Goal: Transaction & Acquisition: Book appointment/travel/reservation

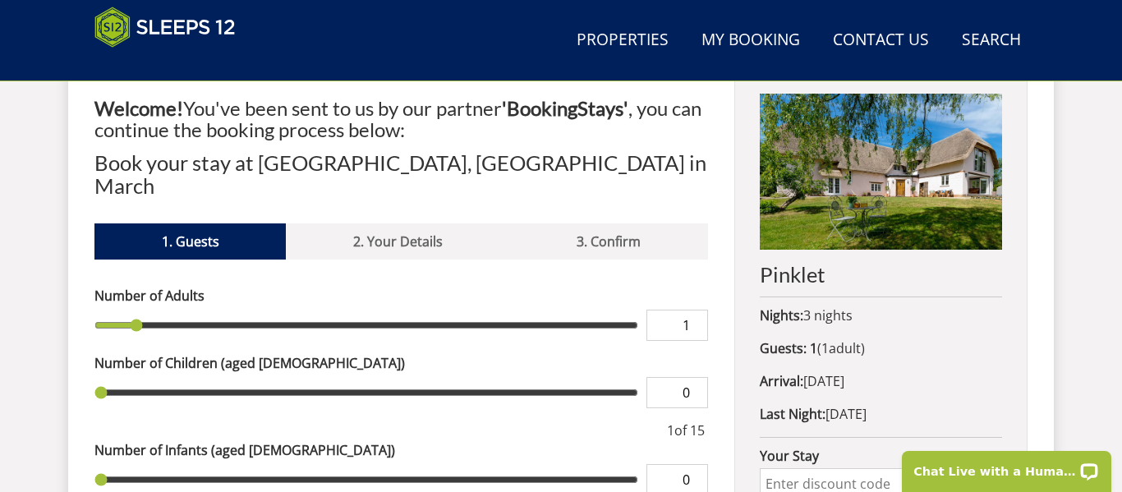
scroll to position [660, 0]
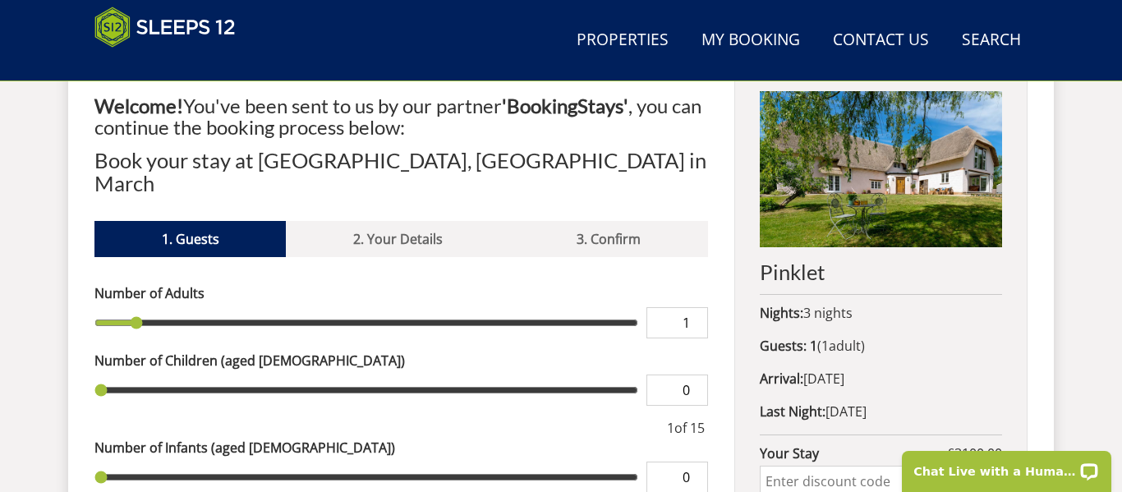
click at [691, 307] on input "1" at bounding box center [677, 322] width 62 height 31
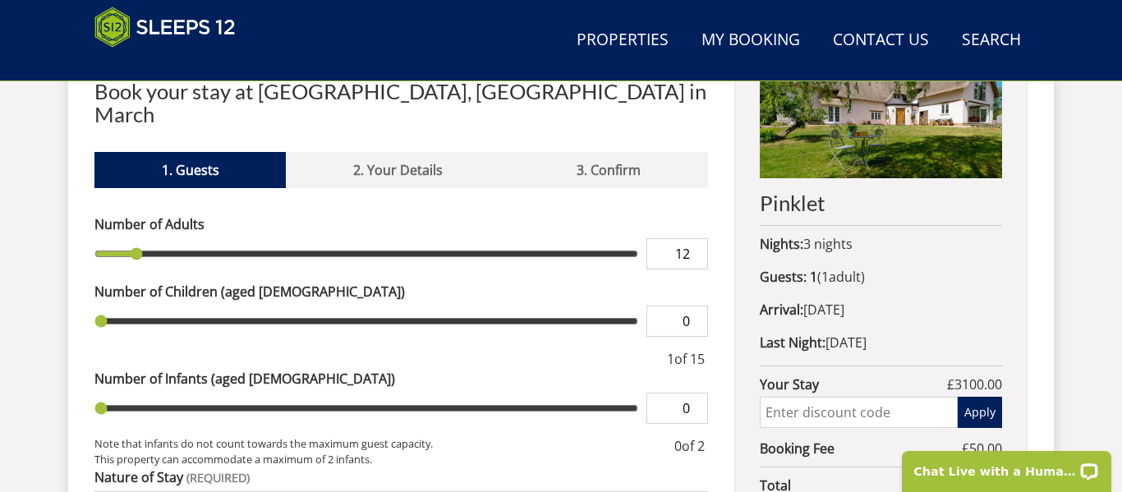
scroll to position [735, 0]
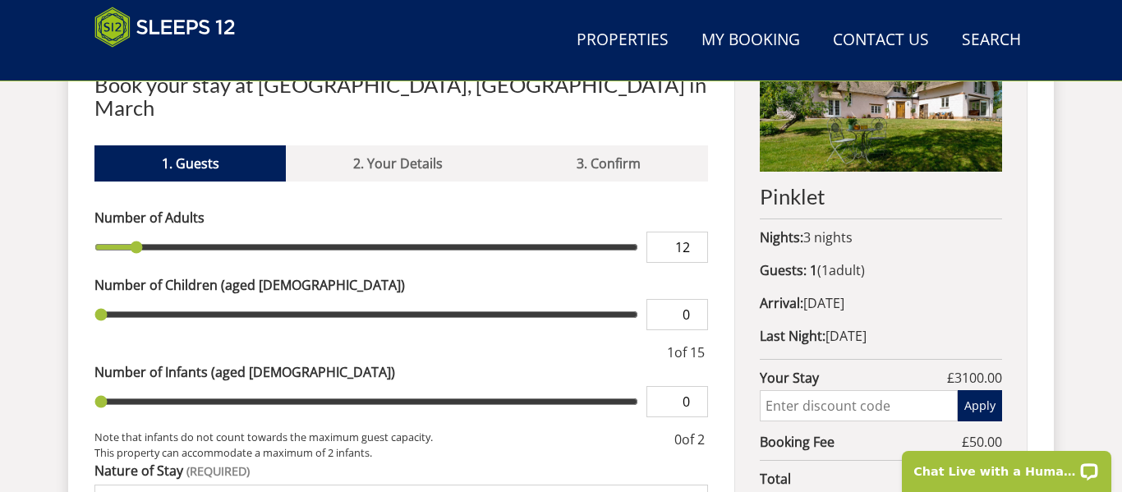
type input "12"
click at [692, 299] on input "0" at bounding box center [677, 314] width 62 height 31
type input "12"
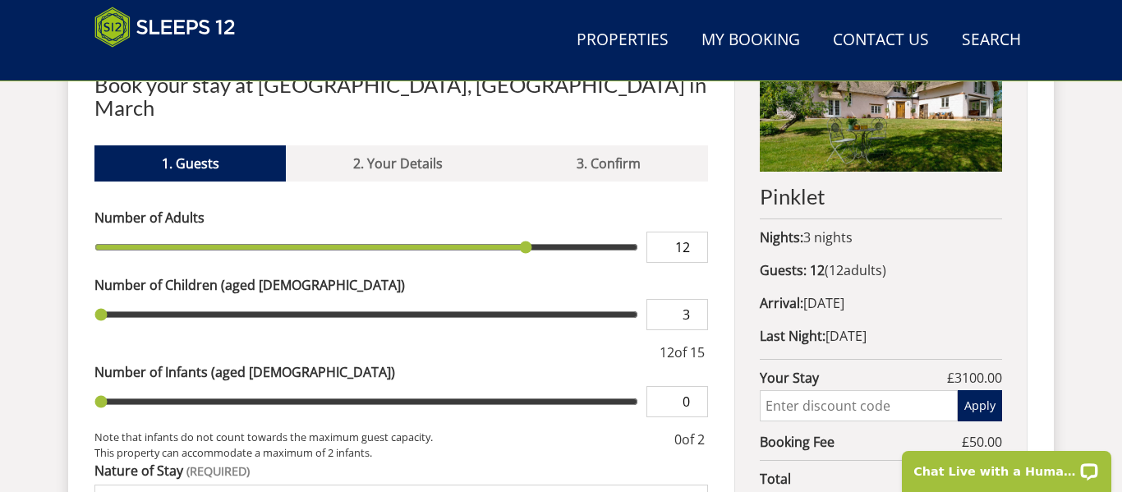
type input "3"
click at [720, 267] on div "Welcome! You've been sent to us by our partner 'BookingStays' , you can continu…" at bounding box center [560, 372] width 933 height 765
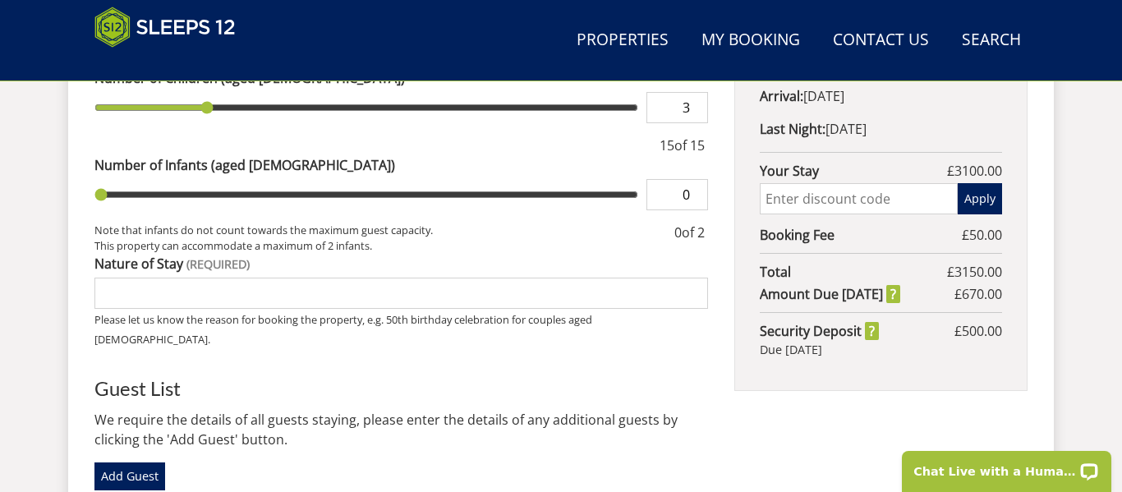
scroll to position [943, 0]
click at [503, 277] on input "Nature of Stay" at bounding box center [401, 292] width 614 height 31
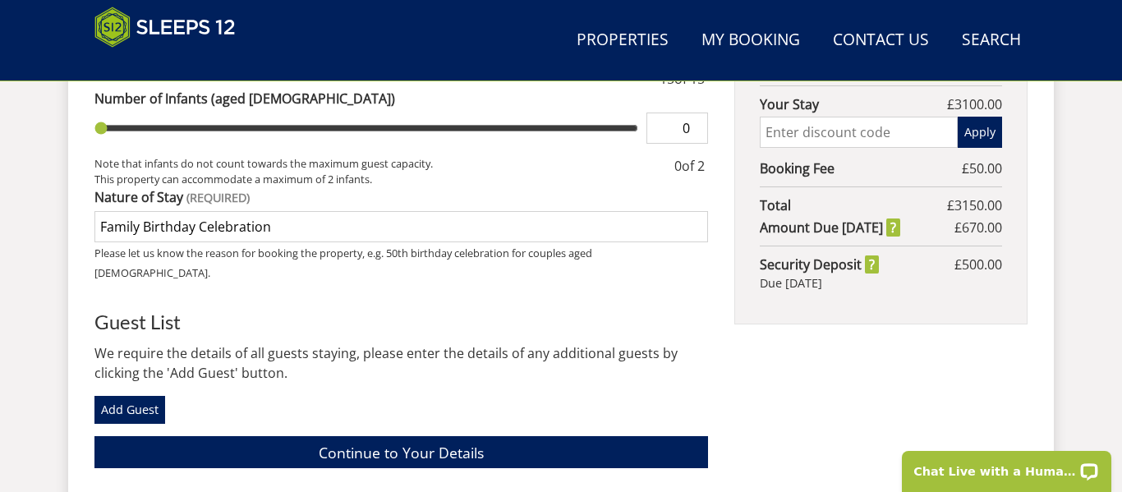
scroll to position [1020, 0]
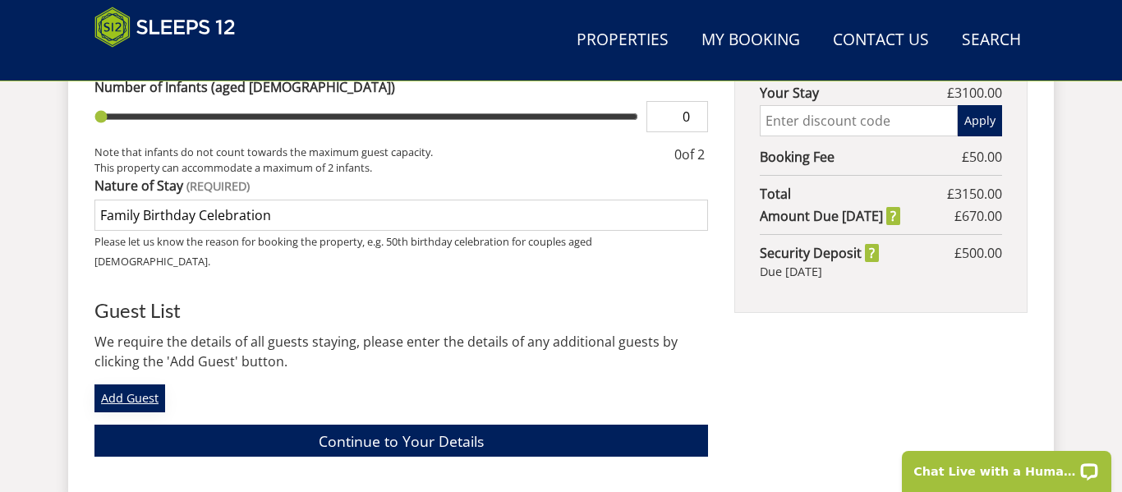
type input "Family Birthday Celebration"
click at [146, 384] on link "Add Guest" at bounding box center [129, 398] width 71 height 28
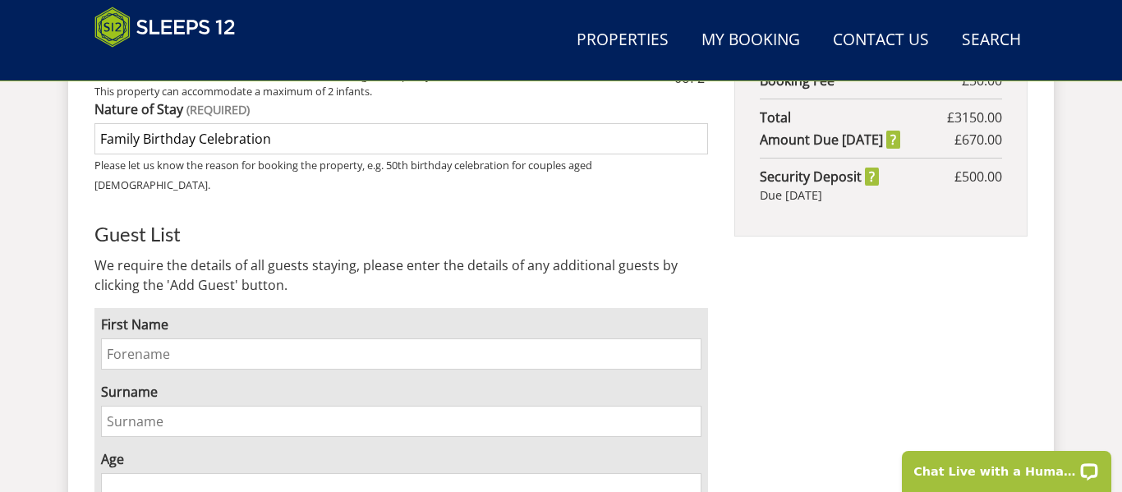
scroll to position [1097, 0]
click at [278, 338] on input "First Name" at bounding box center [401, 353] width 600 height 31
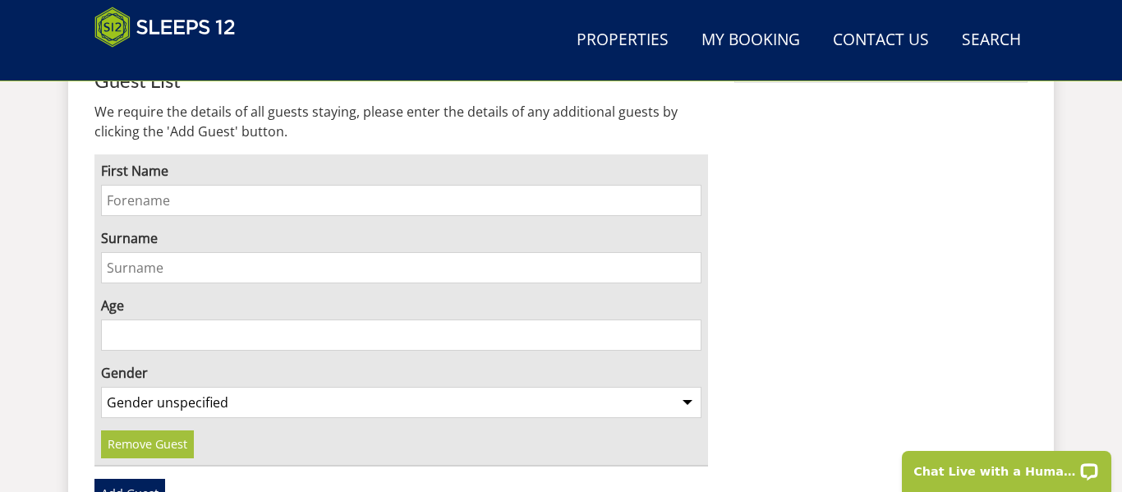
scroll to position [1221, 0]
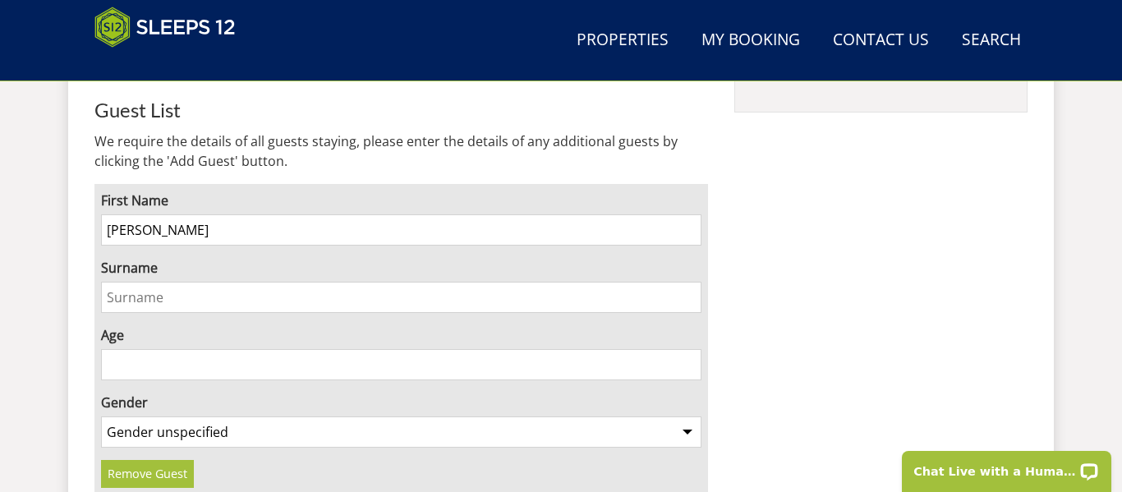
click at [404, 184] on div "First Name [PERSON_NAME] Surname Age Gender Gender unspecified Gender [DEMOGRAP…" at bounding box center [401, 340] width 614 height 312
click at [274, 282] on input "Surname" at bounding box center [401, 297] width 600 height 31
drag, startPoint x: 156, startPoint y: 191, endPoint x: 242, endPoint y: 193, distance: 85.5
click at [242, 214] on input "[PERSON_NAME]" at bounding box center [401, 229] width 600 height 31
type input "[PERSON_NAME]"
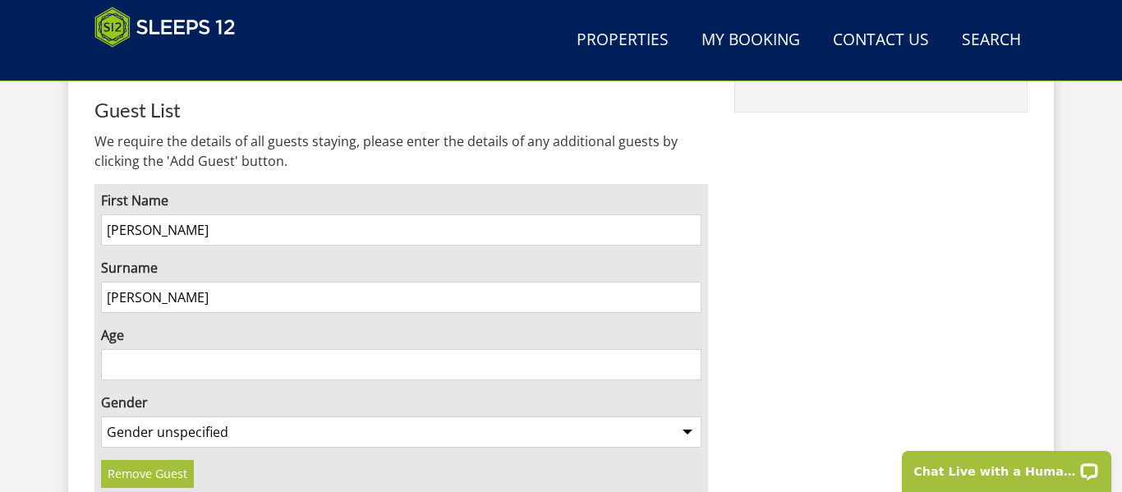
type input "[PERSON_NAME]"
click at [191, 349] on input "Age" at bounding box center [401, 364] width 600 height 31
click at [178, 349] on input "3" at bounding box center [401, 364] width 600 height 31
type input "31"
click at [292, 416] on select "Gender unspecified Gender [DEMOGRAPHIC_DATA] Gender [DEMOGRAPHIC_DATA]" at bounding box center [401, 431] width 600 height 31
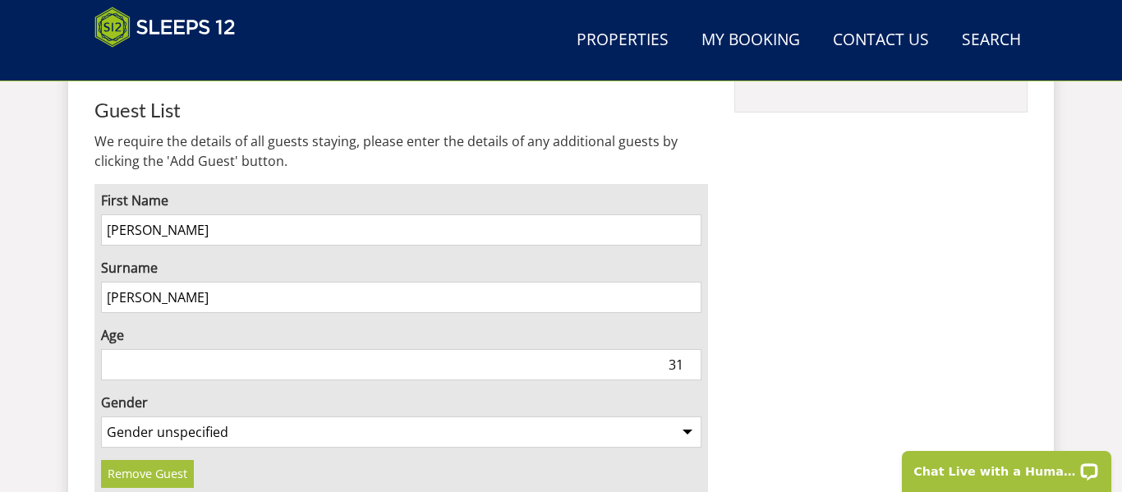
select select "gender_[DEMOGRAPHIC_DATA]"
click at [101, 416] on select "Gender unspecified Gender [DEMOGRAPHIC_DATA] Gender [DEMOGRAPHIC_DATA]" at bounding box center [401, 431] width 600 height 31
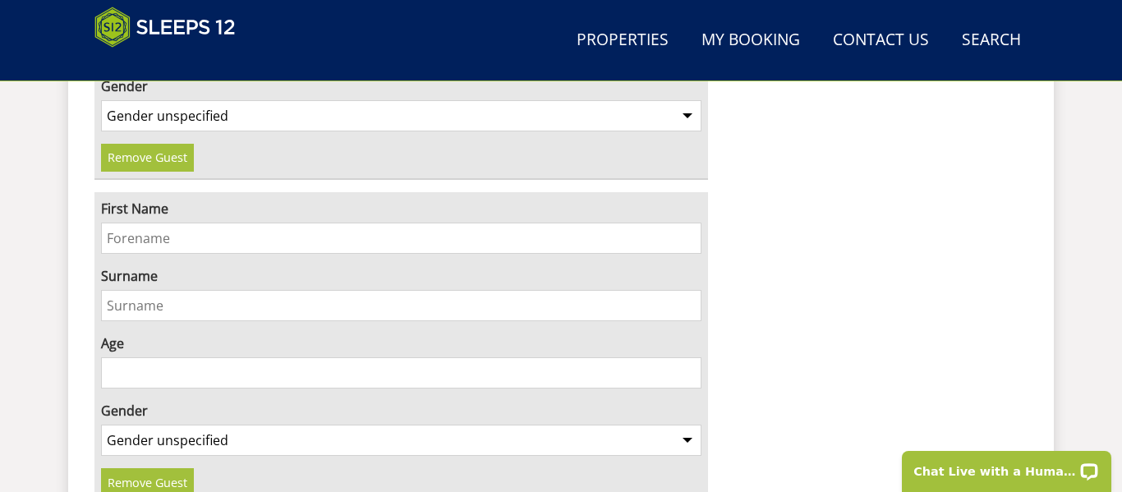
scroll to position [1557, 0]
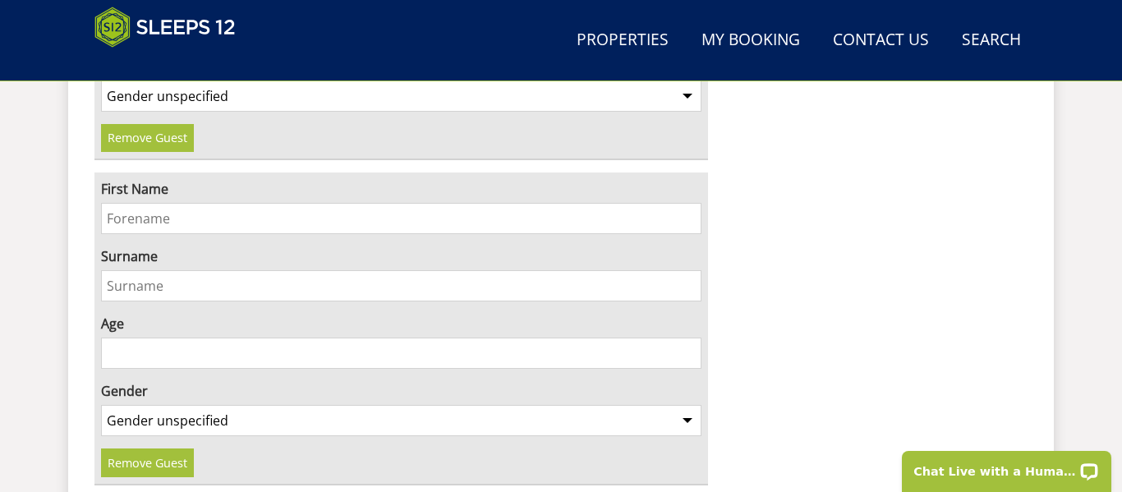
click at [591, 203] on input "First Name" at bounding box center [401, 218] width 600 height 31
type input "[PERSON_NAME]"
type input "39"
click at [506, 405] on select "Gender unspecified Gender [DEMOGRAPHIC_DATA] Gender [DEMOGRAPHIC_DATA]" at bounding box center [401, 420] width 600 height 31
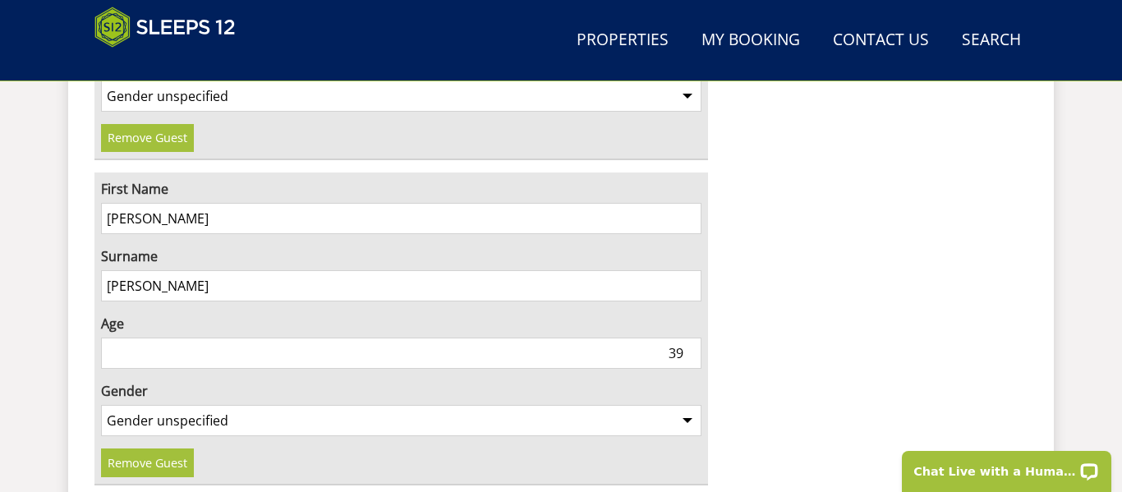
select select "gender_[DEMOGRAPHIC_DATA]"
click at [101, 405] on select "Gender unspecified Gender [DEMOGRAPHIC_DATA] Gender [DEMOGRAPHIC_DATA]" at bounding box center [401, 420] width 600 height 31
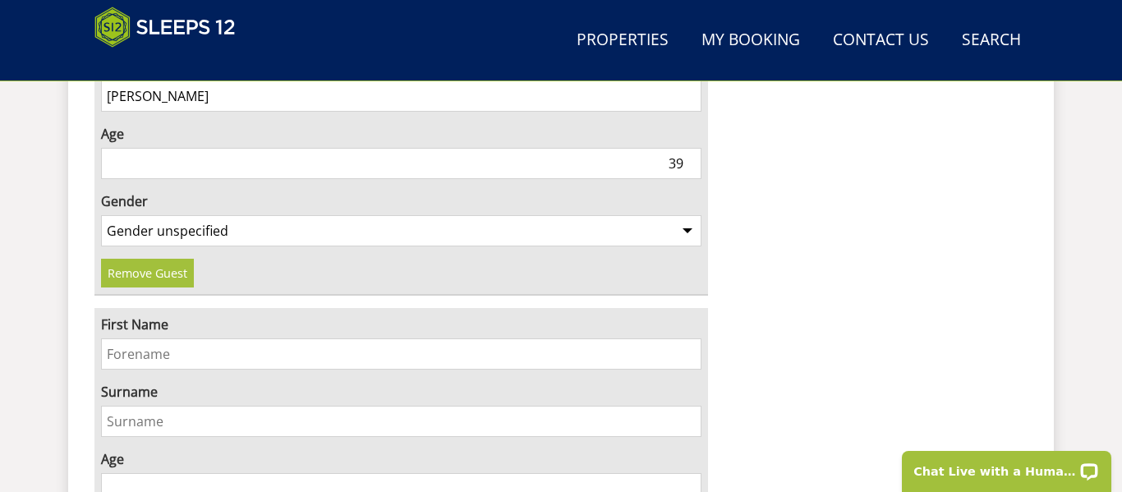
scroll to position [1750, 0]
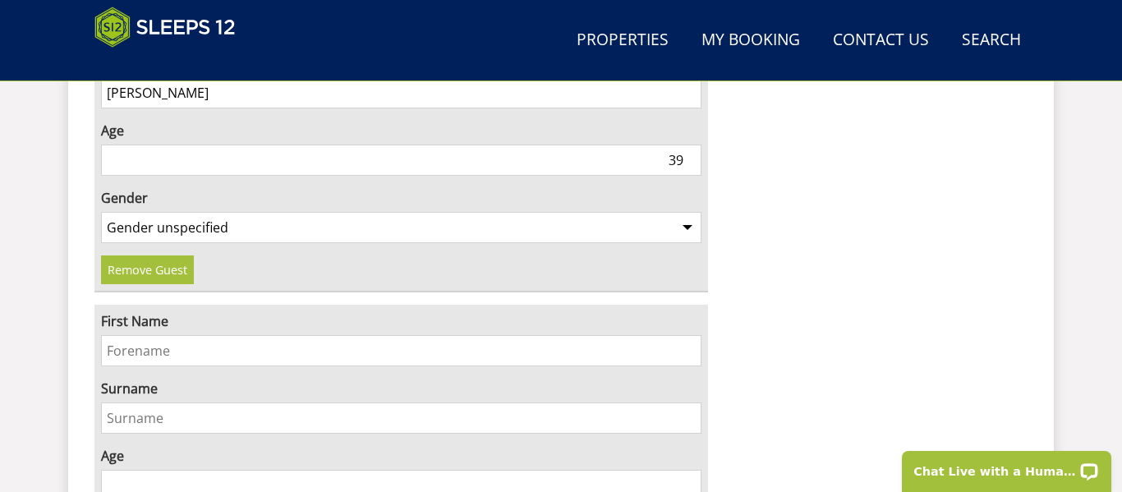
click at [470, 335] on input "First Name" at bounding box center [401, 350] width 600 height 31
type input "[PERSON_NAME]"
type input "2"
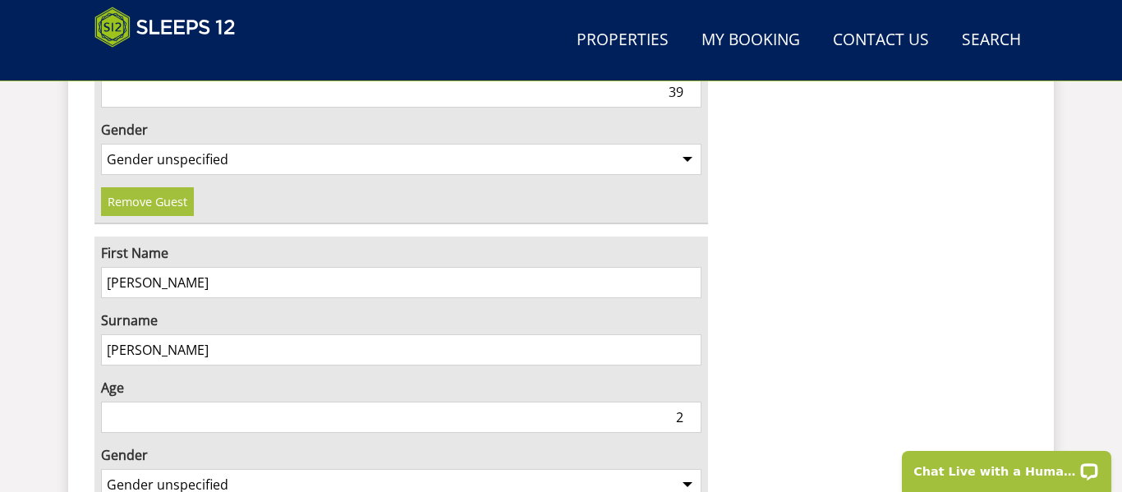
scroll to position [1819, 0]
type input "3"
click at [519, 467] on select "Gender unspecified Gender [DEMOGRAPHIC_DATA] Gender [DEMOGRAPHIC_DATA]" at bounding box center [401, 482] width 600 height 31
select select "gender_[DEMOGRAPHIC_DATA]"
click at [101, 467] on select "Gender unspecified Gender [DEMOGRAPHIC_DATA] Gender [DEMOGRAPHIC_DATA]" at bounding box center [401, 482] width 600 height 31
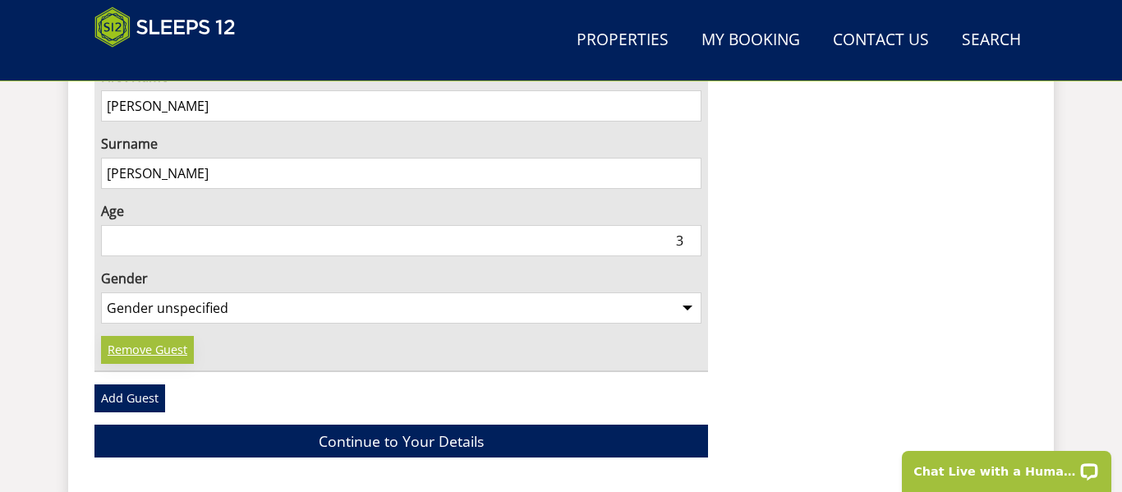
scroll to position [1995, 0]
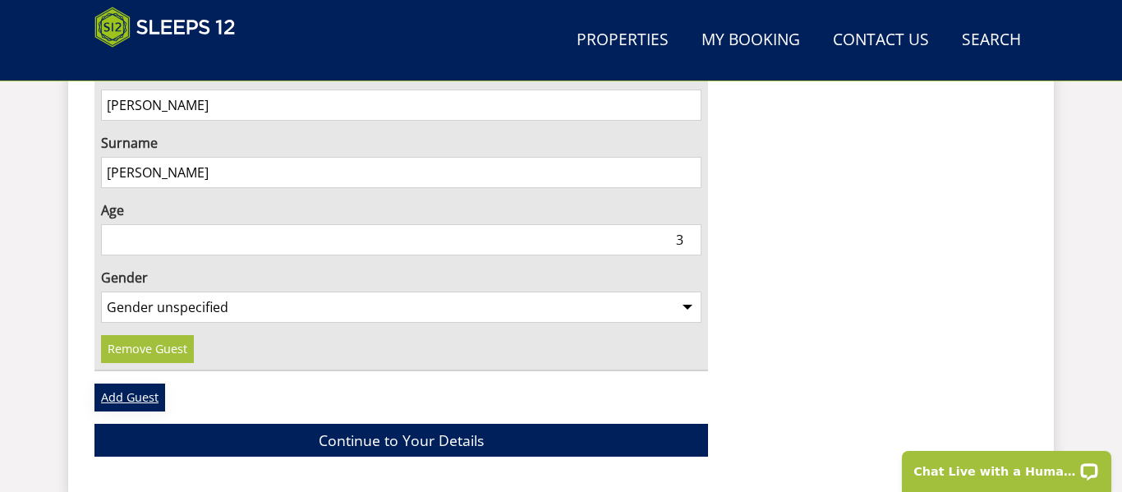
click at [127, 384] on link "Add Guest" at bounding box center [129, 398] width 71 height 28
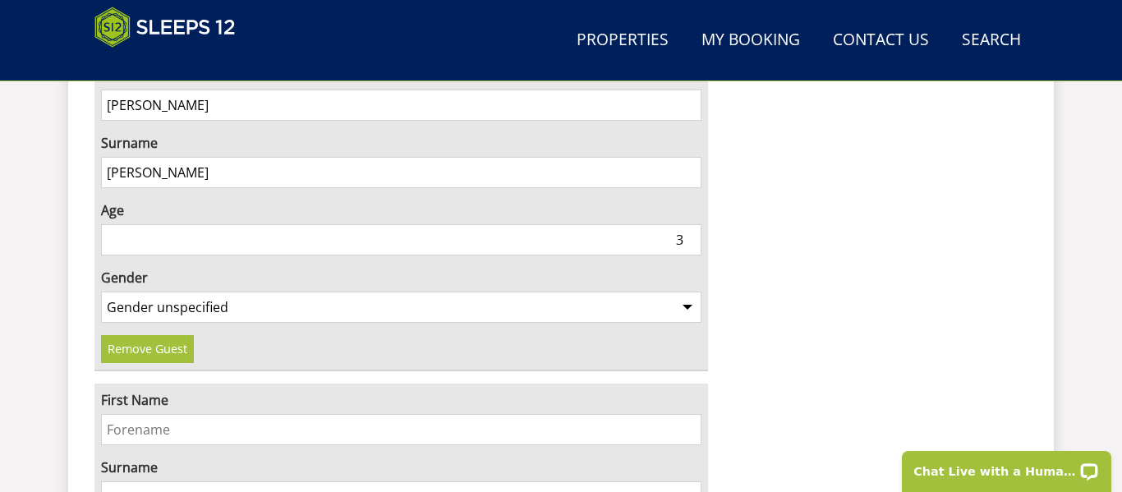
click at [218, 414] on input "First Name" at bounding box center [401, 429] width 600 height 31
click at [287, 414] on input "First Name" at bounding box center [401, 429] width 600 height 31
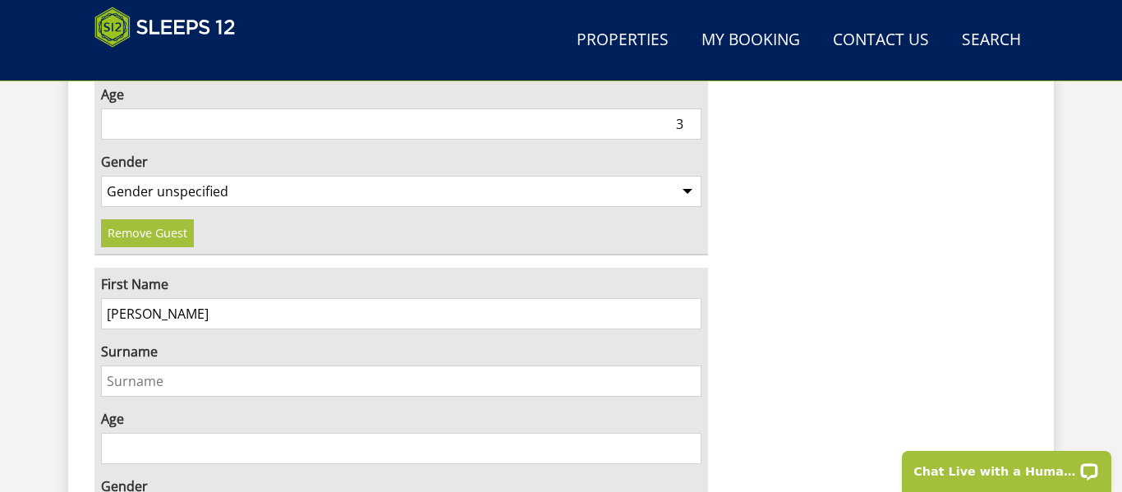
scroll to position [2112, 0]
drag, startPoint x: 187, startPoint y: 274, endPoint x: 143, endPoint y: 269, distance: 44.7
click at [143, 297] on input "[PERSON_NAME]" at bounding box center [401, 312] width 600 height 31
type input "[PERSON_NAME]"
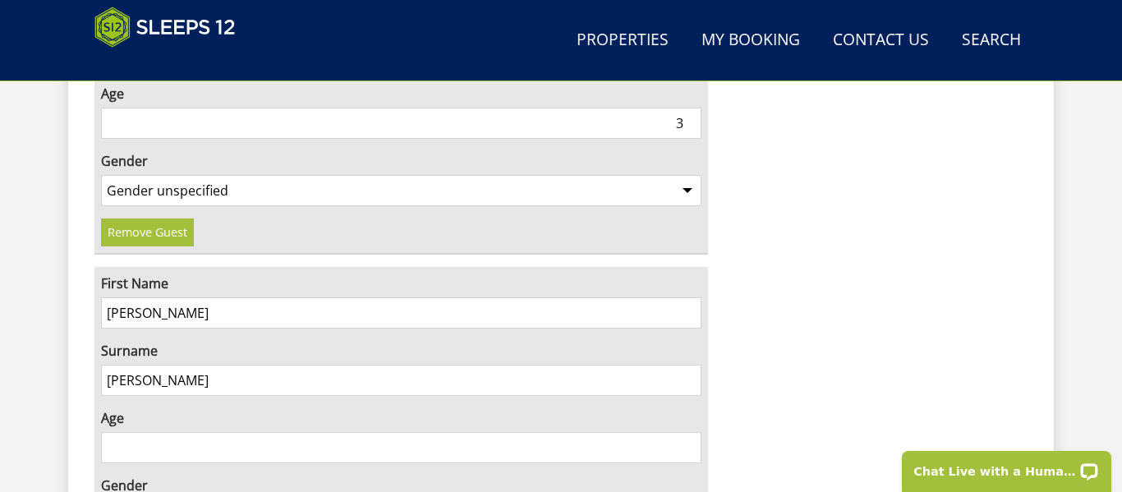
click at [140, 432] on input "Age" at bounding box center [401, 447] width 600 height 31
click at [142, 432] on input "Age" at bounding box center [401, 447] width 600 height 31
type input "28"
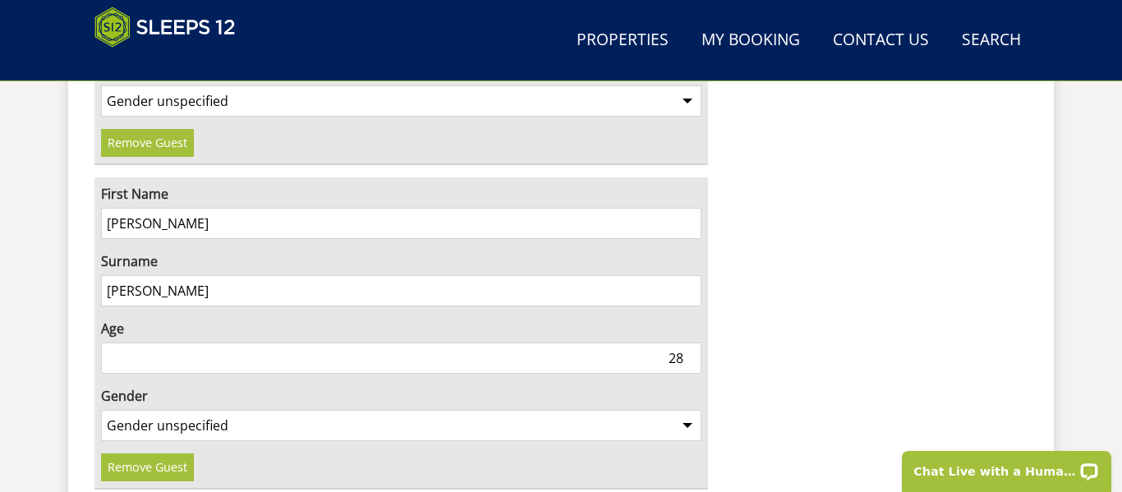
scroll to position [2204, 0]
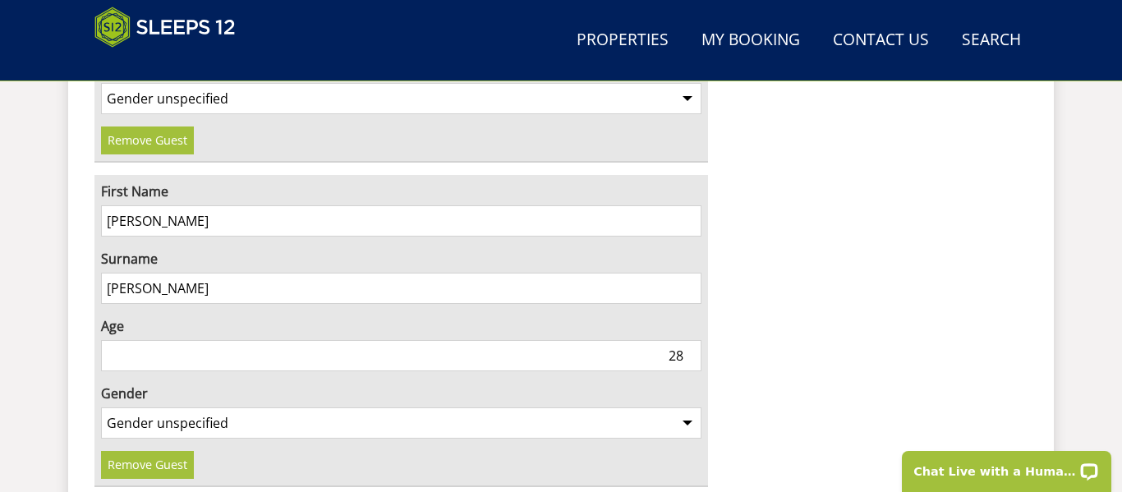
click at [632, 407] on select "Gender unspecified Gender [DEMOGRAPHIC_DATA] Gender [DEMOGRAPHIC_DATA]" at bounding box center [401, 422] width 600 height 31
select select "gender_[DEMOGRAPHIC_DATA]"
click at [101, 407] on select "Gender unspecified Gender [DEMOGRAPHIC_DATA] Gender [DEMOGRAPHIC_DATA]" at bounding box center [401, 422] width 600 height 31
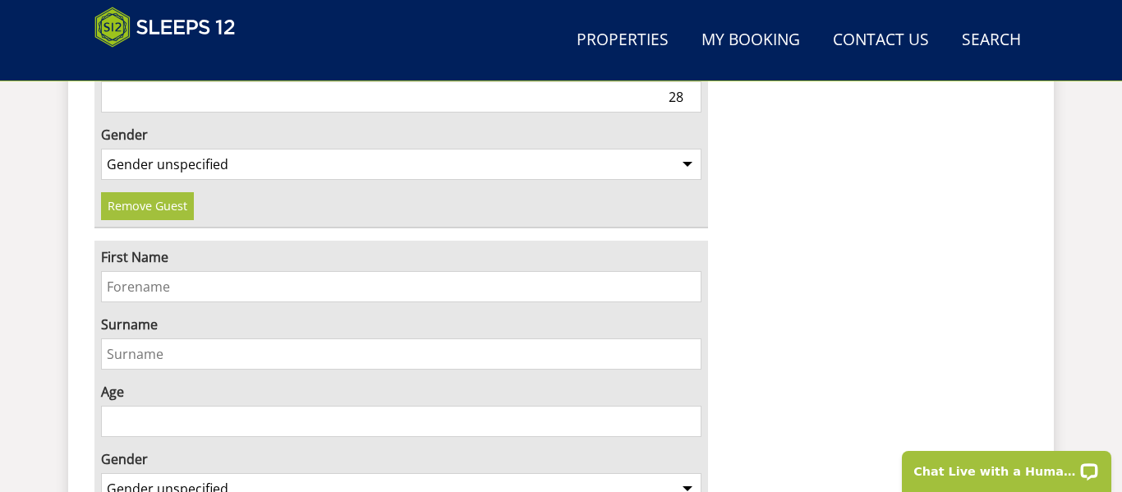
scroll to position [2401, 0]
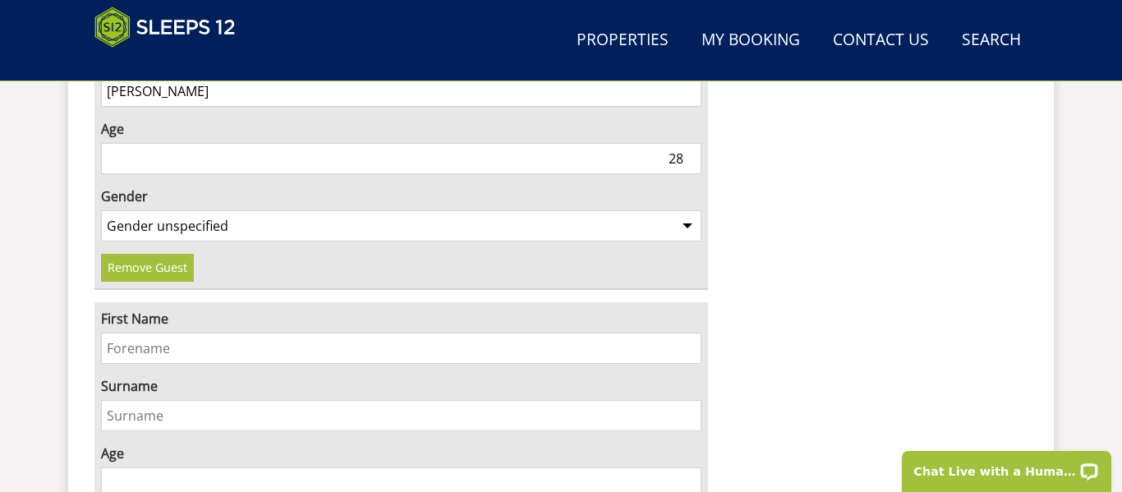
click at [568, 333] on input "First Name" at bounding box center [401, 348] width 600 height 31
type input "[PERSON_NAME]"
click at [510, 467] on input "Age" at bounding box center [401, 482] width 600 height 31
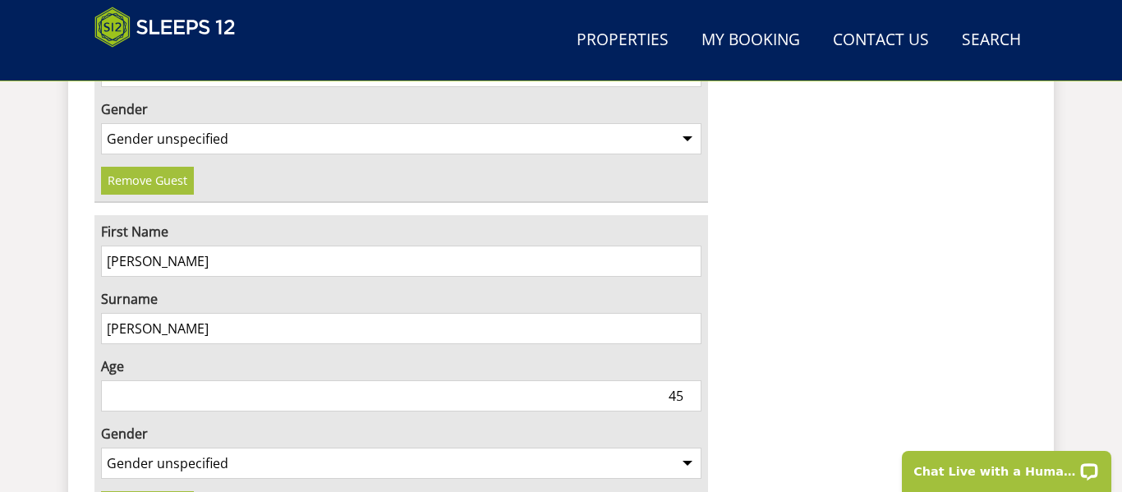
scroll to position [2490, 0]
type input "45"
click at [472, 446] on select "Gender unspecified Gender [DEMOGRAPHIC_DATA] Gender [DEMOGRAPHIC_DATA]" at bounding box center [401, 461] width 600 height 31
select select "gender_[DEMOGRAPHIC_DATA]"
click at [101, 446] on select "Gender unspecified Gender [DEMOGRAPHIC_DATA] Gender [DEMOGRAPHIC_DATA]" at bounding box center [401, 461] width 600 height 31
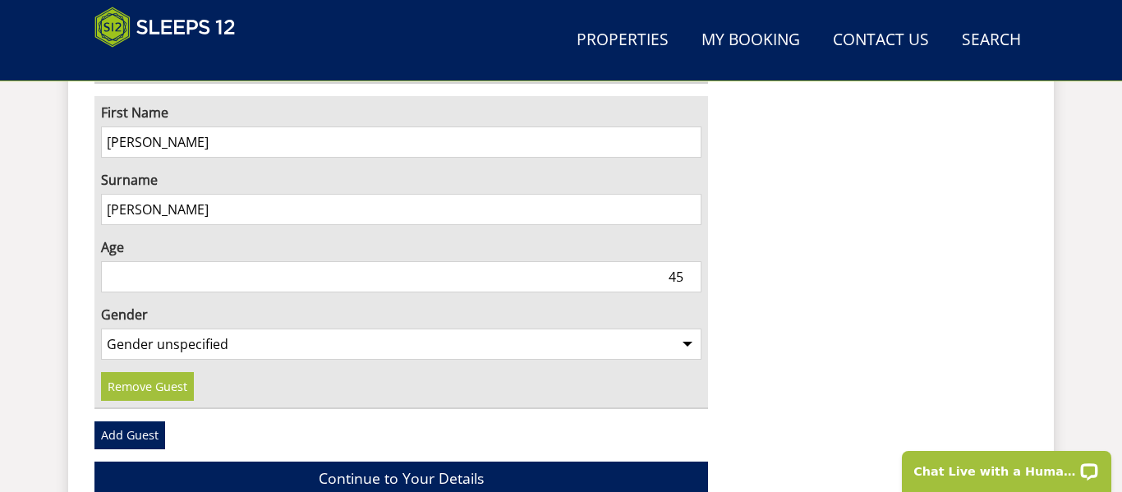
scroll to position [2610, 0]
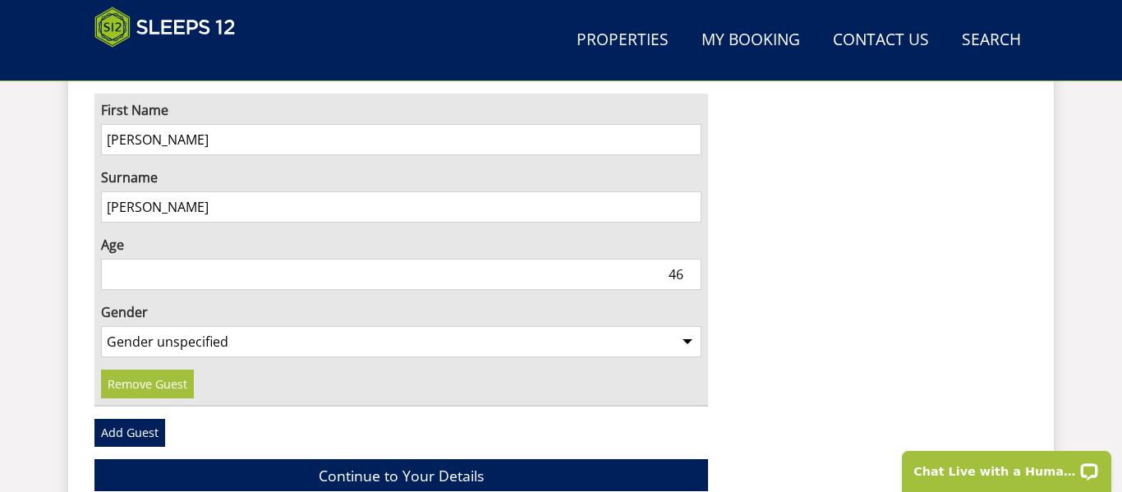
click at [693, 259] on input "46" at bounding box center [401, 274] width 600 height 31
type input "47"
click at [693, 259] on input "47" at bounding box center [401, 274] width 600 height 31
click at [131, 419] on link "Add Guest" at bounding box center [129, 433] width 71 height 28
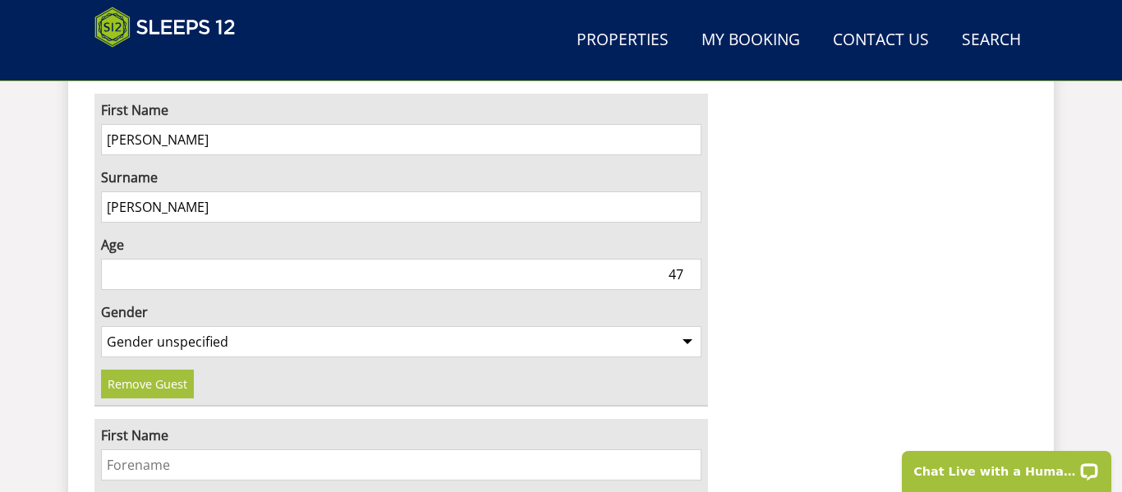
click at [315, 449] on input "First Name" at bounding box center [401, 464] width 600 height 31
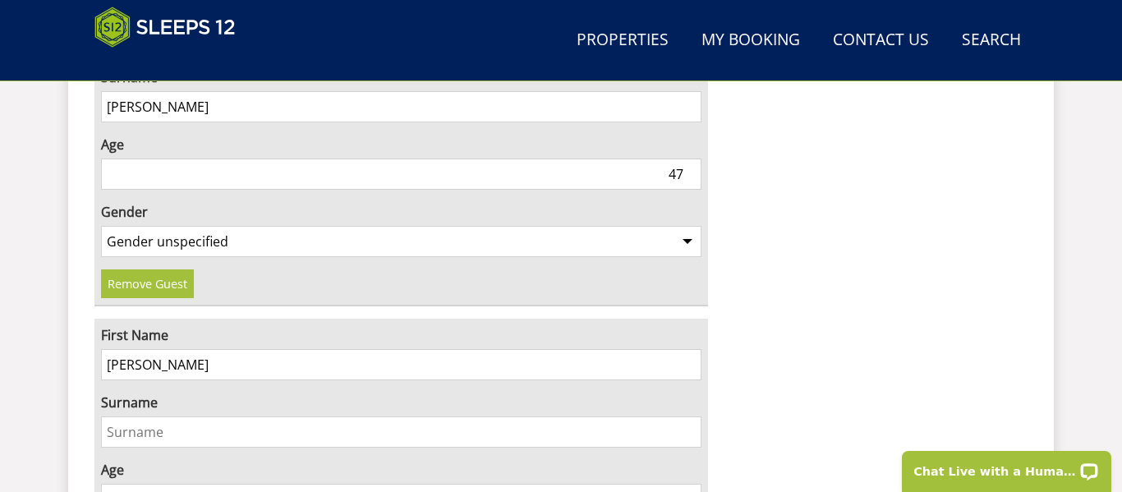
scroll to position [2713, 0]
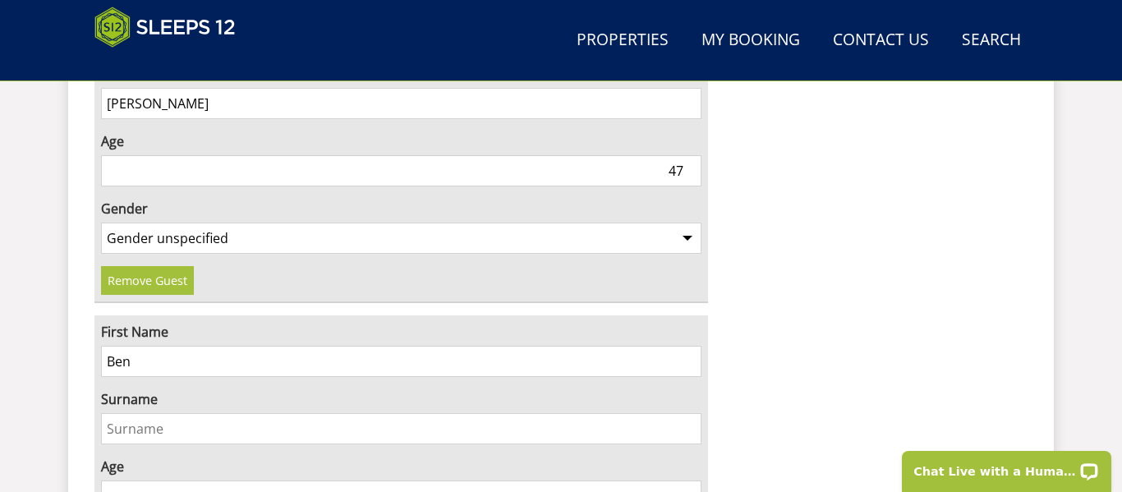
type input "Ben"
type input "[PERSON_NAME]"
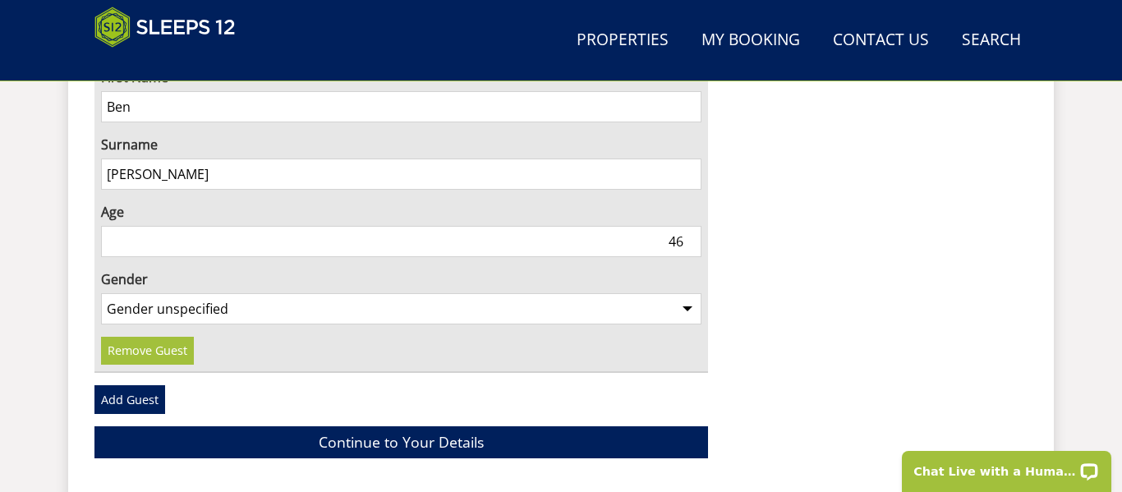
scroll to position [2971, 0]
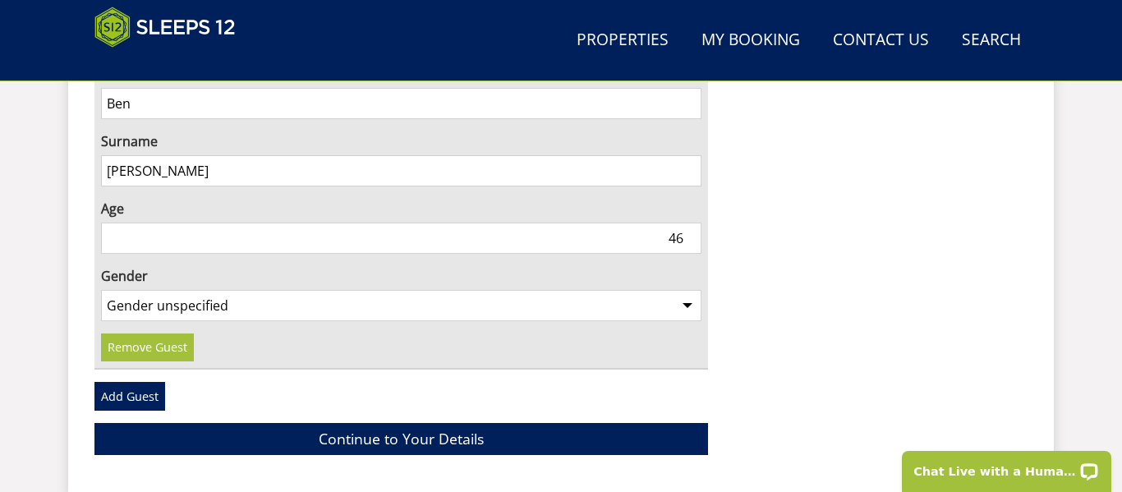
type input "46"
click at [664, 290] on select "Gender unspecified Gender [DEMOGRAPHIC_DATA] Gender [DEMOGRAPHIC_DATA]" at bounding box center [401, 305] width 600 height 31
select select "gender_[DEMOGRAPHIC_DATA]"
click at [101, 290] on select "Gender unspecified Gender [DEMOGRAPHIC_DATA] Gender [DEMOGRAPHIC_DATA]" at bounding box center [401, 305] width 600 height 31
click at [150, 382] on link "Add Guest" at bounding box center [129, 396] width 71 height 28
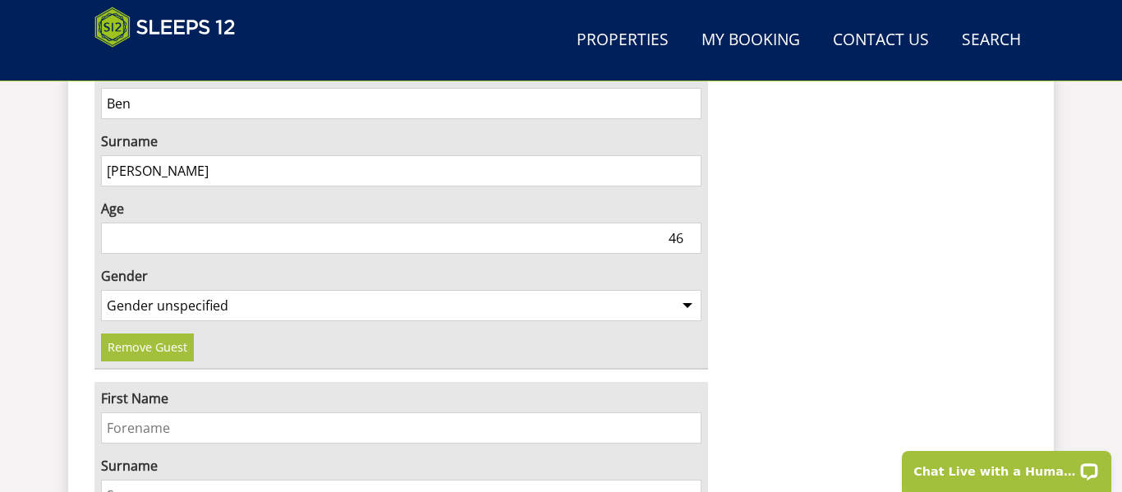
click at [197, 412] on input "First Name" at bounding box center [401, 427] width 600 height 31
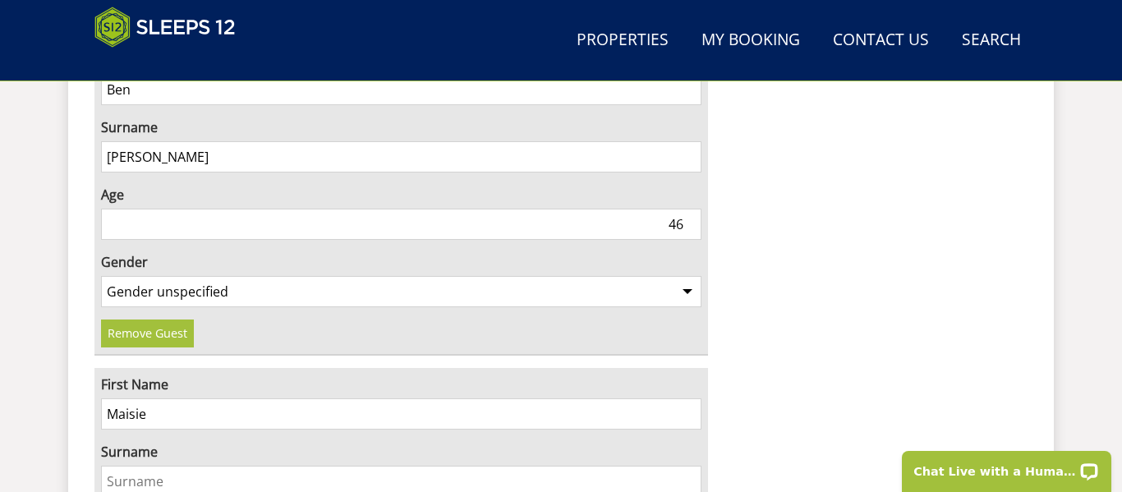
scroll to position [2990, 0]
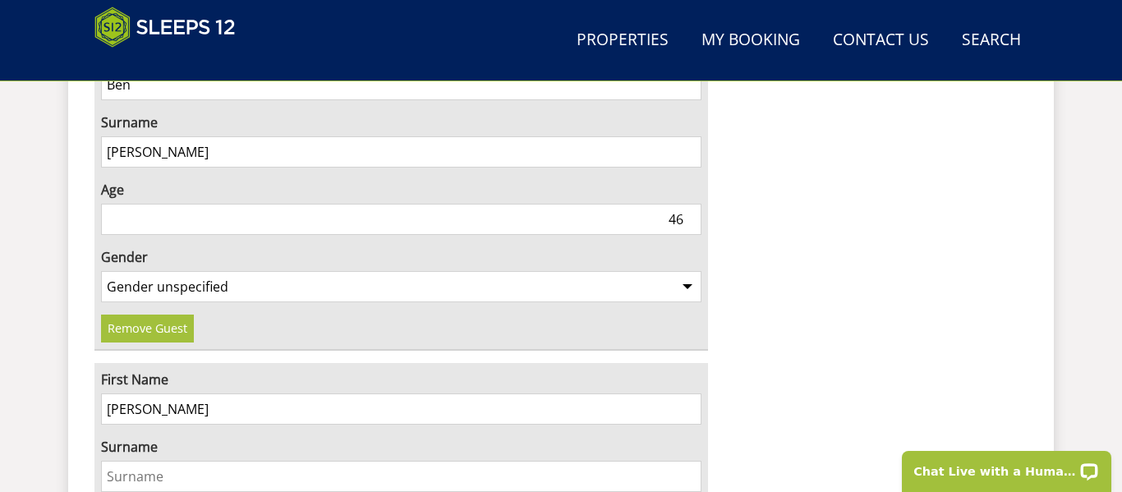
drag, startPoint x: 152, startPoint y: 370, endPoint x: 209, endPoint y: 371, distance: 57.5
click at [209, 393] on input "[PERSON_NAME]" at bounding box center [401, 408] width 600 height 31
type input "Maisie"
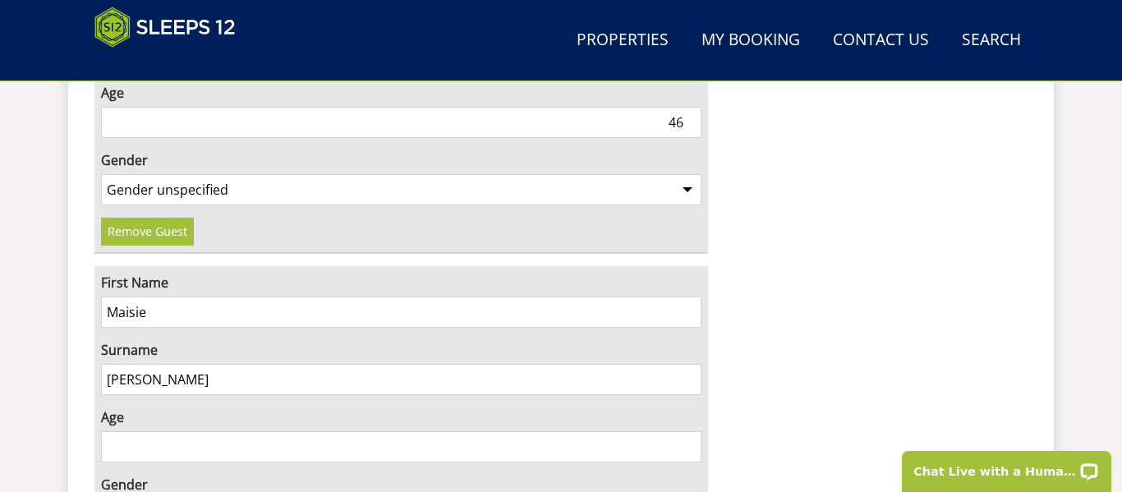
scroll to position [3090, 0]
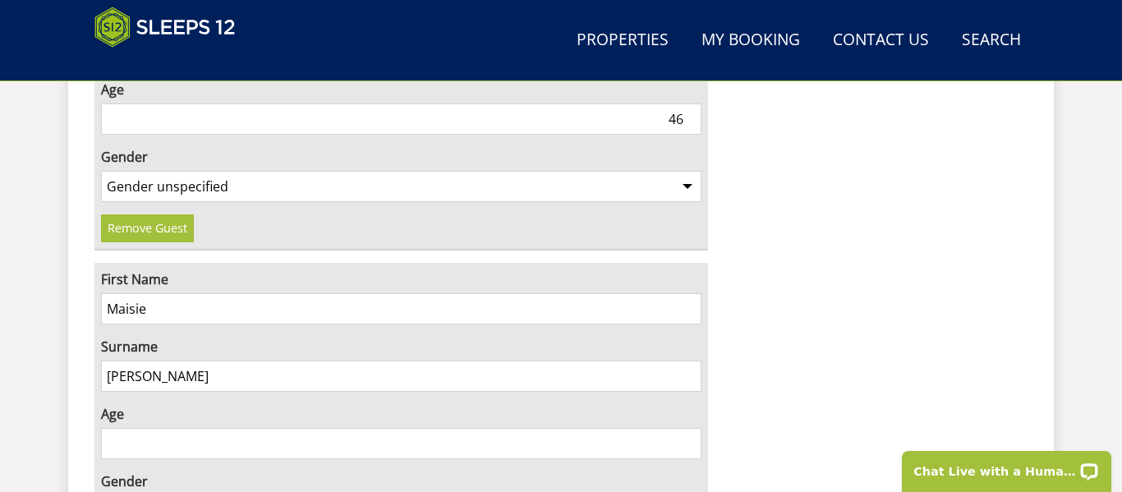
type input "[PERSON_NAME]"
click at [200, 428] on input "Age" at bounding box center [401, 443] width 600 height 31
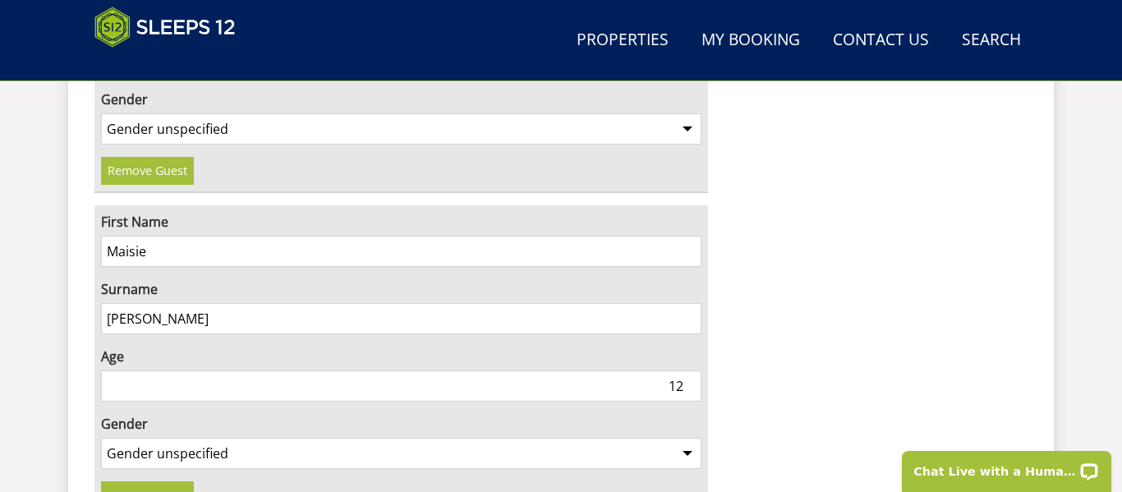
scroll to position [3149, 0]
type input "12"
click at [288, 437] on select "Gender unspecified Gender [DEMOGRAPHIC_DATA] Gender [DEMOGRAPHIC_DATA]" at bounding box center [401, 452] width 600 height 31
select select "gender_[DEMOGRAPHIC_DATA]"
click at [101, 437] on select "Gender unspecified Gender [DEMOGRAPHIC_DATA] Gender [DEMOGRAPHIC_DATA]" at bounding box center [401, 452] width 600 height 31
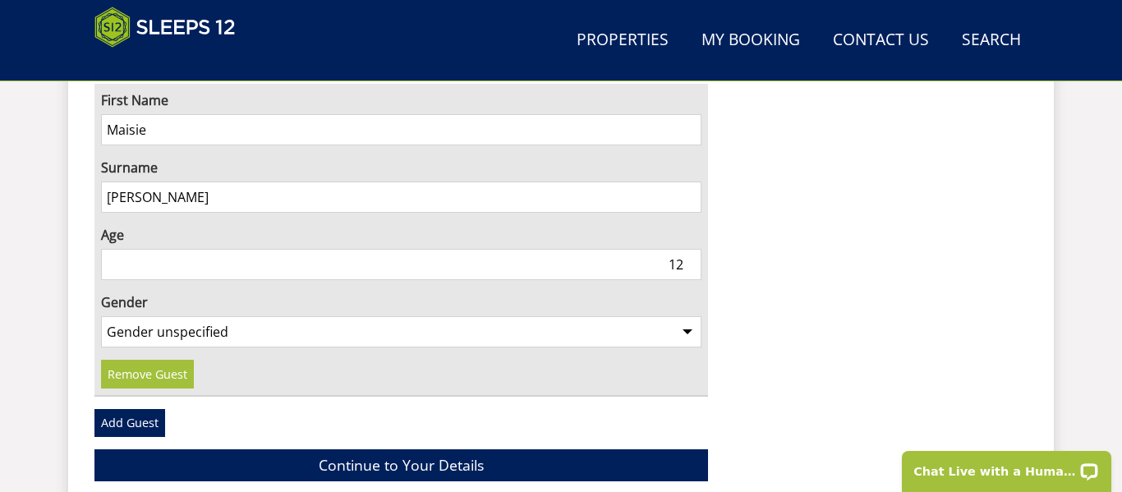
scroll to position [3271, 0]
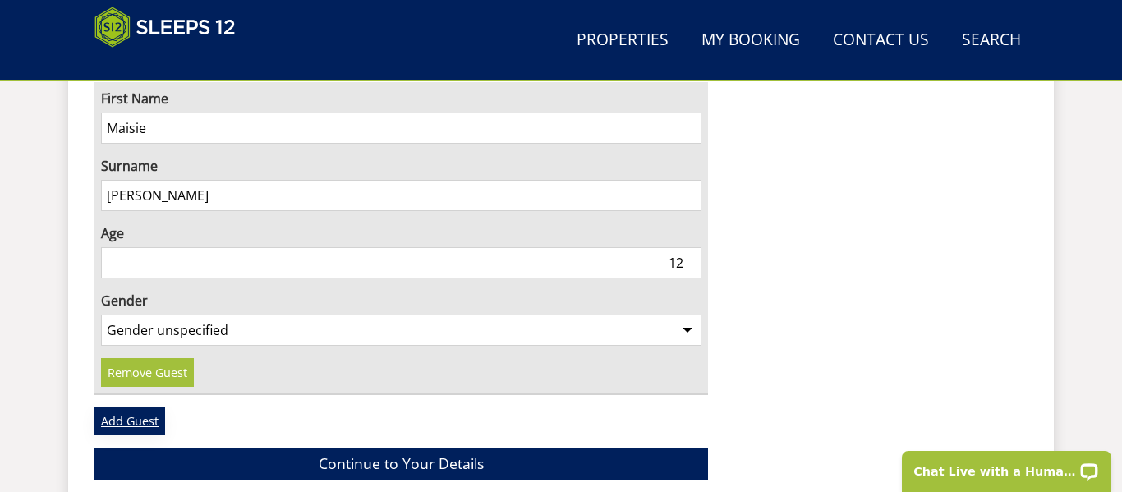
click at [124, 407] on link "Add Guest" at bounding box center [129, 421] width 71 height 28
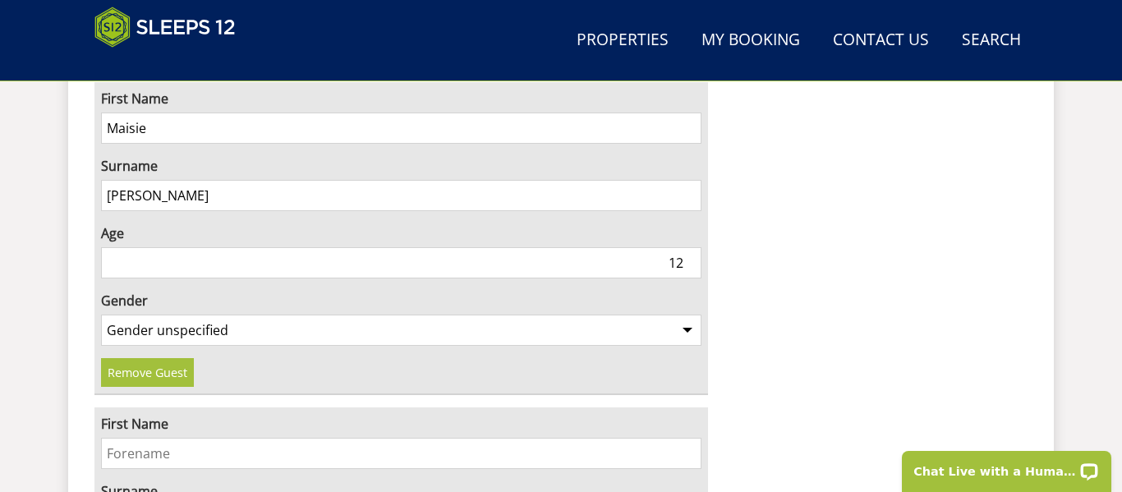
click at [211, 438] on input "First Name" at bounding box center [401, 453] width 600 height 31
click at [670, 438] on input "S" at bounding box center [401, 453] width 600 height 31
type input "[PERSON_NAME]"
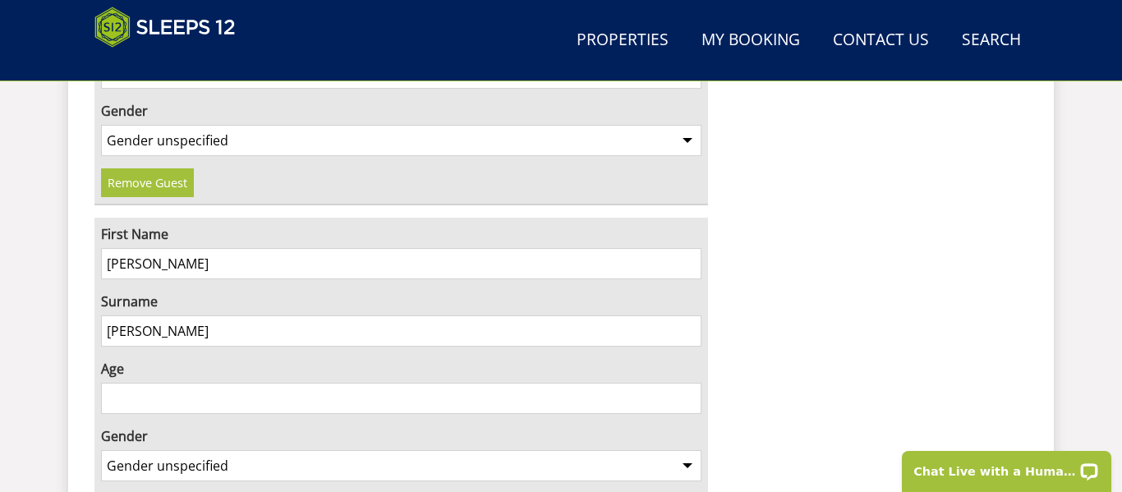
scroll to position [3466, 0]
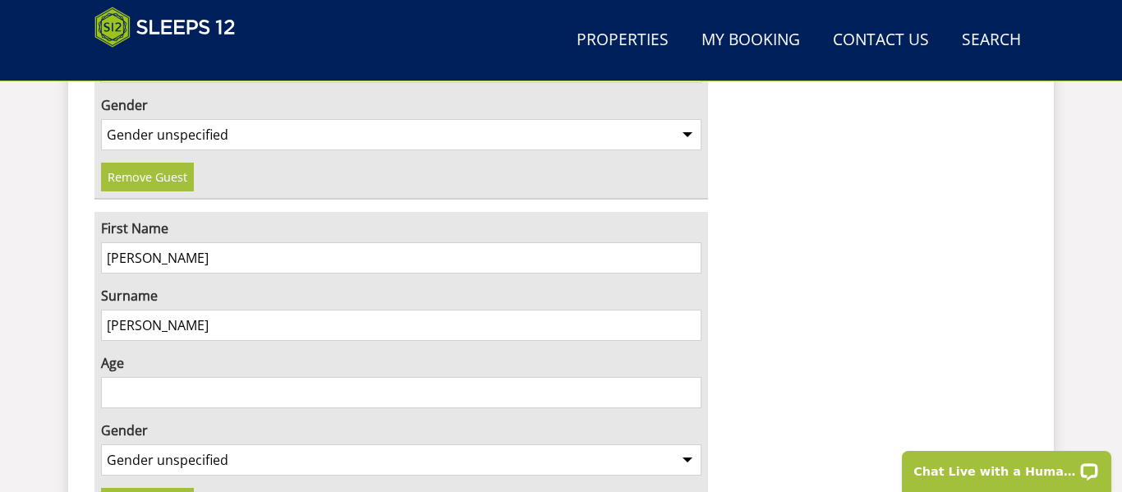
type input "[PERSON_NAME]"
click at [514, 377] on input "Age" at bounding box center [401, 392] width 600 height 31
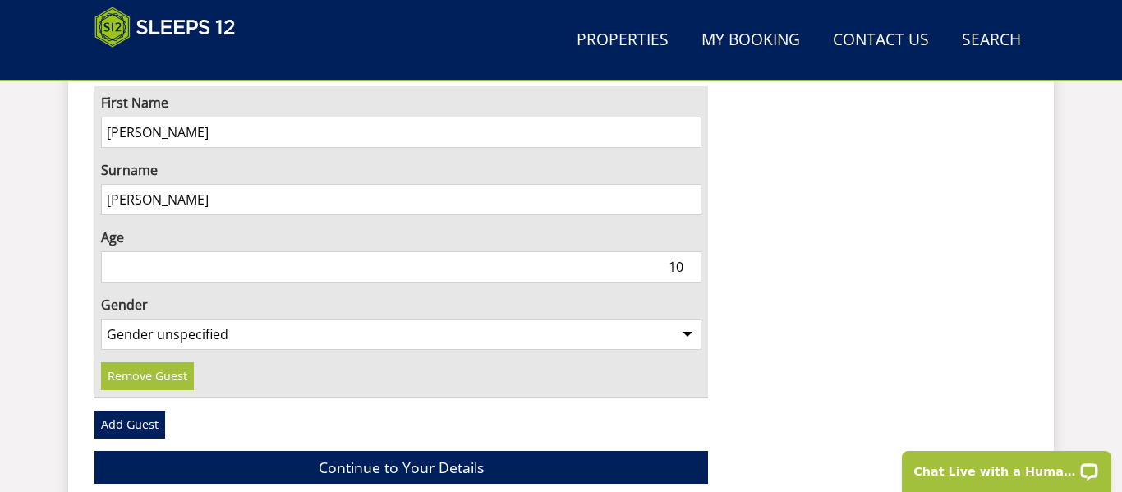
scroll to position [3595, 0]
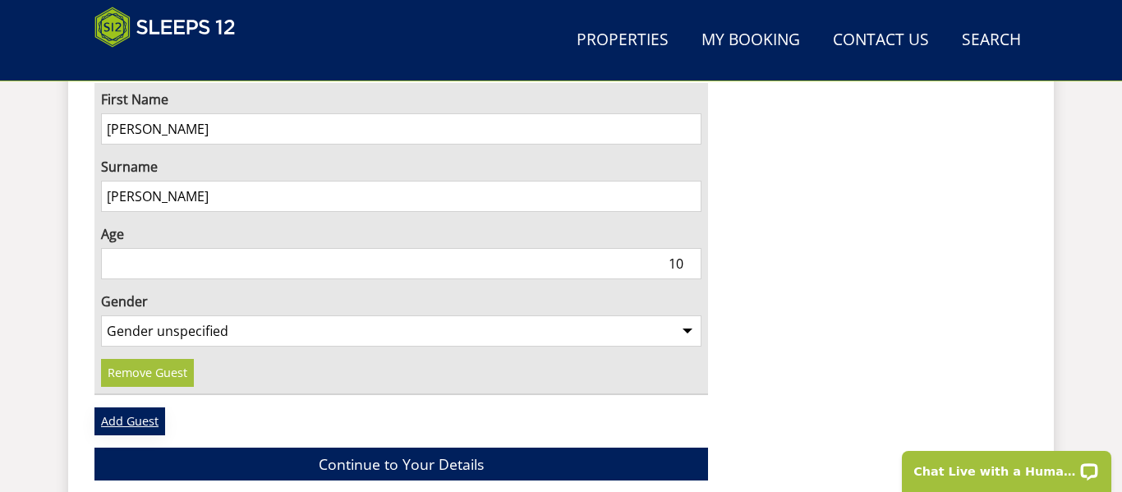
type input "10"
click at [115, 407] on link "Add Guest" at bounding box center [129, 421] width 71 height 28
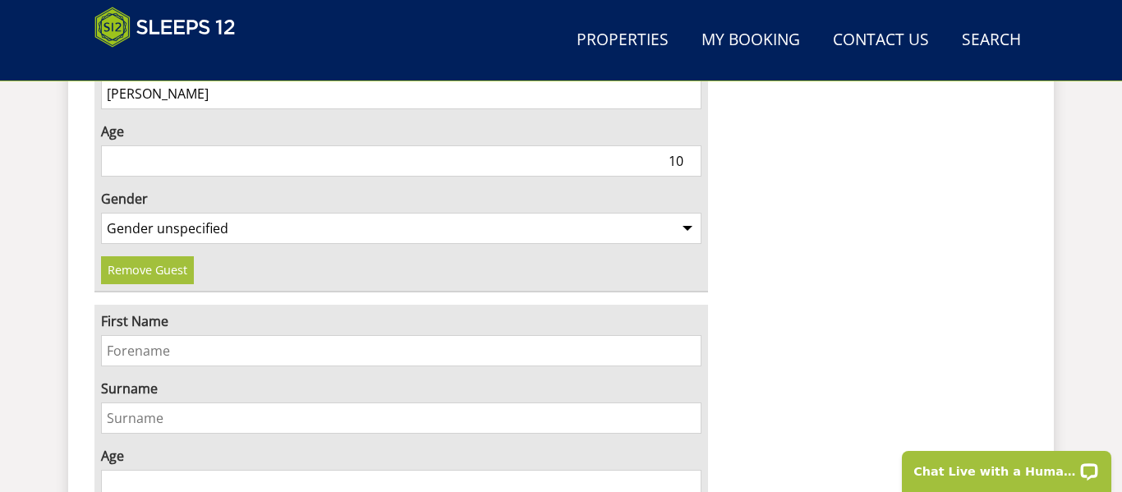
scroll to position [3699, 0]
click at [435, 334] on input "First Name" at bounding box center [401, 349] width 600 height 31
type input "Eva"
type input "[PERSON_NAME]"
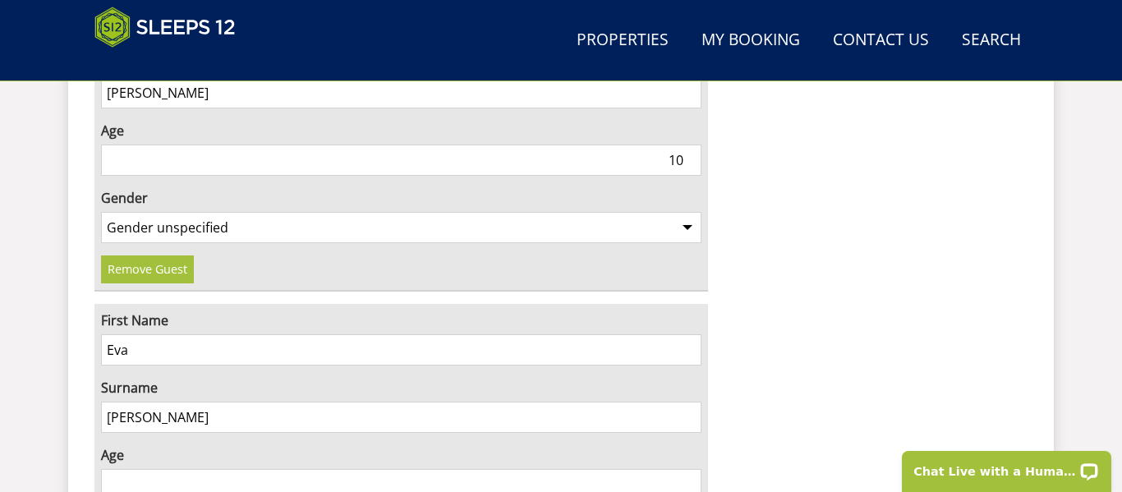
click at [159, 469] on input "Age" at bounding box center [401, 484] width 600 height 31
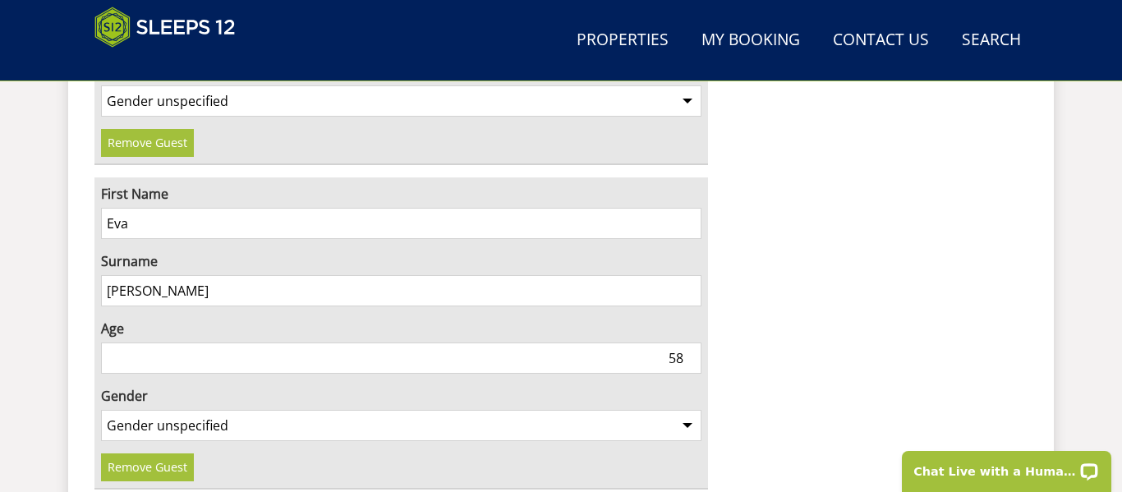
scroll to position [3827, 0]
type input "58"
click at [196, 434] on div "First Name [PERSON_NAME] Surname [PERSON_NAME] Age [DEMOGRAPHIC_DATA] Gender Ge…" at bounding box center [401, 332] width 614 height 312
click at [221, 408] on select "Gender unspecified Gender [DEMOGRAPHIC_DATA] Gender [DEMOGRAPHIC_DATA]" at bounding box center [401, 423] width 600 height 31
select select "gender_[DEMOGRAPHIC_DATA]"
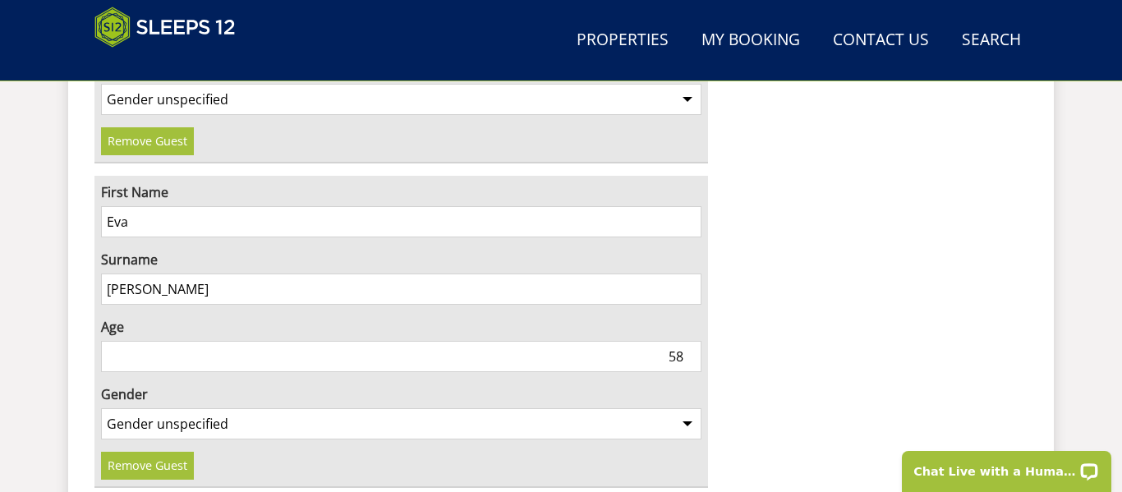
click at [101, 408] on select "Gender unspecified Gender [DEMOGRAPHIC_DATA] Gender [DEMOGRAPHIC_DATA]" at bounding box center [401, 423] width 600 height 31
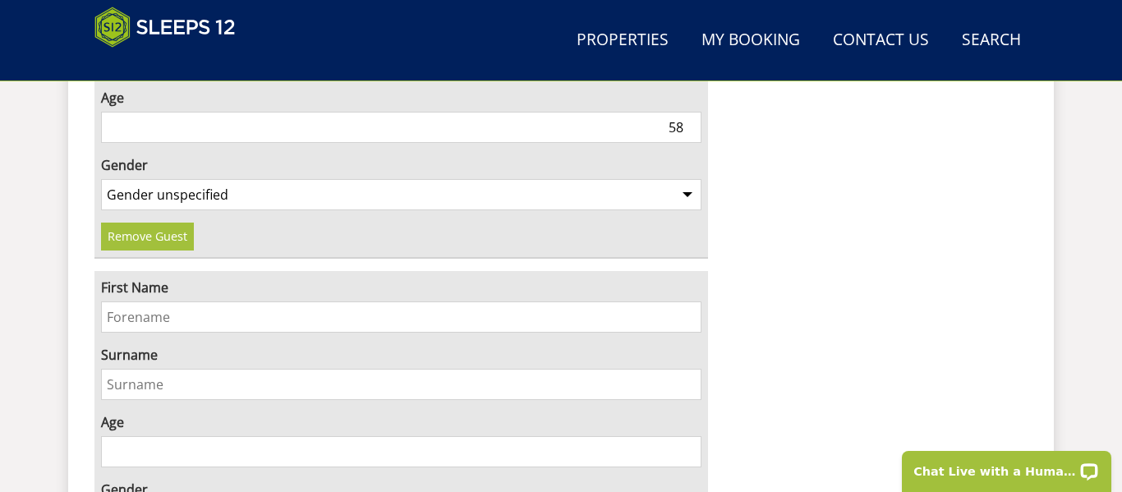
scroll to position [4058, 0]
click at [374, 300] on input "First Name" at bounding box center [401, 315] width 600 height 31
type input "[PERSON_NAME]"
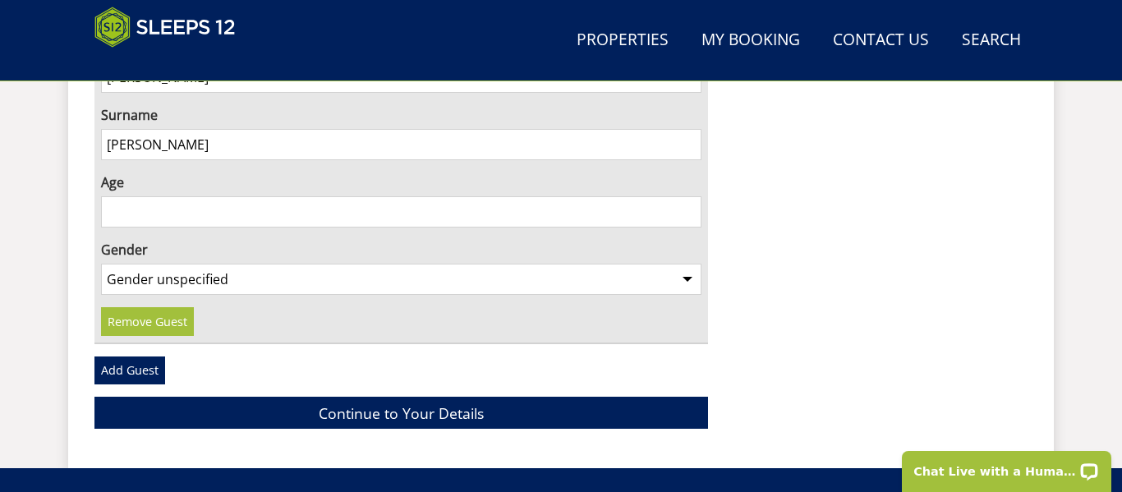
scroll to position [4303, 0]
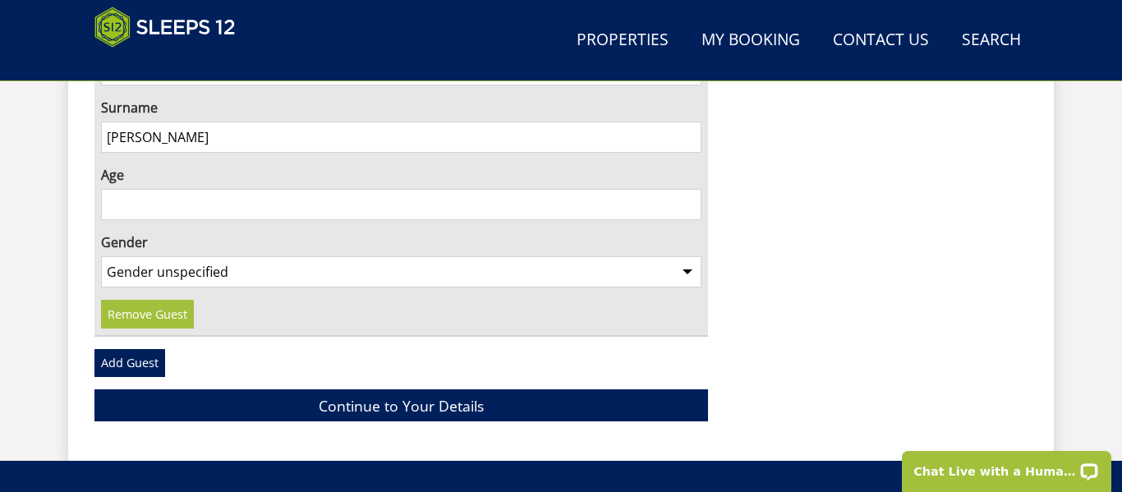
click at [329, 256] on select "Gender unspecified Gender [DEMOGRAPHIC_DATA] Gender [DEMOGRAPHIC_DATA]" at bounding box center [401, 271] width 600 height 31
select select "gender_[DEMOGRAPHIC_DATA]"
click at [101, 256] on select "Gender unspecified Gender [DEMOGRAPHIC_DATA] Gender [DEMOGRAPHIC_DATA]" at bounding box center [401, 271] width 600 height 31
click at [135, 349] on link "Add Guest" at bounding box center [129, 363] width 71 height 28
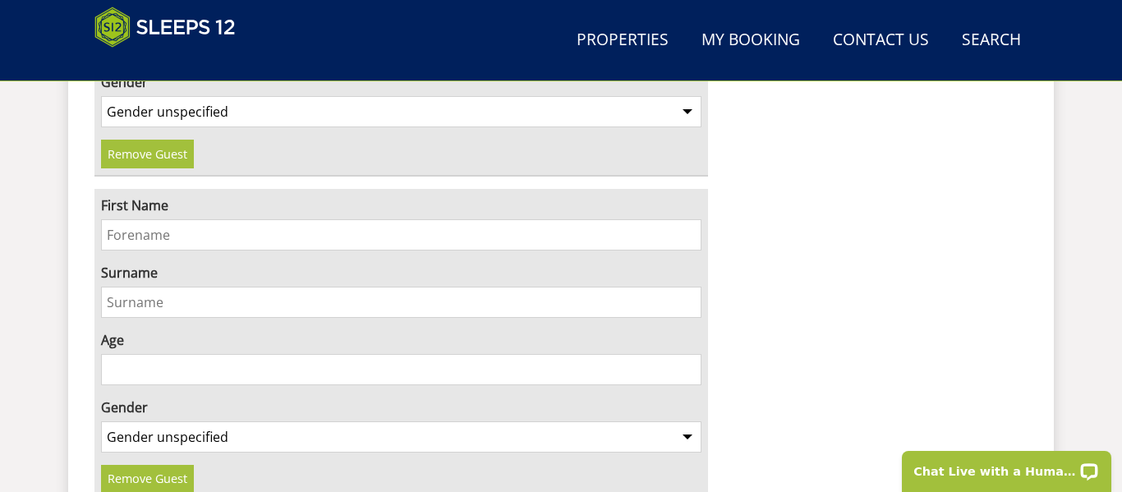
scroll to position [4466, 0]
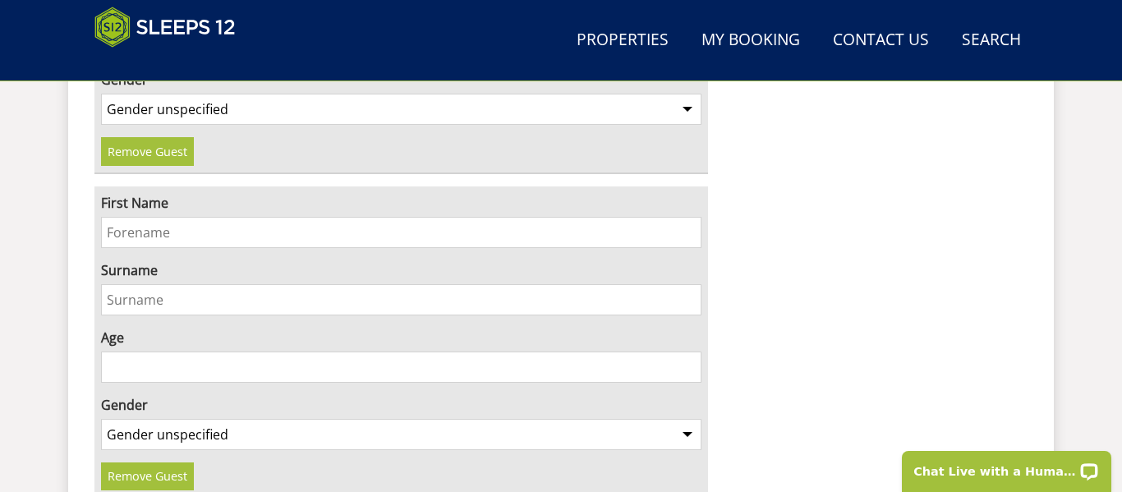
click at [375, 217] on input "First Name" at bounding box center [401, 232] width 600 height 31
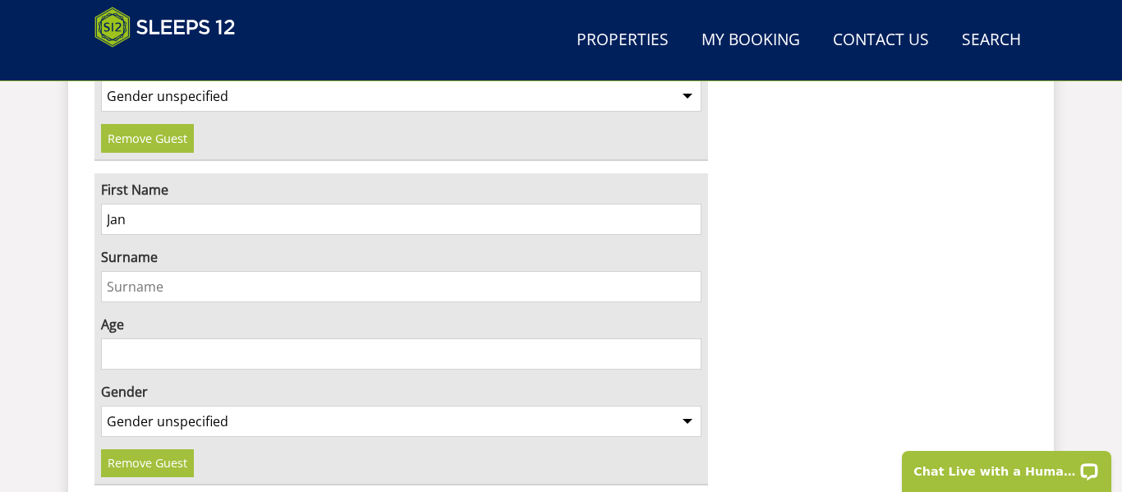
scroll to position [4481, 0]
type input "Jan"
type input "[PERSON_NAME]"
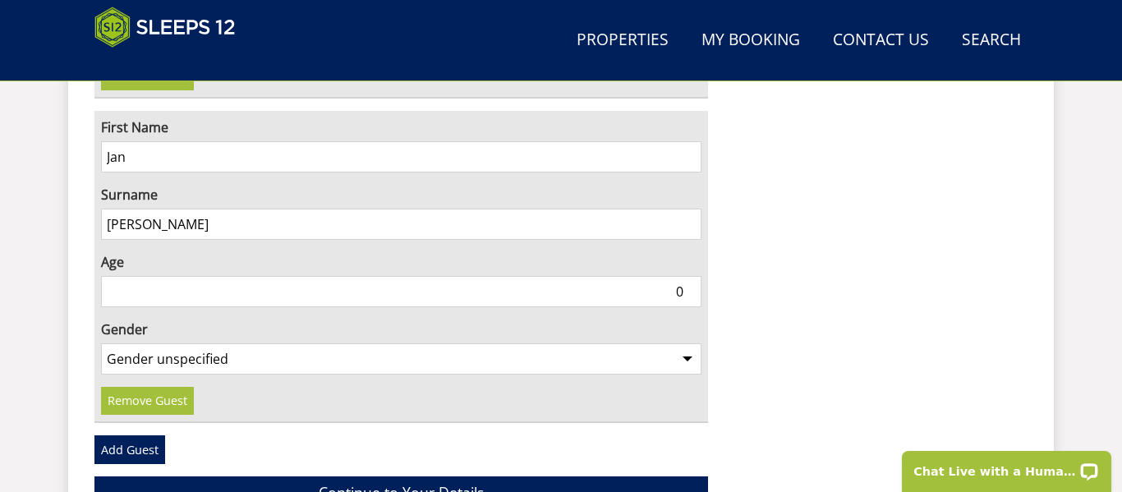
scroll to position [4546, 0]
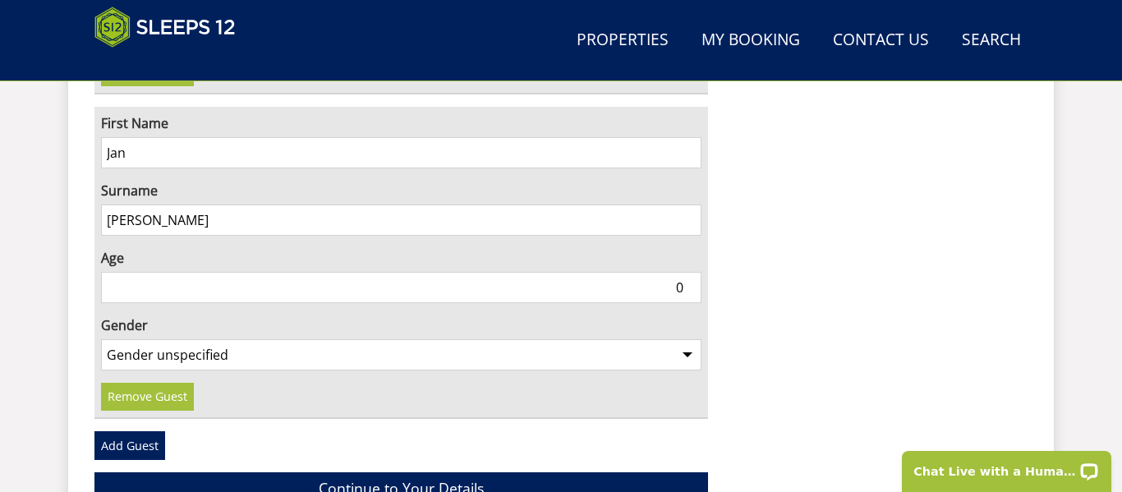
type input "0"
click at [429, 339] on select "Gender unspecified Gender [DEMOGRAPHIC_DATA] Gender [DEMOGRAPHIC_DATA]" at bounding box center [401, 354] width 600 height 31
select select "gender_[DEMOGRAPHIC_DATA]"
click at [101, 339] on select "Gender unspecified Gender [DEMOGRAPHIC_DATA] Gender [DEMOGRAPHIC_DATA]" at bounding box center [401, 354] width 600 height 31
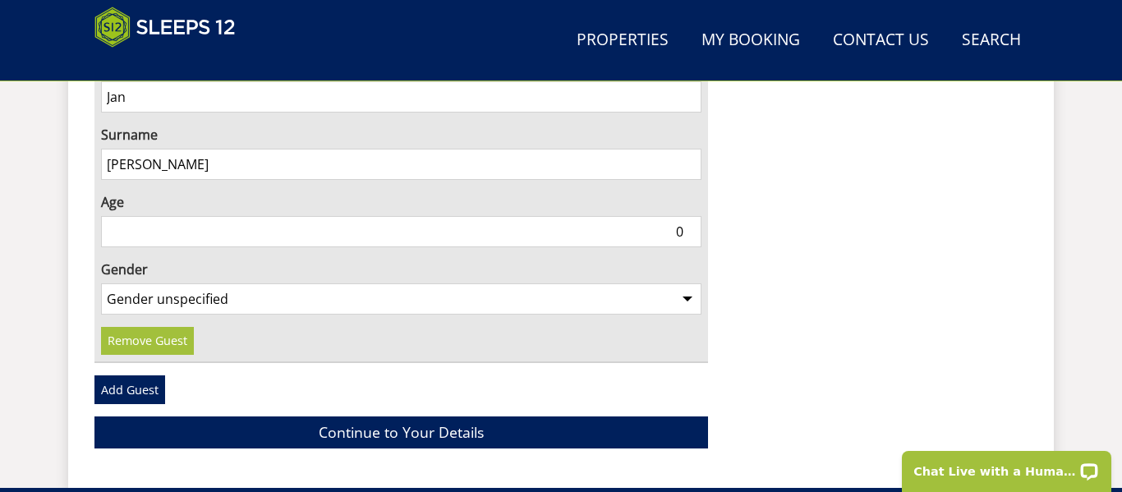
scroll to position [4602, 0]
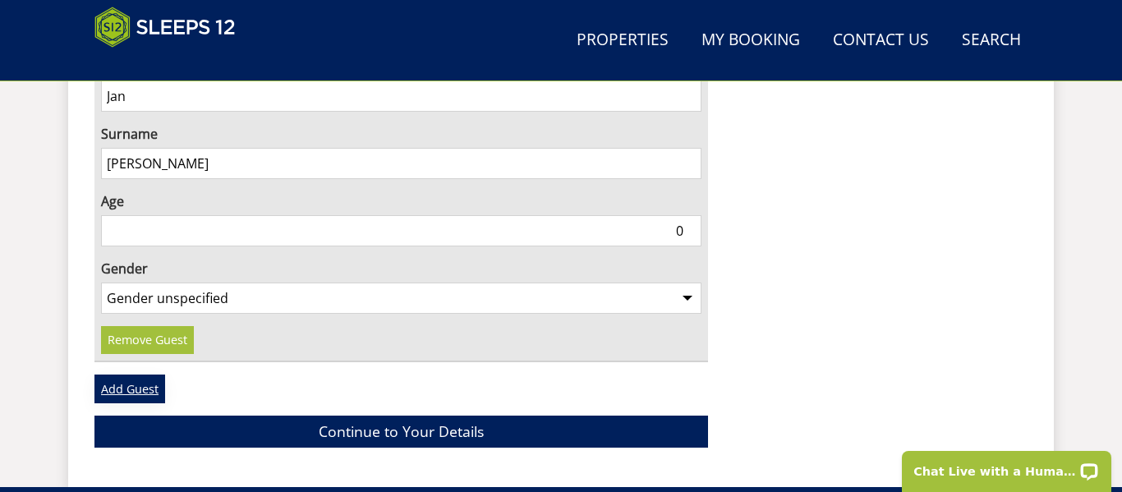
click at [140, 375] on link "Add Guest" at bounding box center [129, 389] width 71 height 28
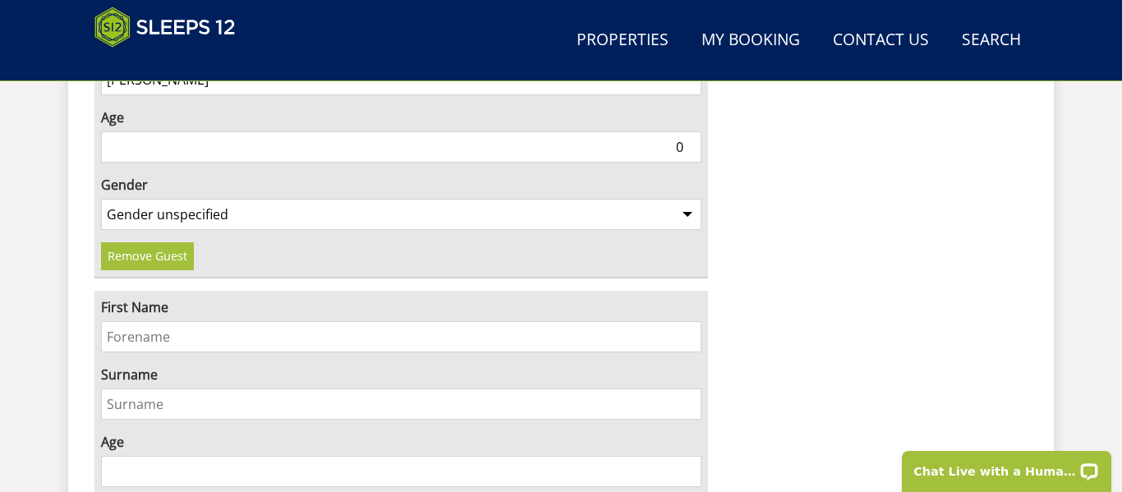
scroll to position [4689, 0]
click at [423, 319] on input "First Name" at bounding box center [401, 334] width 600 height 31
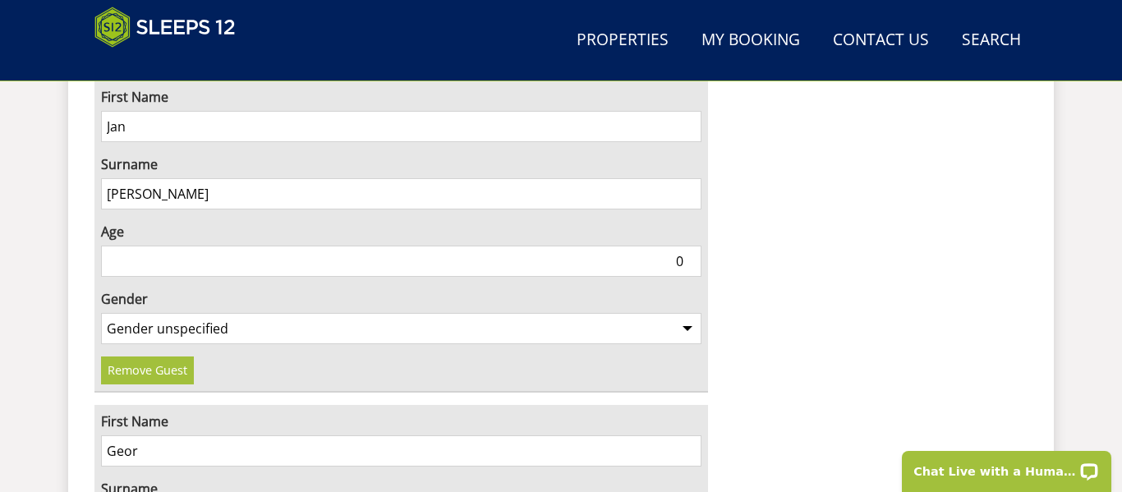
scroll to position [4563, 0]
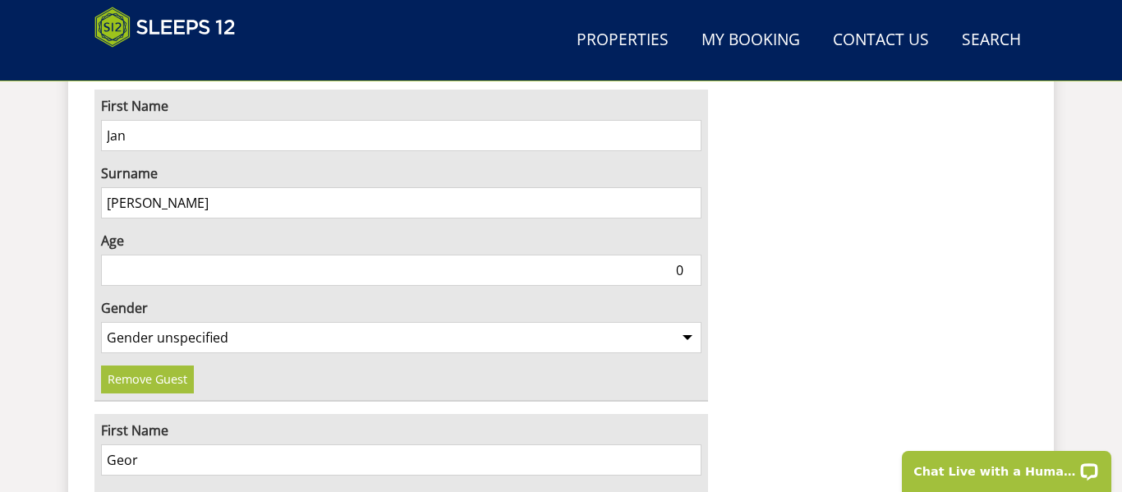
type input "Geor"
drag, startPoint x: 247, startPoint y: 166, endPoint x: 94, endPoint y: 135, distance: 156.7
click at [94, 135] on div "First Name Jan Surname [PERSON_NAME] Age [DEMOGRAPHIC_DATA] Gender Gender unspe…" at bounding box center [401, 246] width 614 height 312
type input "[PERSON_NAME]"
click at [192, 444] on input "Geor" at bounding box center [401, 459] width 600 height 31
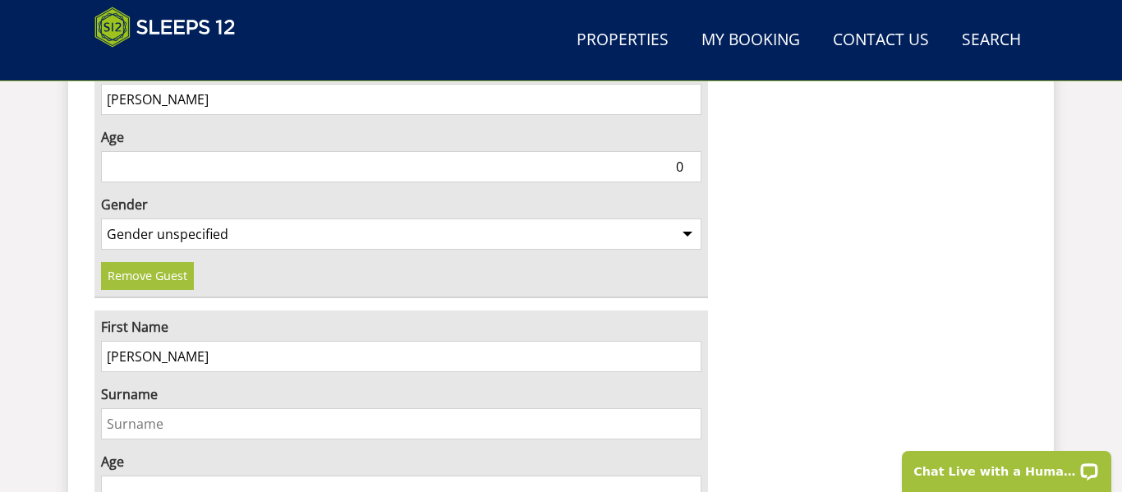
scroll to position [4668, 0]
type input "[PERSON_NAME]"
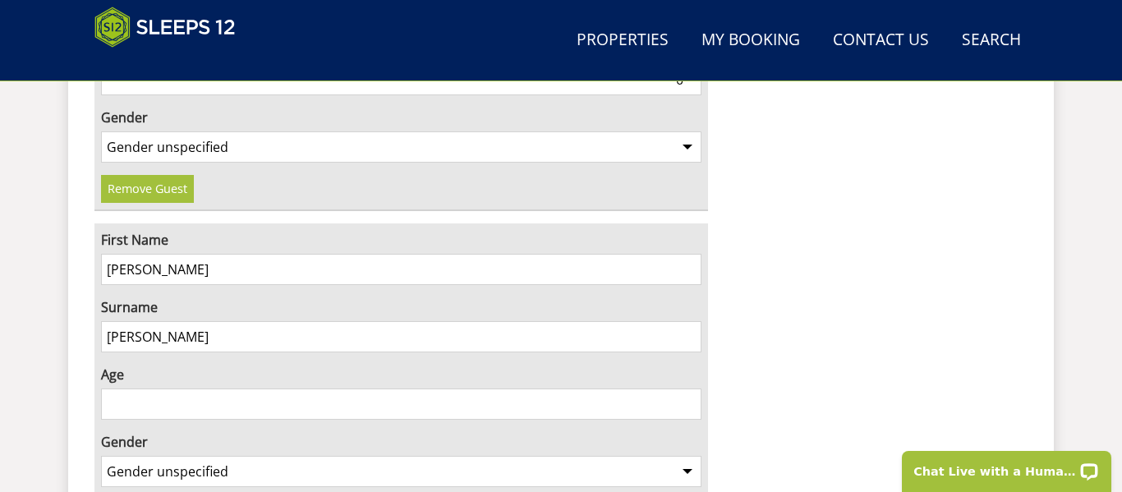
type input "[PERSON_NAME]"
click at [162, 389] on input "Age" at bounding box center [401, 404] width 600 height 31
click at [255, 456] on select "Gender unspecified Gender [DEMOGRAPHIC_DATA] Gender [DEMOGRAPHIC_DATA]" at bounding box center [401, 471] width 600 height 31
select select "gender_[DEMOGRAPHIC_DATA]"
click at [101, 456] on select "Gender unspecified Gender [DEMOGRAPHIC_DATA] Gender [DEMOGRAPHIC_DATA]" at bounding box center [401, 471] width 600 height 31
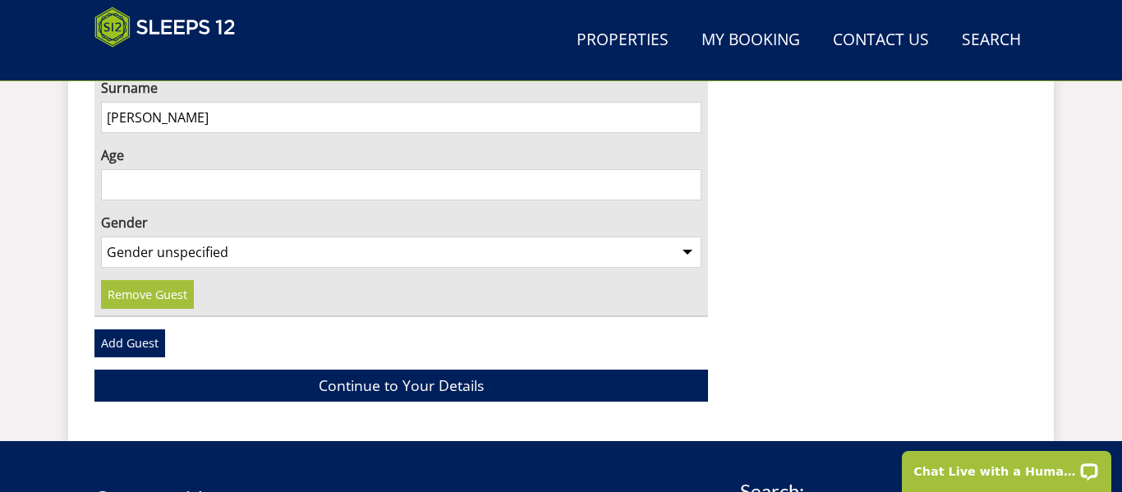
scroll to position [4975, 0]
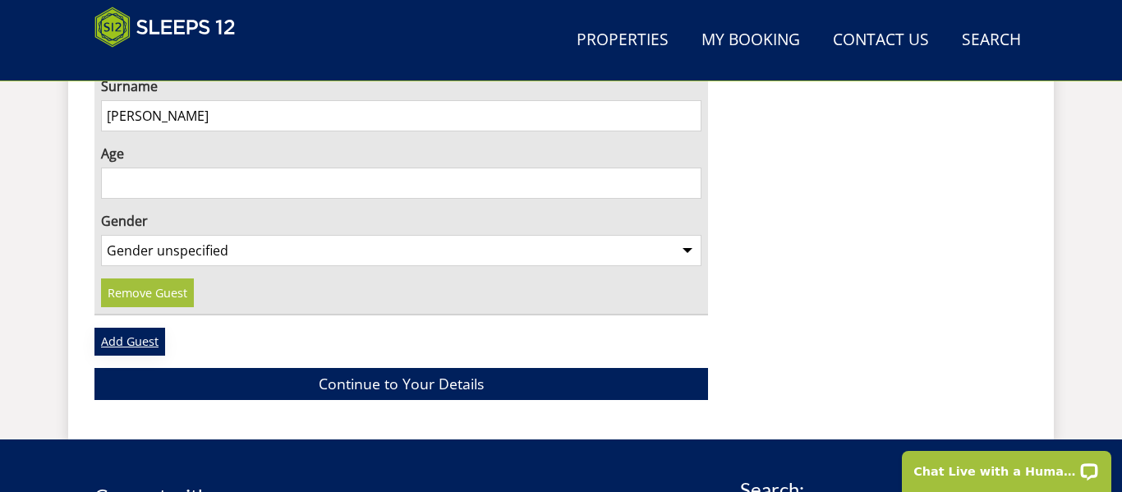
click at [145, 328] on link "Add Guest" at bounding box center [129, 342] width 71 height 28
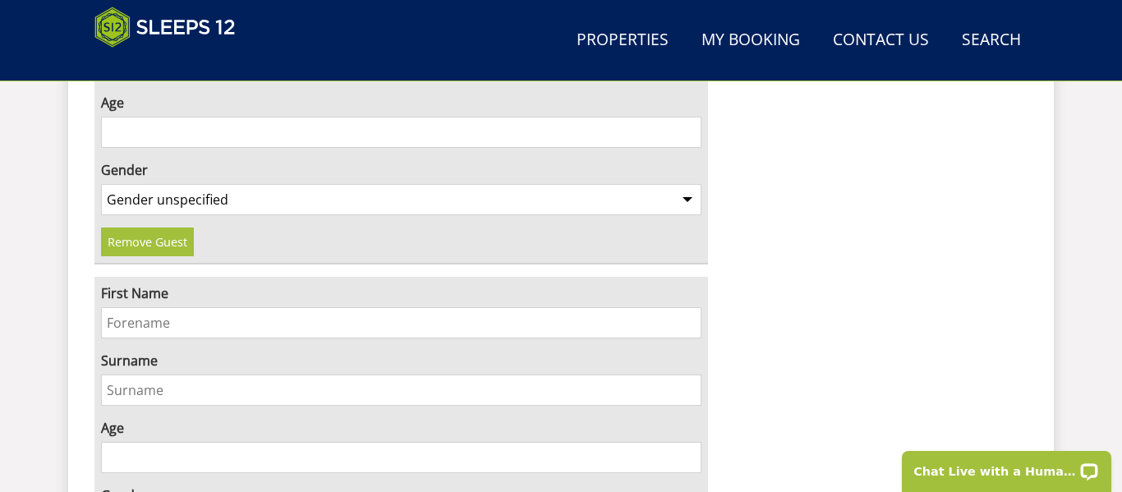
scroll to position [5026, 0]
click at [639, 306] on input "First Name" at bounding box center [401, 321] width 600 height 31
type input "[PERSON_NAME]"
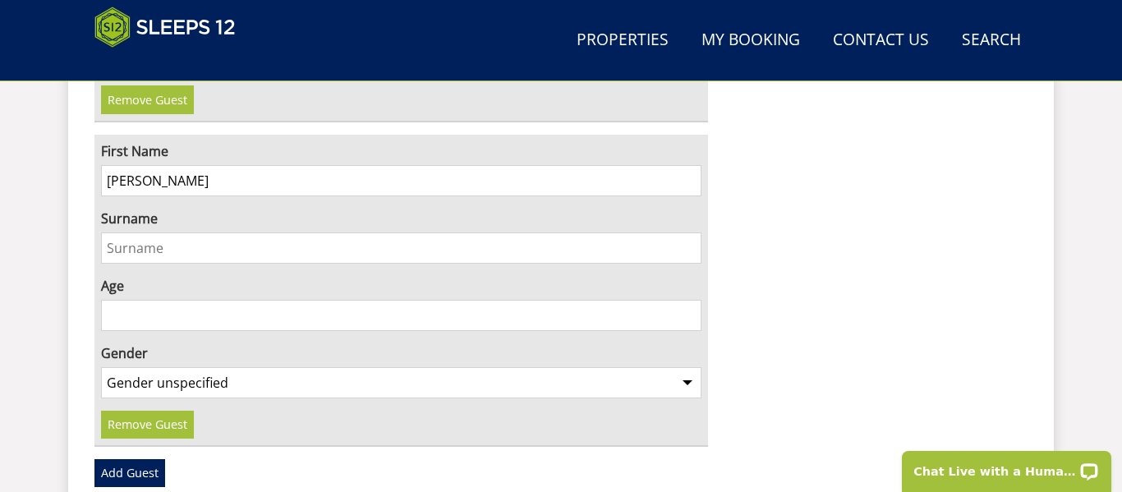
scroll to position [5172, 0]
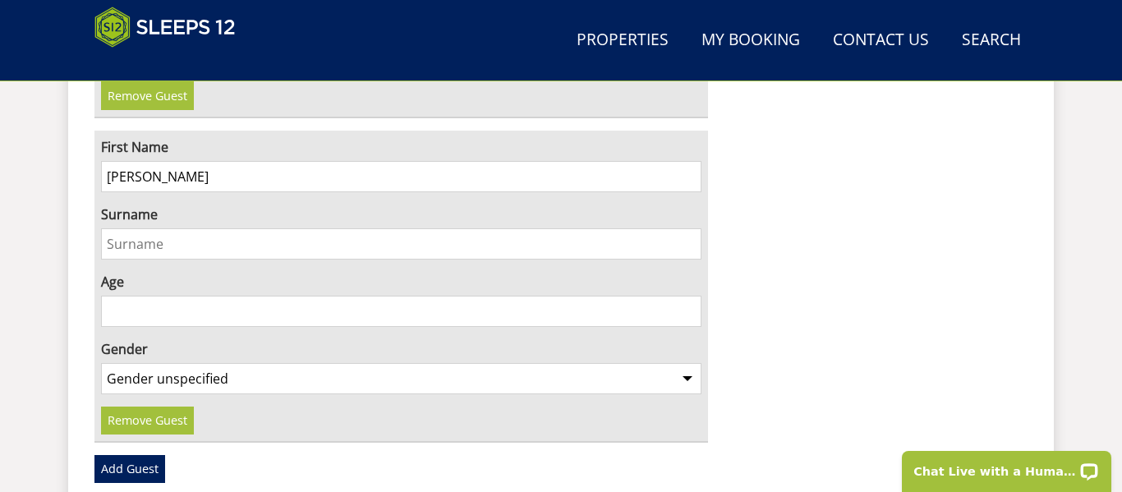
click at [521, 363] on select "Gender unspecified Gender [DEMOGRAPHIC_DATA] Gender [DEMOGRAPHIC_DATA]" at bounding box center [401, 378] width 600 height 31
select select "gender_[DEMOGRAPHIC_DATA]"
click at [101, 363] on select "Gender unspecified Gender [DEMOGRAPHIC_DATA] Gender [DEMOGRAPHIC_DATA]" at bounding box center [401, 378] width 600 height 31
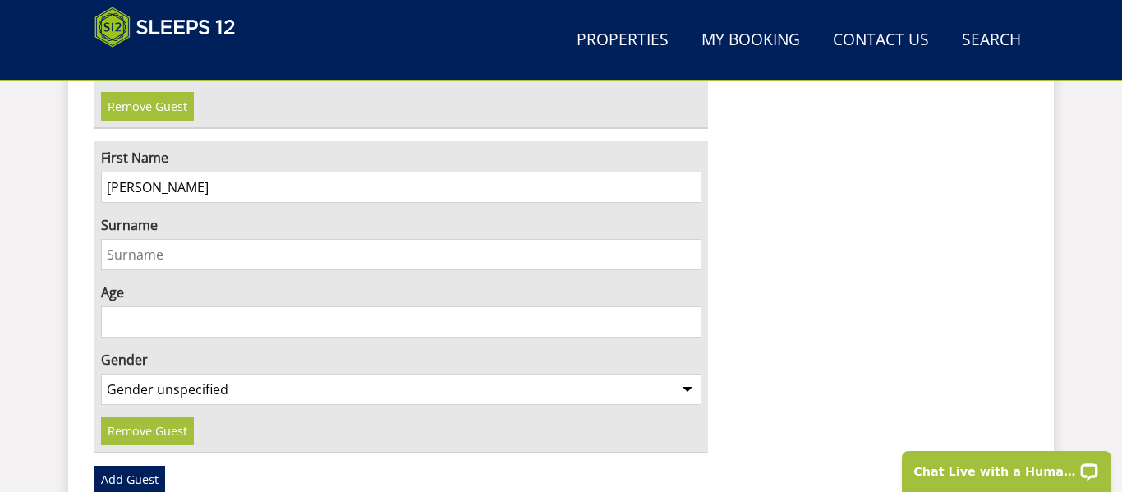
scroll to position [5159, 0]
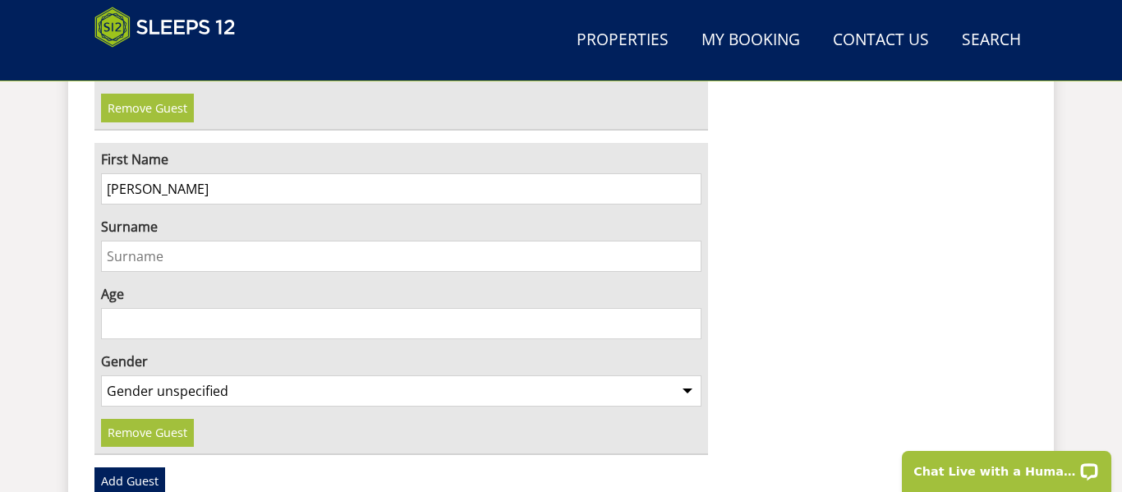
click at [292, 241] on input "Surname" at bounding box center [401, 256] width 600 height 31
type input "[PERSON_NAME]"
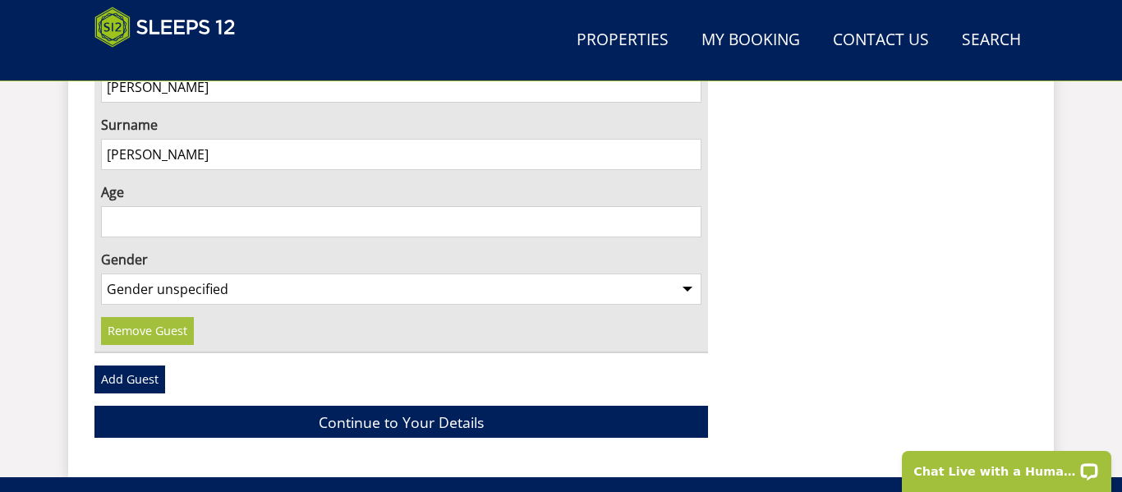
scroll to position [5268, 0]
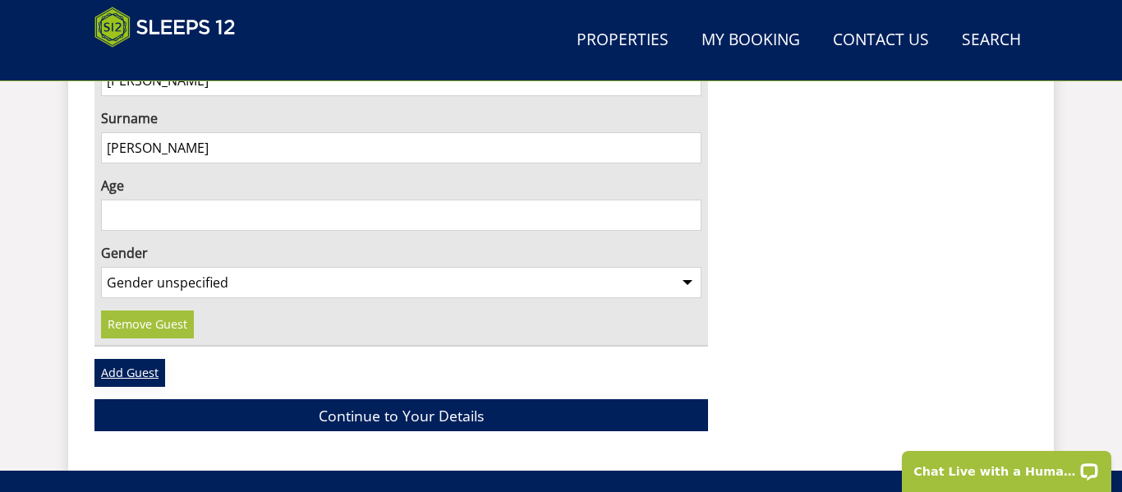
click at [131, 359] on link "Add Guest" at bounding box center [129, 373] width 71 height 28
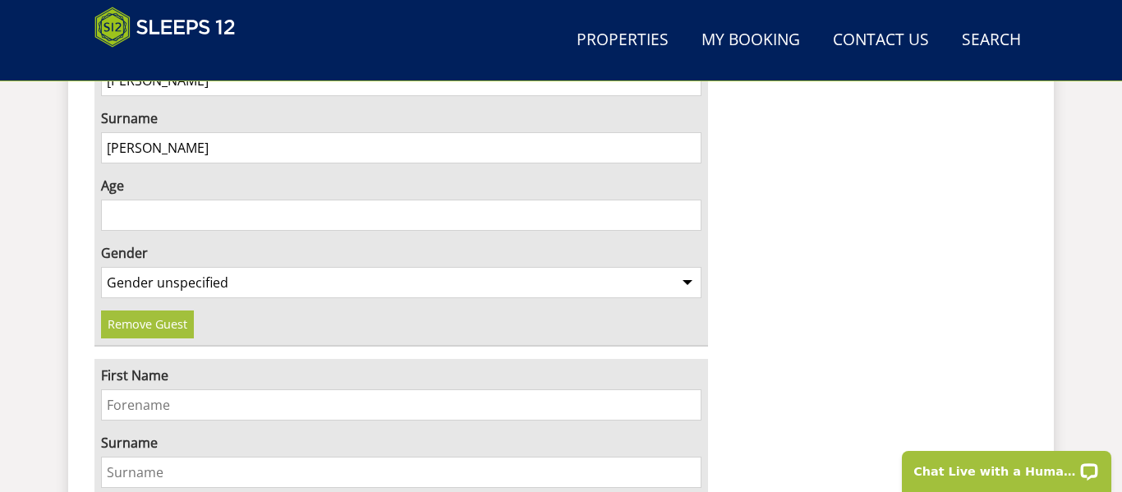
click at [200, 389] on input "First Name" at bounding box center [401, 404] width 600 height 31
drag, startPoint x: 149, startPoint y: 362, endPoint x: 320, endPoint y: 375, distance: 172.2
click at [320, 389] on input "[PERSON_NAME]" at bounding box center [401, 404] width 600 height 31
type input "Jacqui"
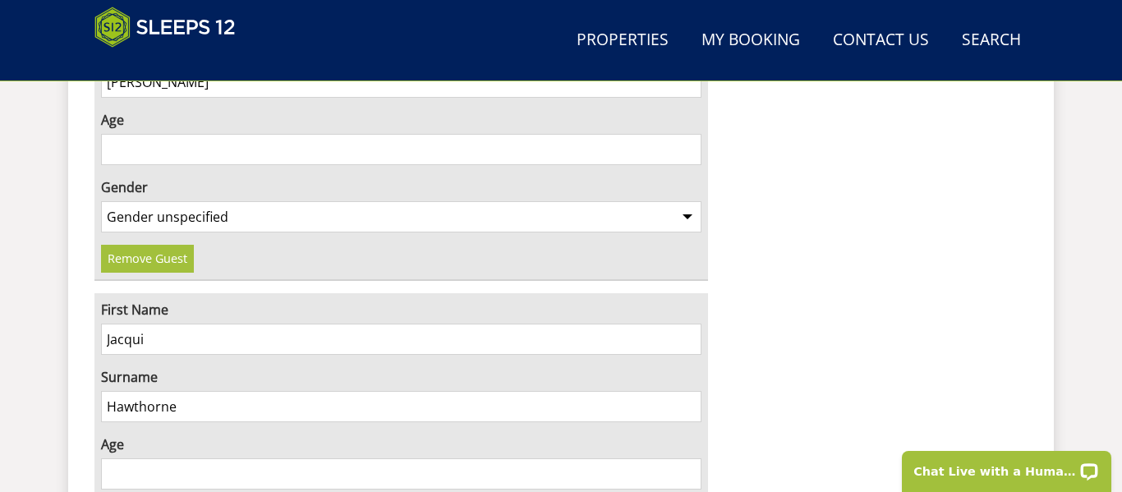
scroll to position [5336, 0]
type input "Hawthorne"
click at [302, 456] on input "Age" at bounding box center [401, 471] width 600 height 31
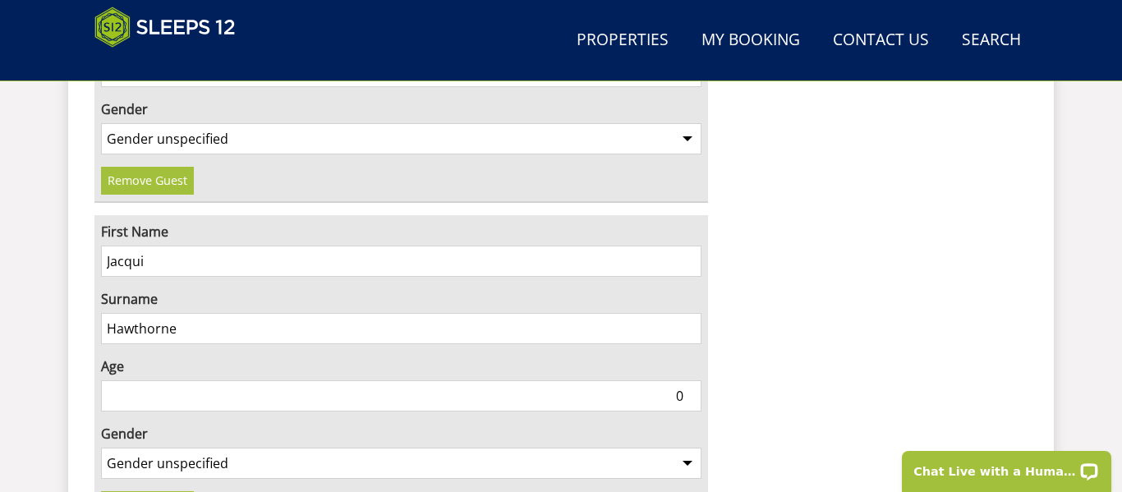
scroll to position [5413, 0]
type input "0"
click at [302, 446] on select "Gender unspecified Gender [DEMOGRAPHIC_DATA] Gender [DEMOGRAPHIC_DATA]" at bounding box center [401, 461] width 600 height 31
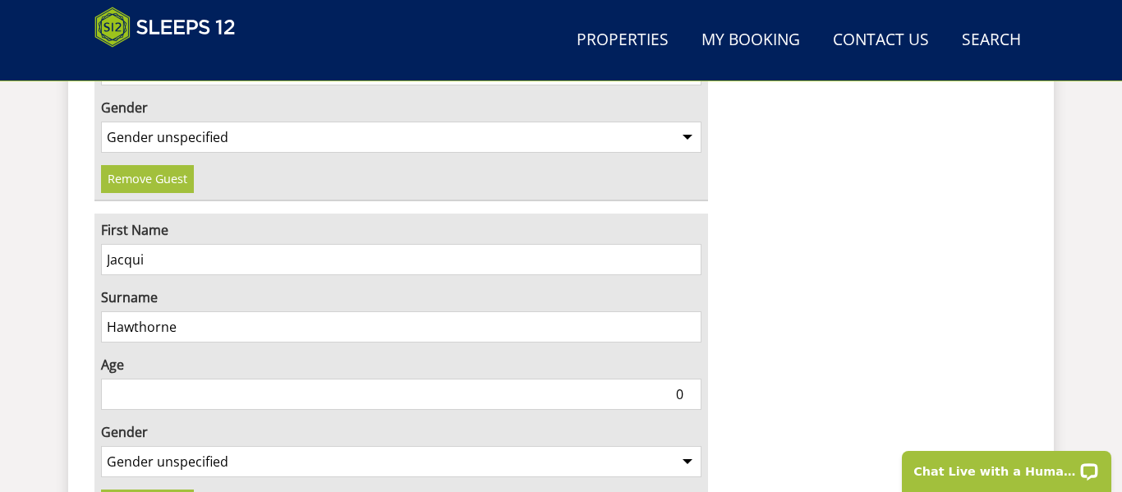
select select "gender_[DEMOGRAPHIC_DATA]"
click at [101, 446] on select "Gender unspecified Gender [DEMOGRAPHIC_DATA] Gender [DEMOGRAPHIC_DATA]" at bounding box center [401, 461] width 600 height 31
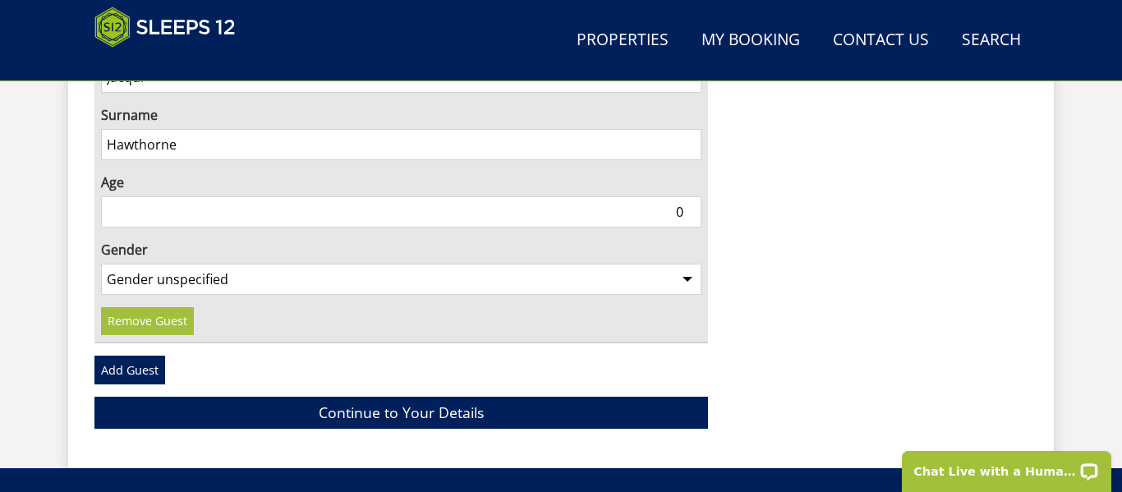
scroll to position [5601, 0]
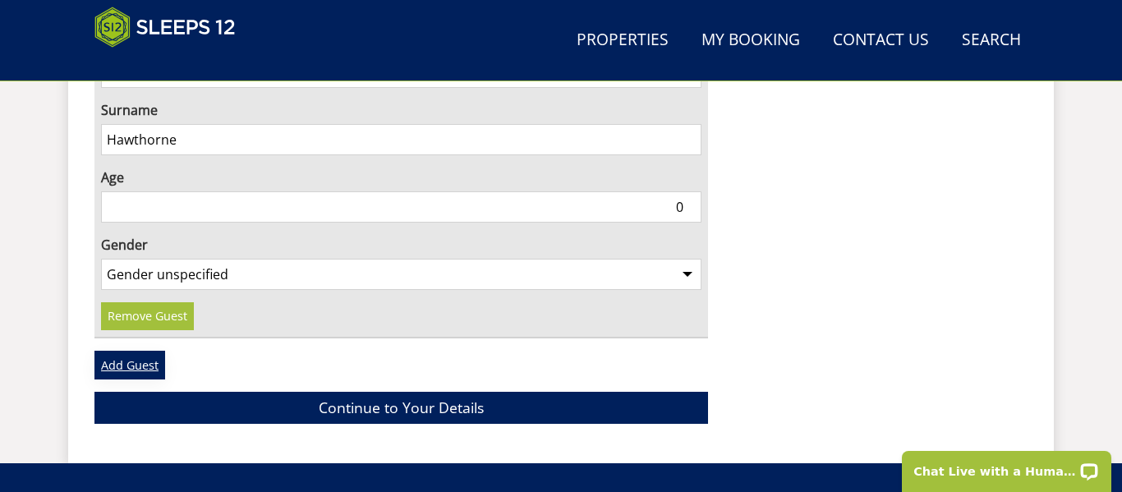
click at [114, 351] on link "Add Guest" at bounding box center [129, 365] width 71 height 28
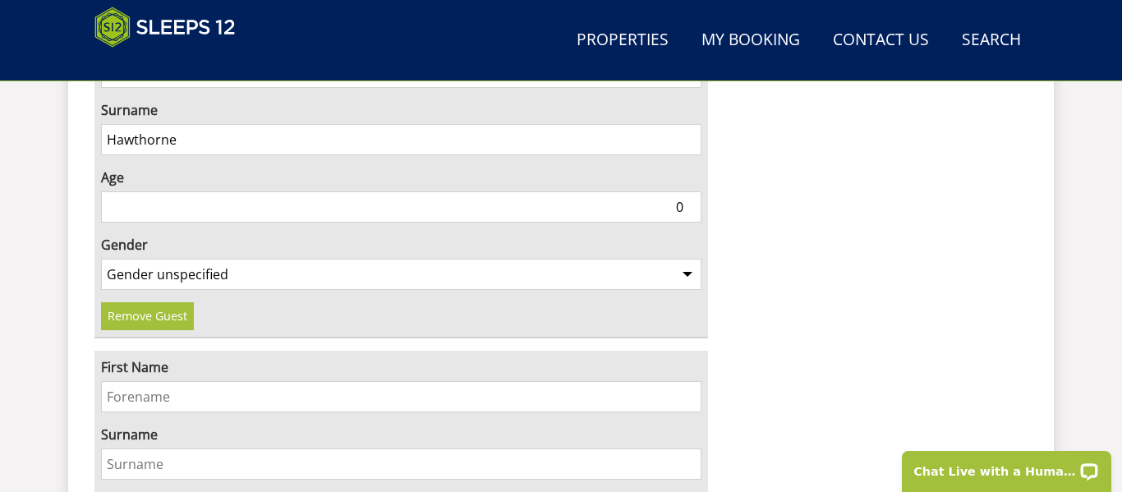
click at [428, 381] on input "First Name" at bounding box center [401, 396] width 600 height 31
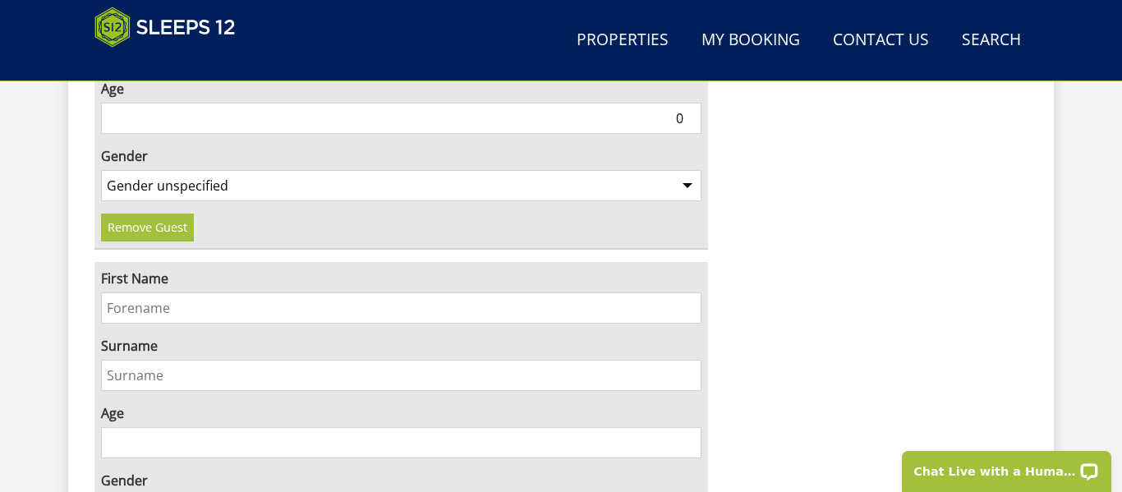
scroll to position [5690, 0]
click at [315, 292] on input "First Name" at bounding box center [401, 307] width 600 height 31
drag, startPoint x: 162, startPoint y: 267, endPoint x: 240, endPoint y: 274, distance: 78.4
click at [240, 292] on input "[PERSON_NAME]" at bounding box center [401, 307] width 600 height 31
type input "[PERSON_NAME]"
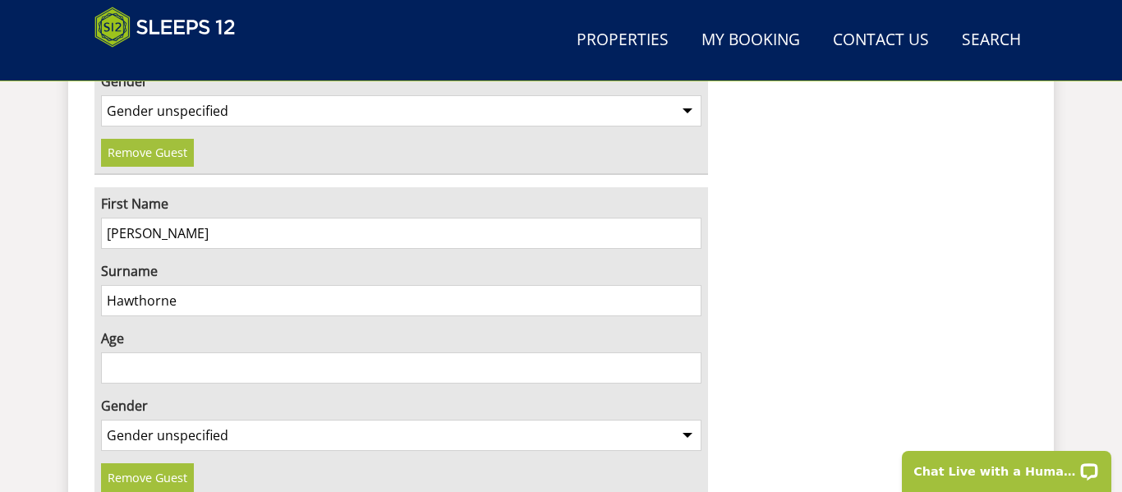
scroll to position [5765, 0]
type input "Hawthorne"
click at [256, 419] on select "Gender unspecified Gender [DEMOGRAPHIC_DATA] Gender [DEMOGRAPHIC_DATA]" at bounding box center [401, 434] width 600 height 31
select select "gender_[DEMOGRAPHIC_DATA]"
click at [101, 419] on select "Gender unspecified Gender [DEMOGRAPHIC_DATA] Gender [DEMOGRAPHIC_DATA]" at bounding box center [401, 434] width 600 height 31
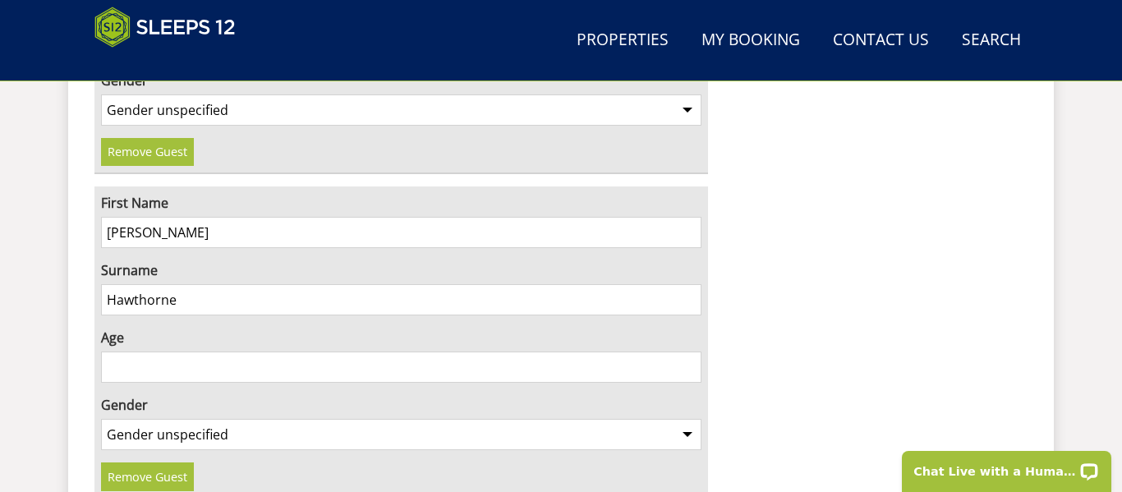
click at [197, 352] on input "Age" at bounding box center [401, 367] width 600 height 31
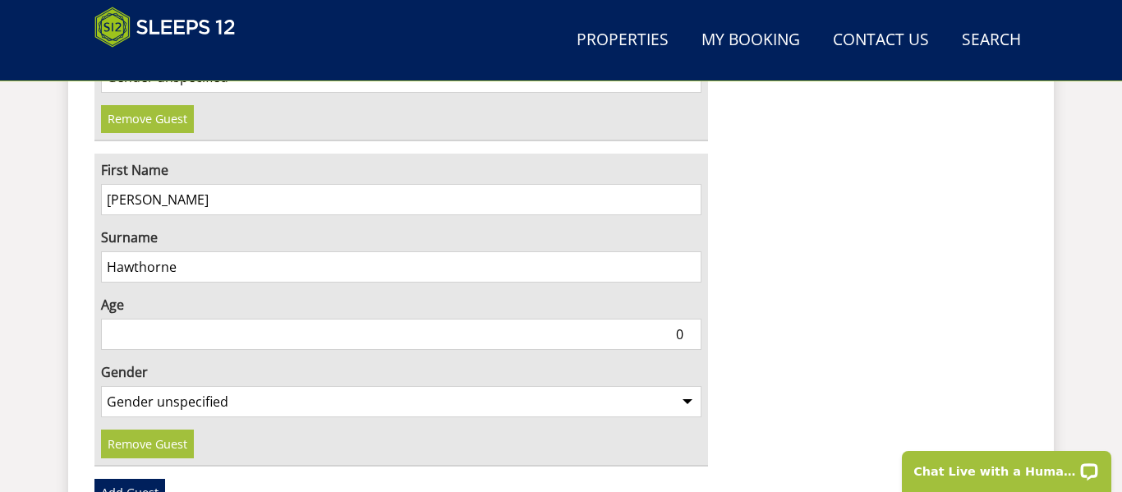
scroll to position [5803, 0]
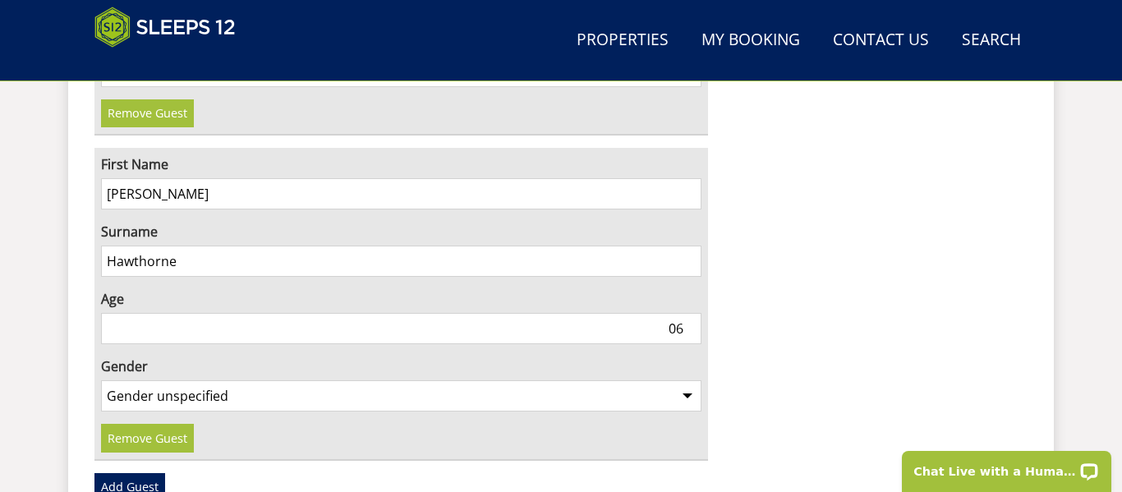
type input "0"
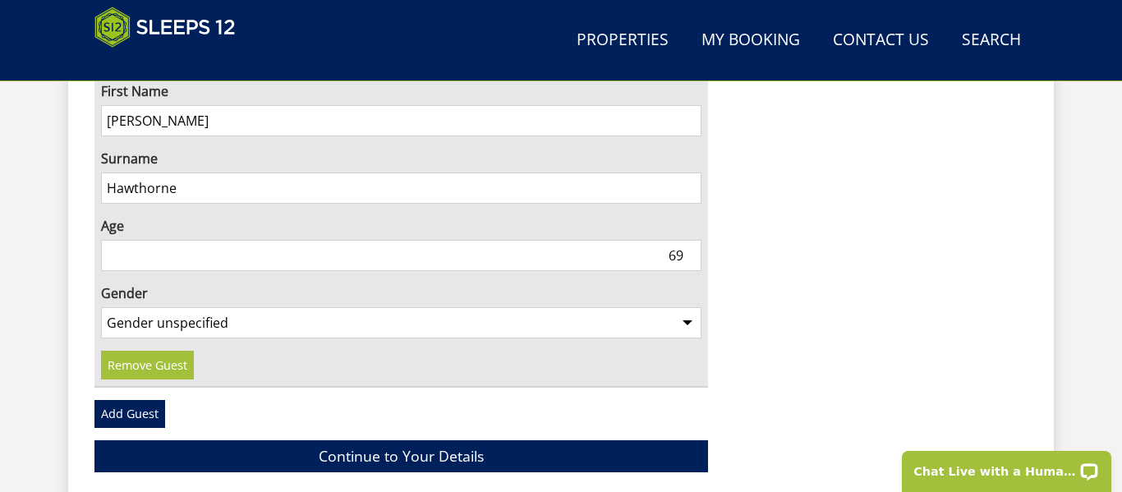
scroll to position [5878, 0]
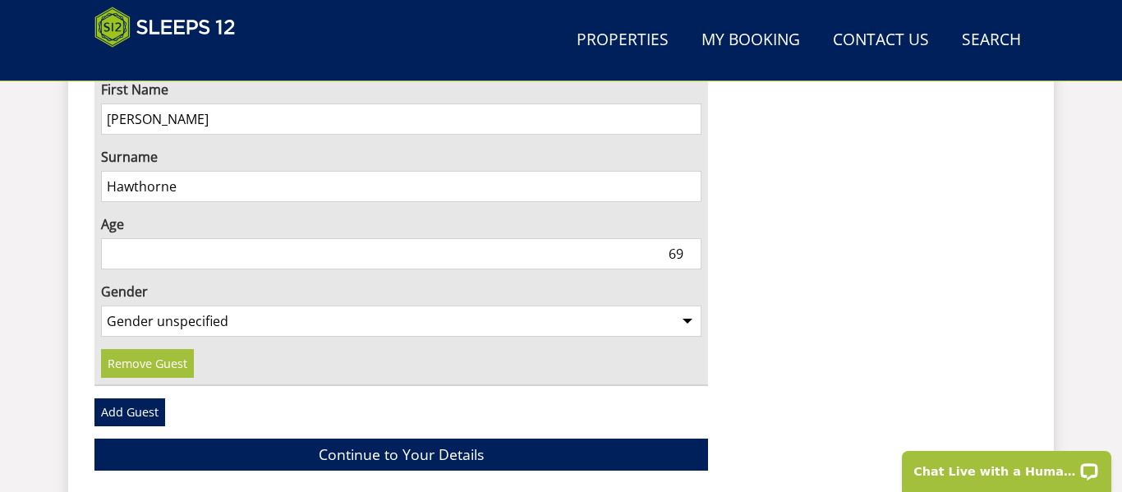
type input "69"
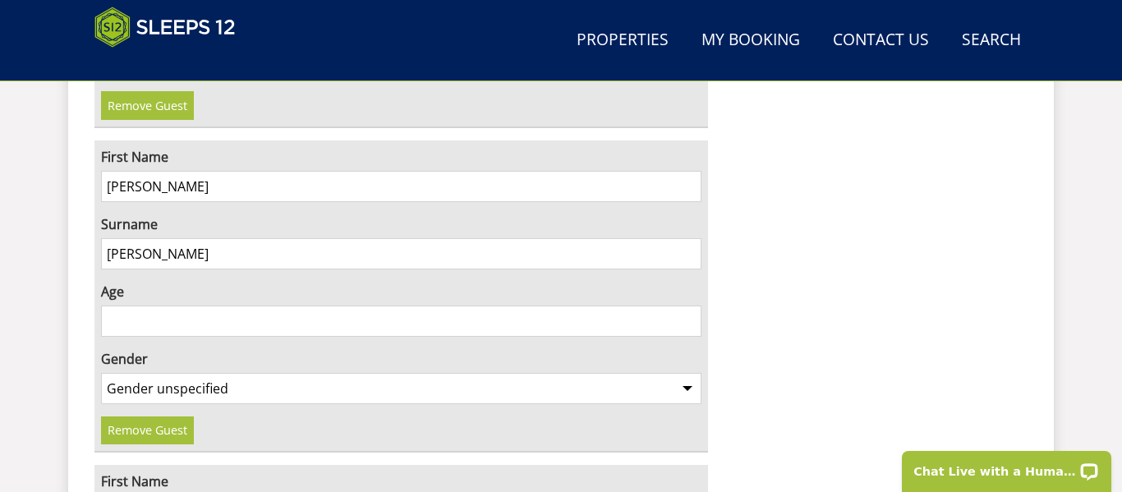
scroll to position [5161, 0]
click at [676, 306] on input "Age" at bounding box center [401, 321] width 600 height 31
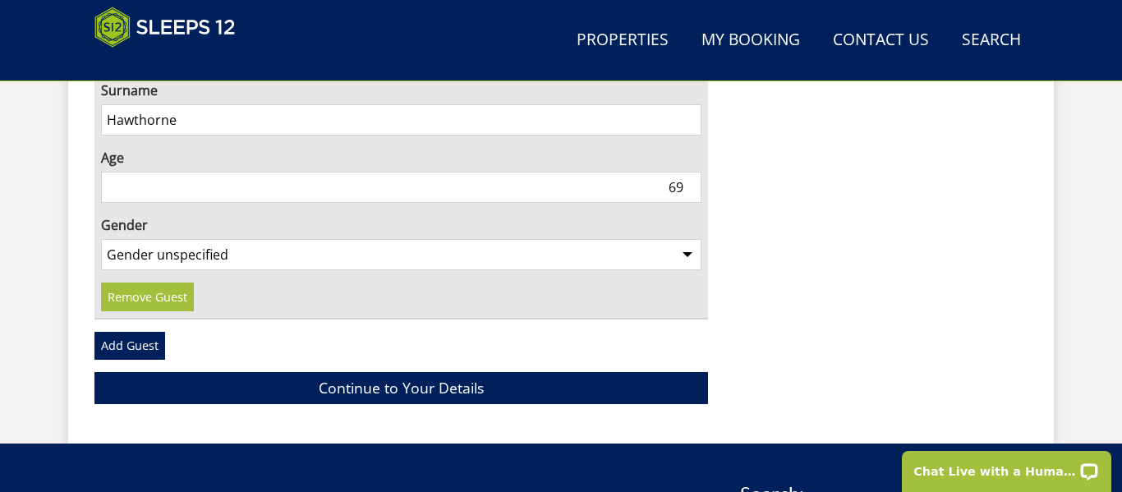
scroll to position [5946, 0]
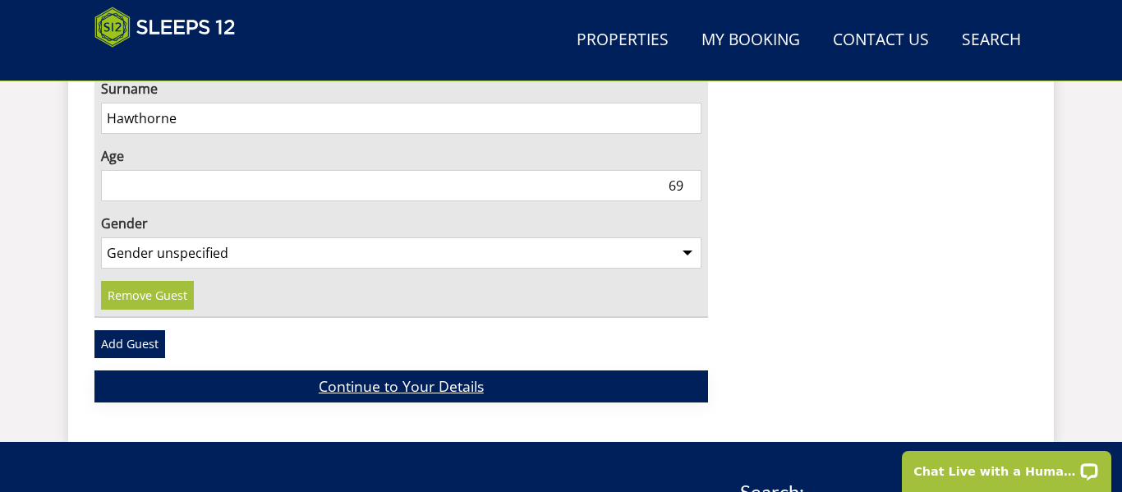
type input "29"
click at [560, 370] on link "Continue to Your Details" at bounding box center [401, 386] width 614 height 32
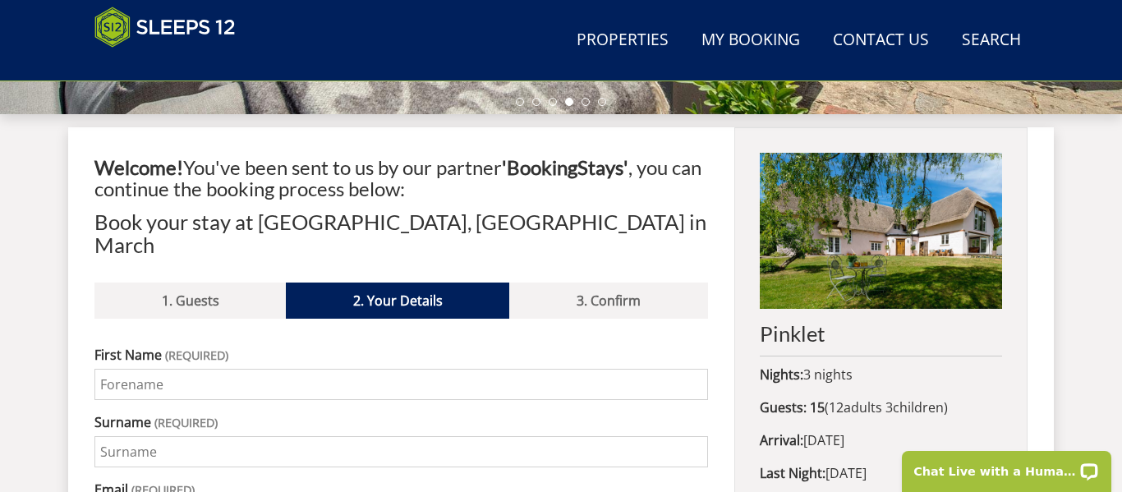
scroll to position [597, 0]
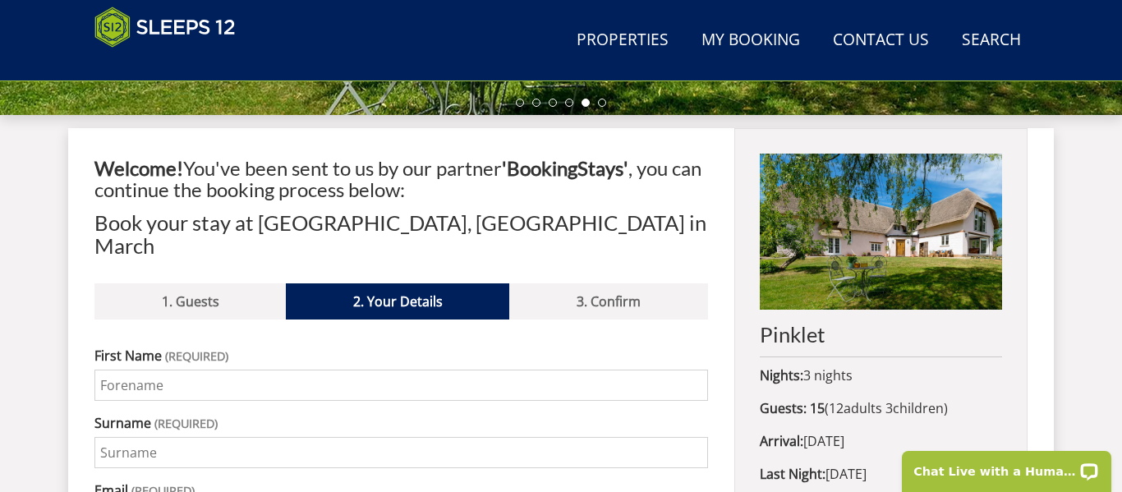
click at [331, 370] on input "First Name" at bounding box center [401, 385] width 614 height 31
type input "[EMAIL_ADDRESS][PERSON_NAME][DOMAIN_NAME]"
type input "[STREET_ADDRESS]"
type input "Newcastle Under Lyme"
type input "[GEOGRAPHIC_DATA]"
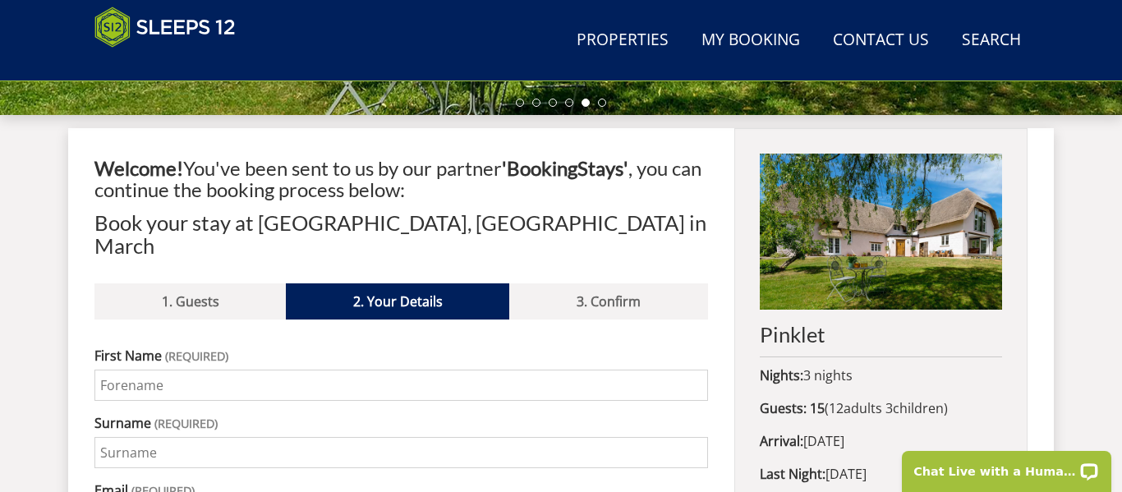
type input "ST5 9JL"
type input "07770236009"
click at [297, 370] on input "First Name" at bounding box center [401, 385] width 614 height 31
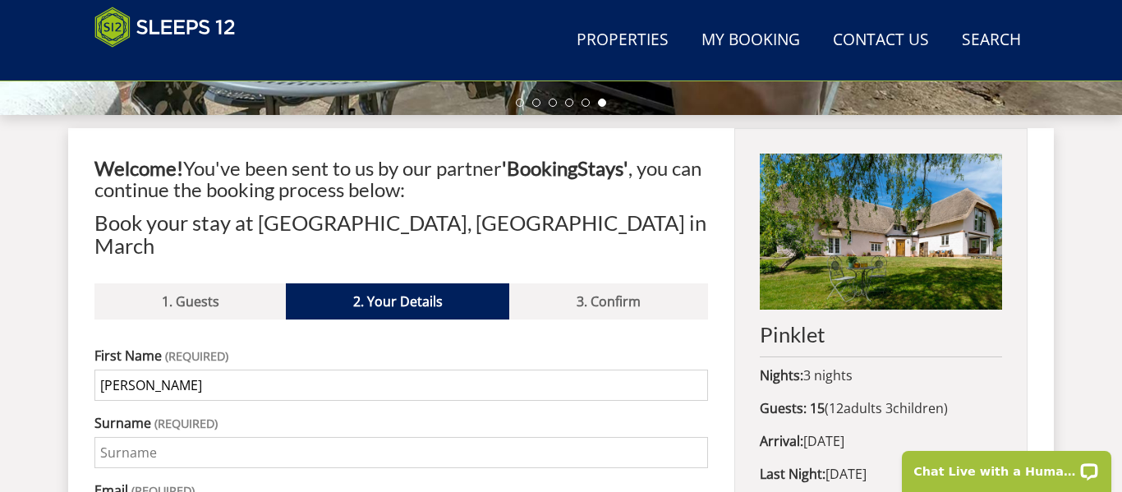
type input "[PERSON_NAME]"
click at [527, 437] on input "[PERSON_NAME]" at bounding box center [401, 452] width 614 height 31
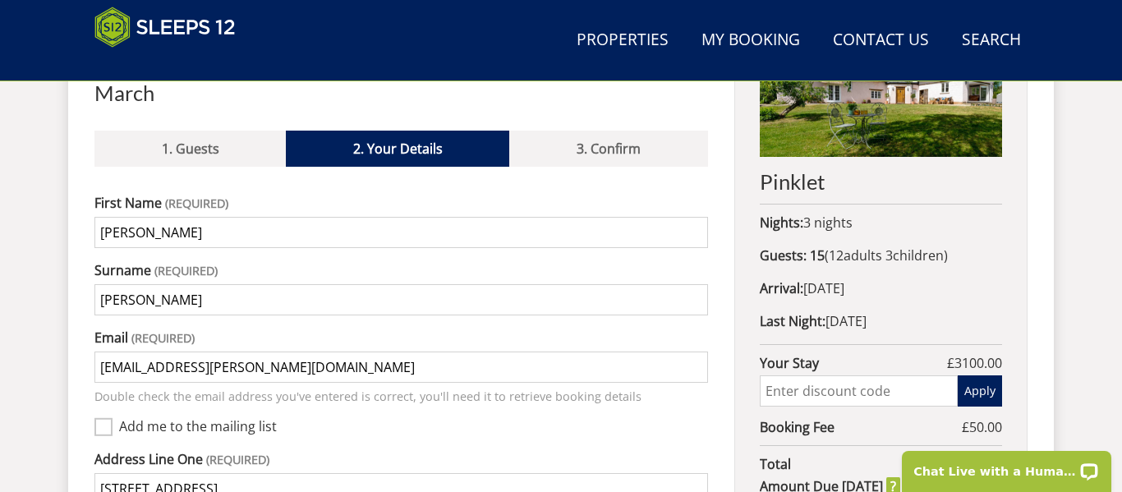
scroll to position [752, 0]
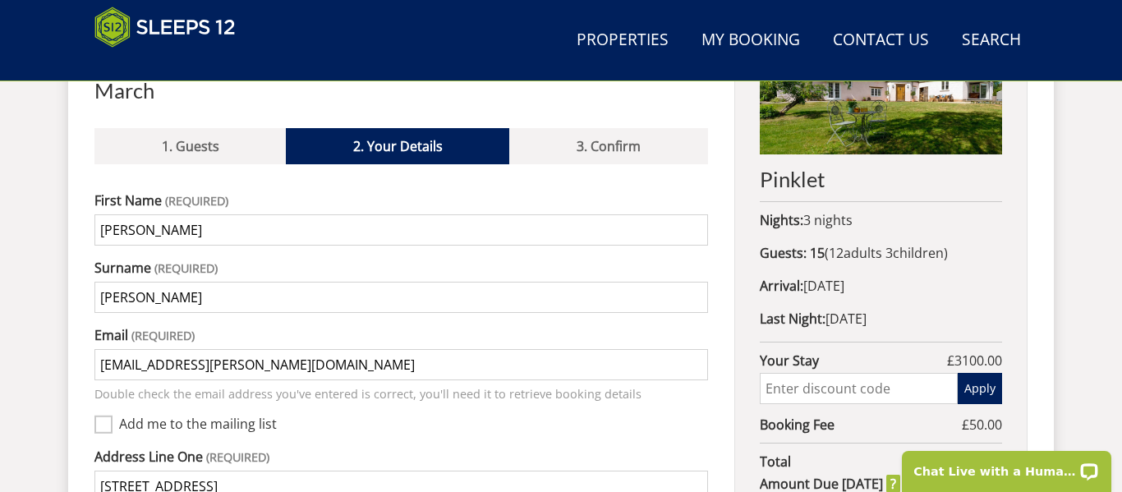
type input "[PERSON_NAME]"
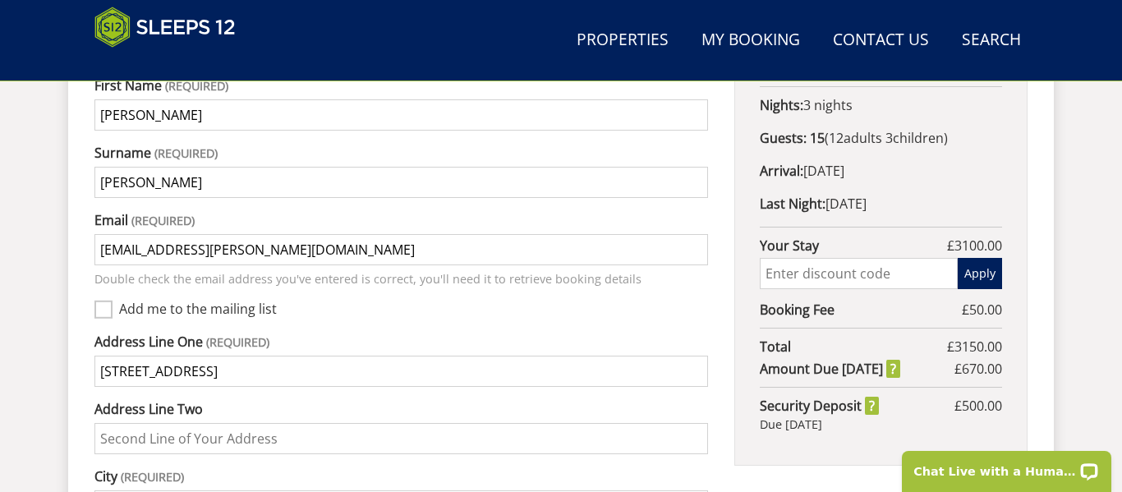
scroll to position [869, 0]
click at [108, 298] on input "Add me to the mailing list" at bounding box center [103, 307] width 18 height 18
checkbox input "true"
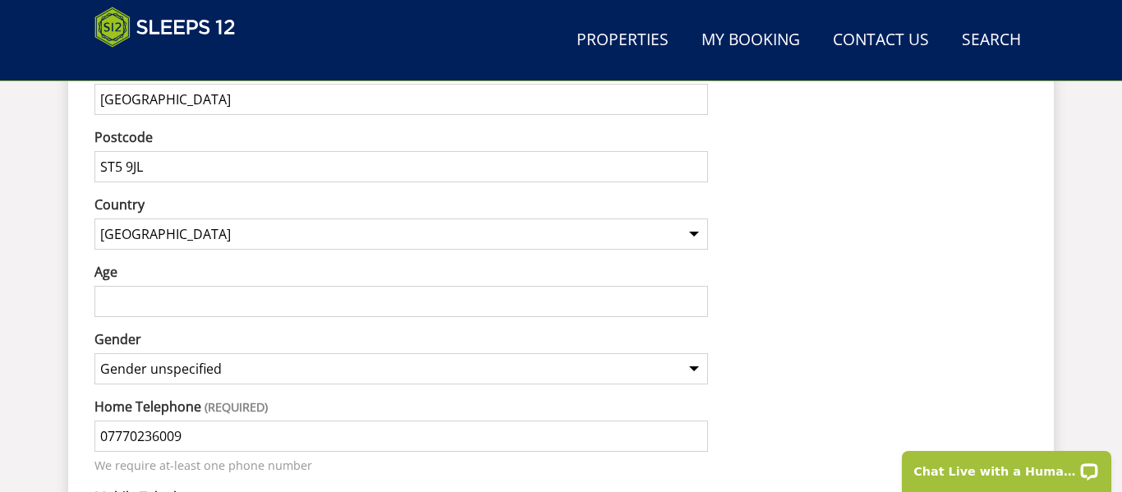
scroll to position [1343, 0]
click at [468, 292] on input "Age" at bounding box center [401, 299] width 614 height 31
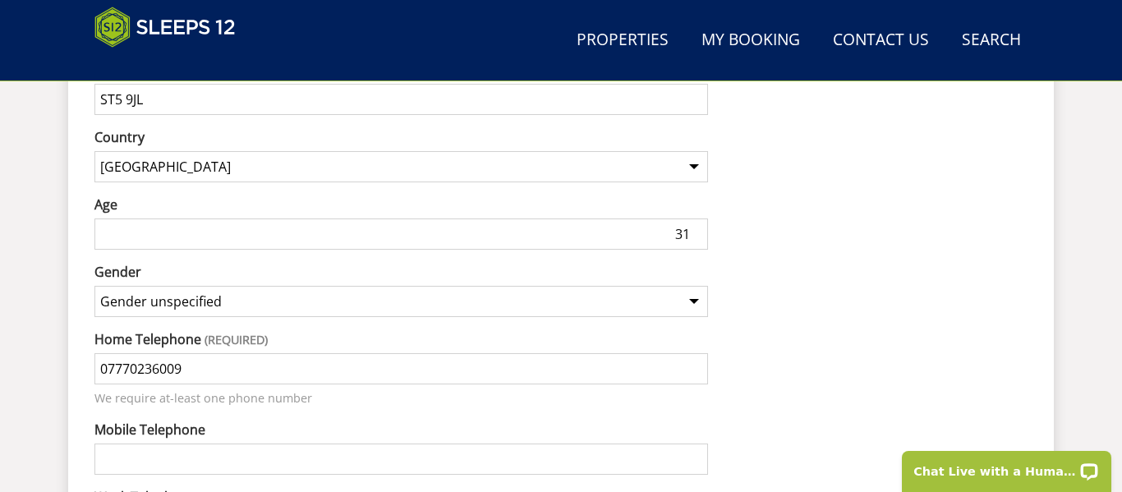
scroll to position [1422, 0]
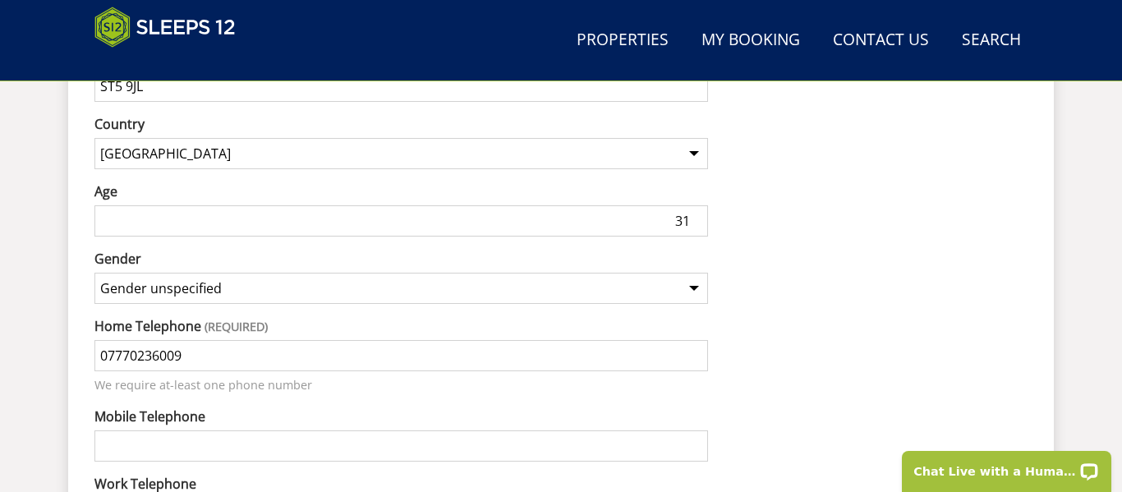
type input "31"
click at [636, 273] on select "Gender unspecified Gender [DEMOGRAPHIC_DATA] Gender [DEMOGRAPHIC_DATA]" at bounding box center [401, 288] width 614 height 31
select select "gender_[DEMOGRAPHIC_DATA]"
click at [94, 273] on select "Gender unspecified Gender [DEMOGRAPHIC_DATA] Gender [DEMOGRAPHIC_DATA]" at bounding box center [401, 288] width 614 height 31
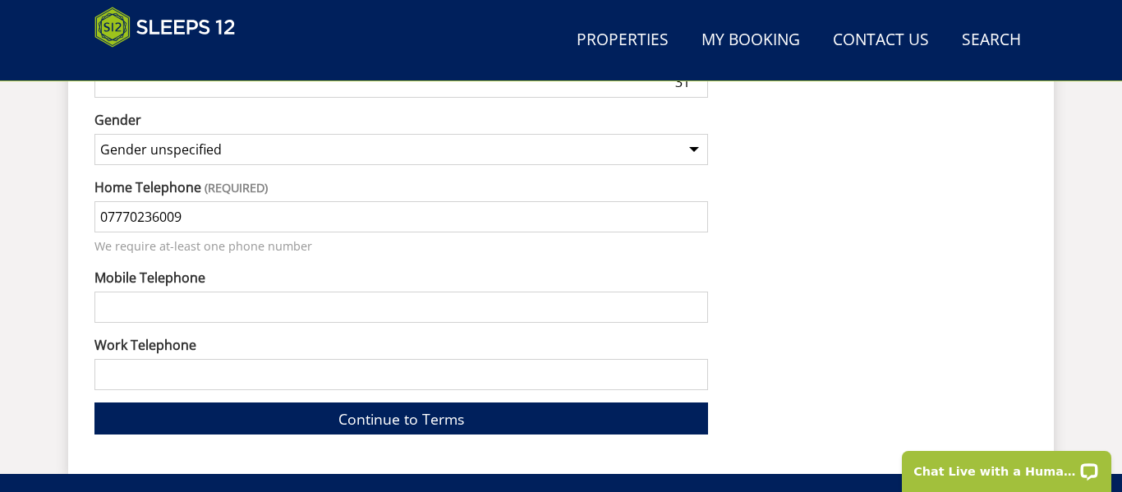
scroll to position [1562, 0]
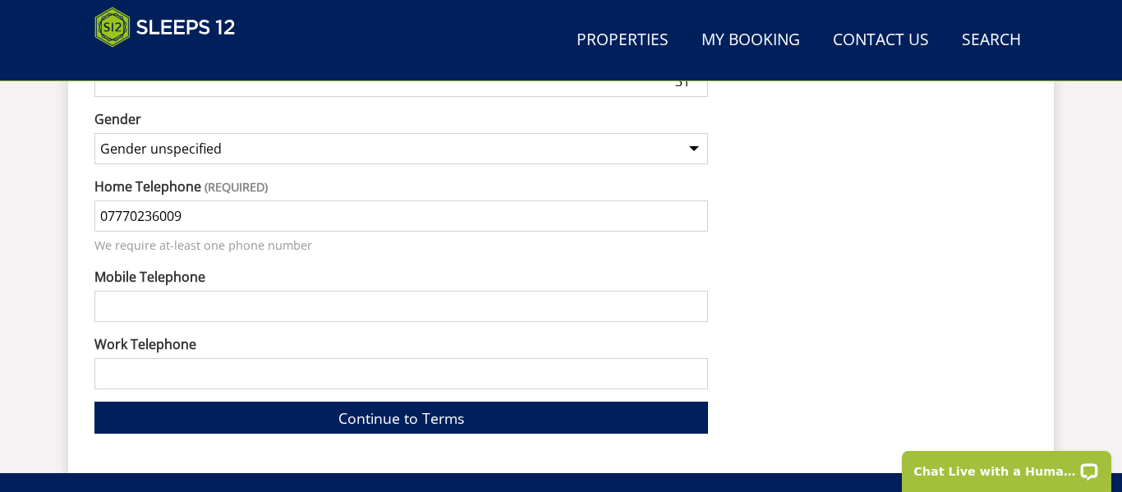
click at [508, 291] on input "Mobile Telephone" at bounding box center [401, 306] width 614 height 31
type input "07770236009"
click at [447, 404] on link "Continue to Terms" at bounding box center [401, 418] width 614 height 32
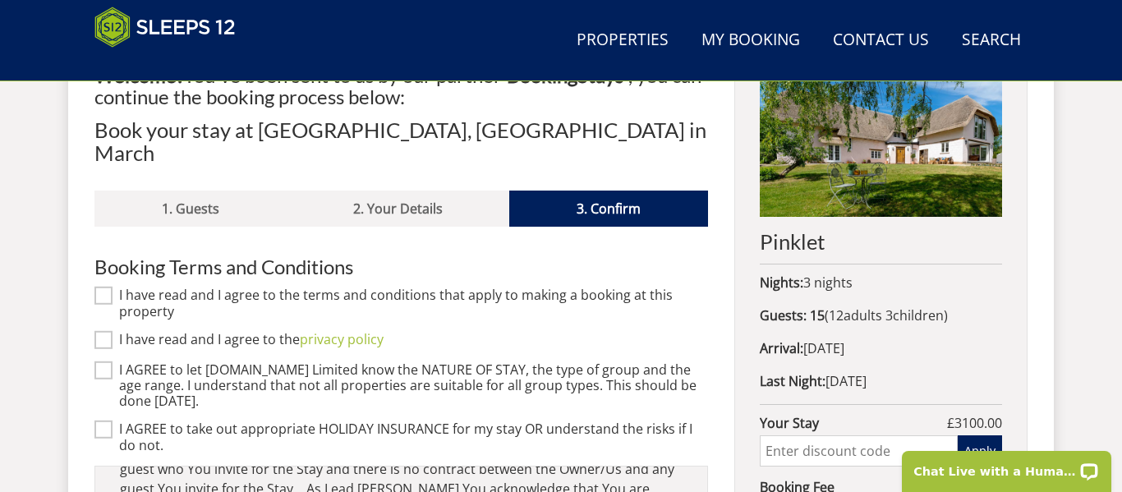
scroll to position [686, 0]
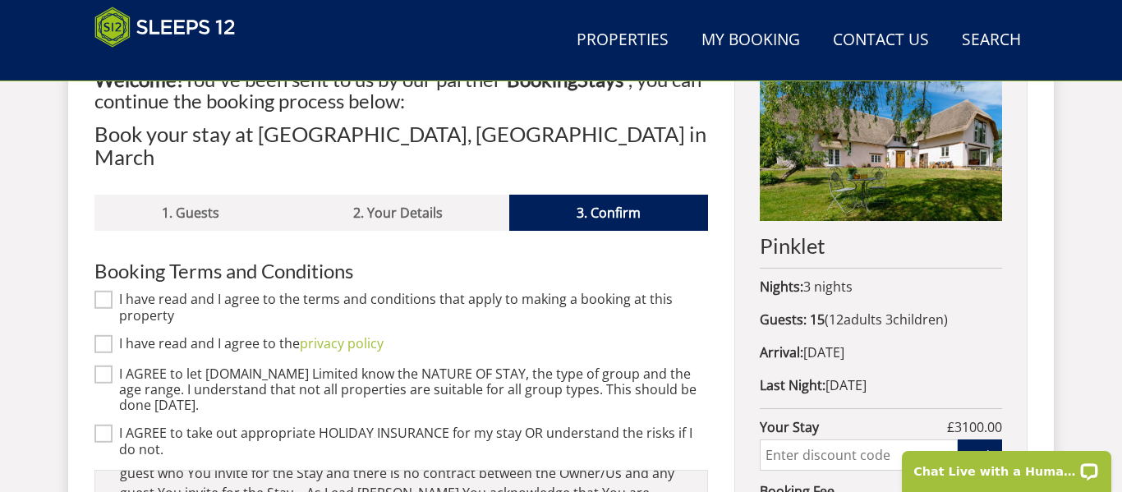
click at [96, 291] on input "I have read and I agree to the terms and conditions that apply to making a book…" at bounding box center [103, 300] width 18 height 18
checkbox input "true"
click at [104, 335] on input "I have read and I agree to the privacy policy" at bounding box center [103, 344] width 18 height 18
checkbox input "true"
click at [104, 366] on input "I AGREE to let [DOMAIN_NAME] Limited know the NATURE OF STAY, the type of group…" at bounding box center [103, 375] width 18 height 18
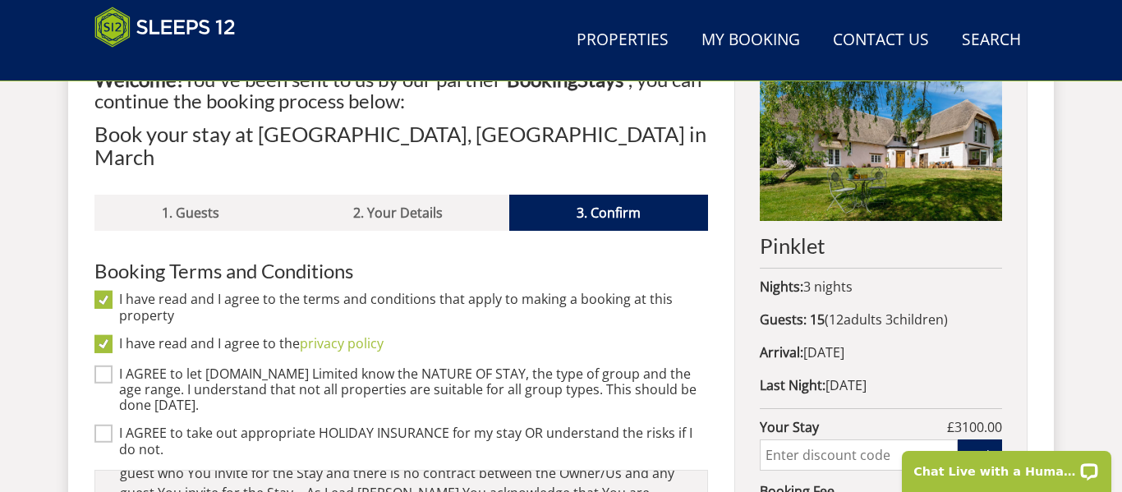
checkbox input "true"
click at [101, 425] on input "I AGREE to take out appropriate HOLIDAY INSURANCE for my stay OR understand the…" at bounding box center [103, 434] width 18 height 18
checkbox input "true"
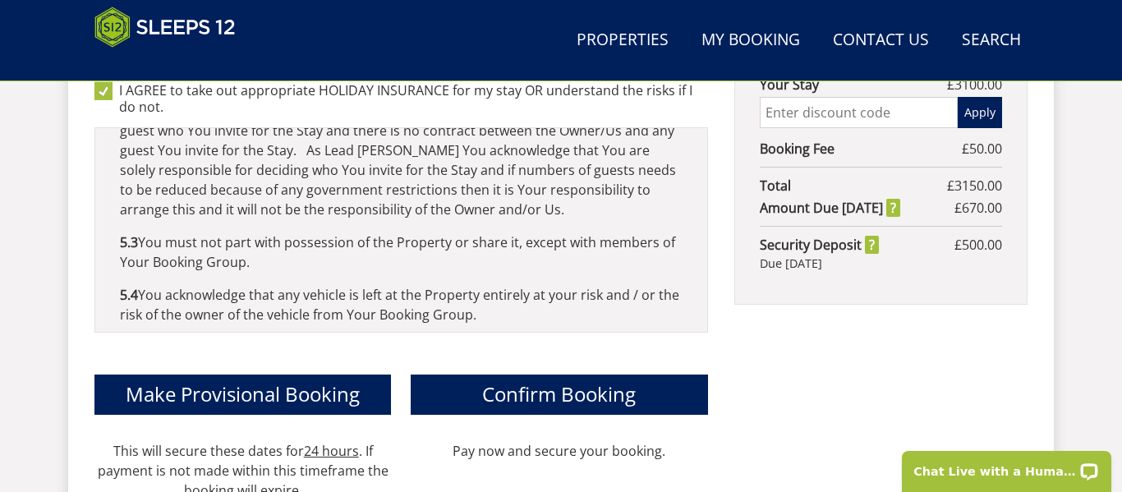
scroll to position [990, 0]
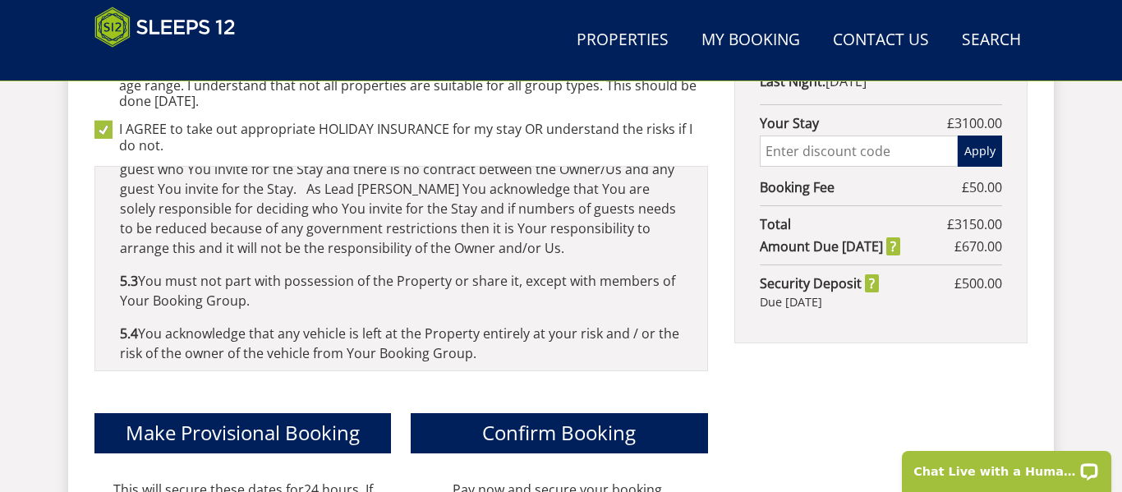
click at [799, 149] on input "text" at bounding box center [859, 151] width 198 height 31
click at [855, 146] on input "text" at bounding box center [859, 151] width 198 height 31
type input "WinterWonder"
click at [958, 159] on button "Apply" at bounding box center [980, 151] width 44 height 31
click at [0, 0] on span "Discount - 0% off" at bounding box center [0, 0] width 0 height 0
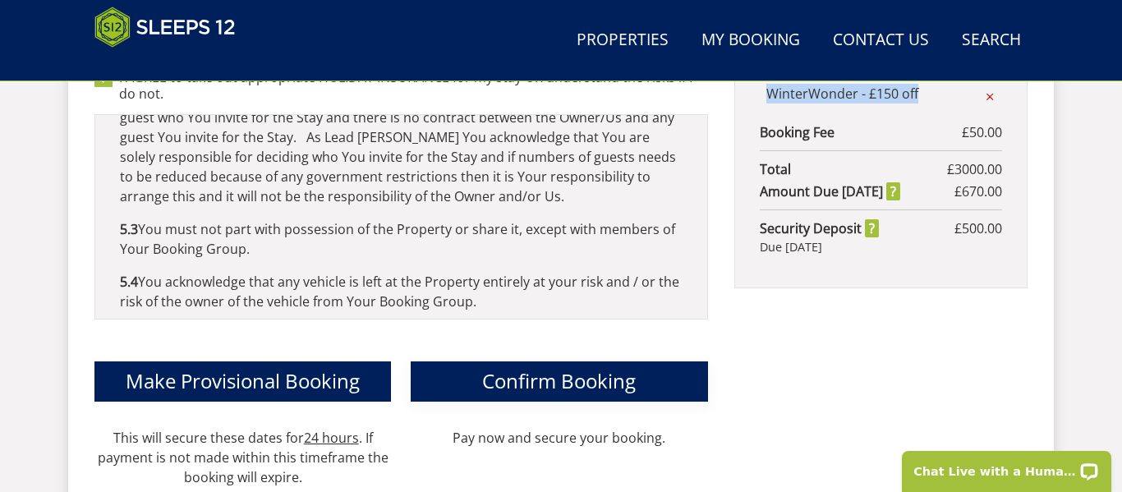
scroll to position [1042, 0]
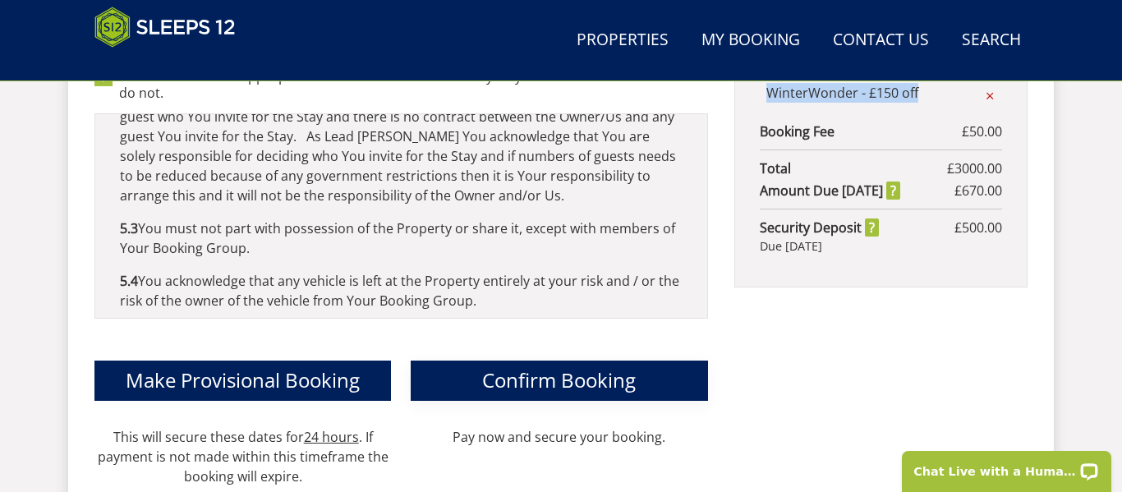
click at [621, 366] on span "Confirm Booking" at bounding box center [559, 379] width 154 height 27
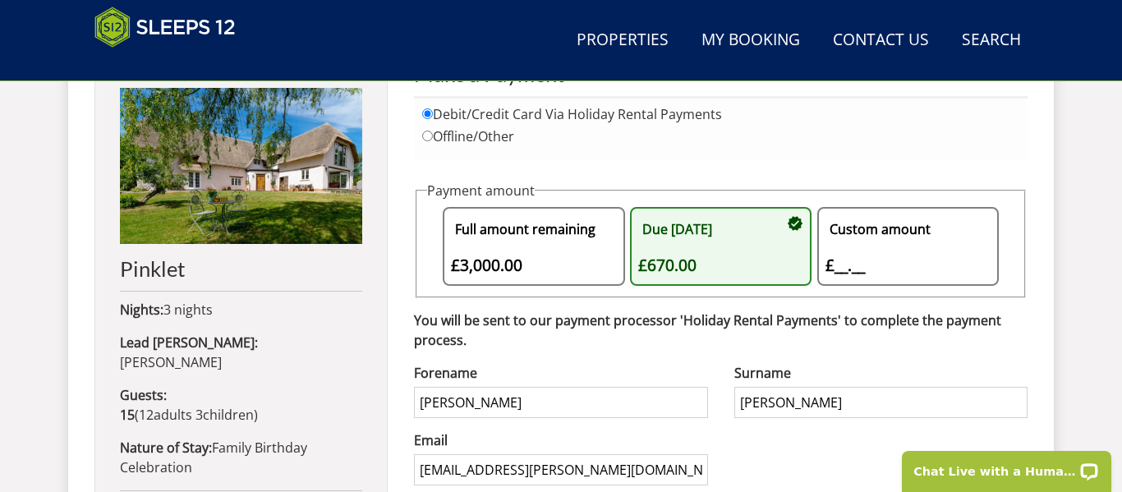
scroll to position [667, 0]
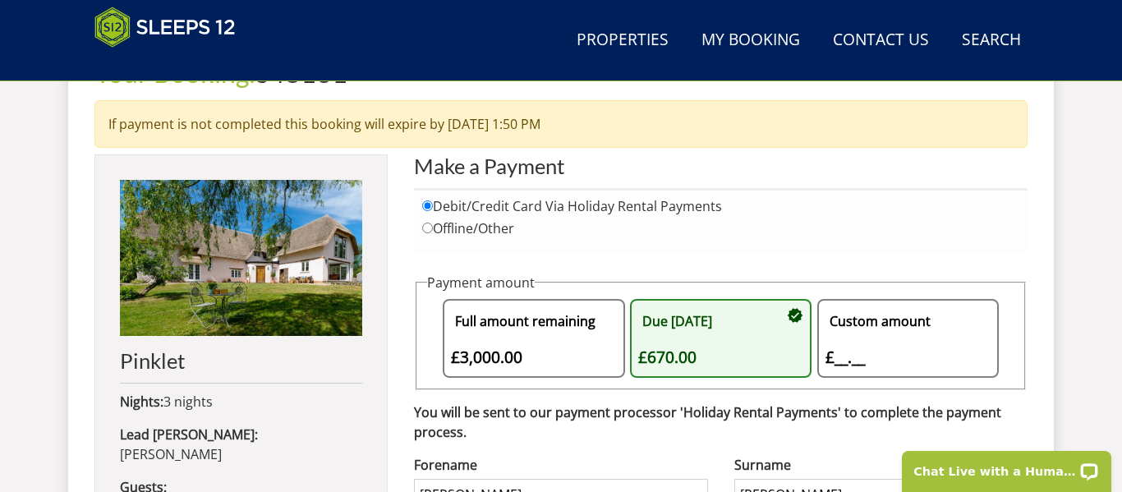
click at [428, 204] on input "Debit/Credit Card Via Holiday Rental Payments" at bounding box center [427, 205] width 11 height 11
click at [429, 209] on input "Debit/Credit Card Via Holiday Rental Payments" at bounding box center [427, 205] width 11 height 11
click at [427, 209] on input "Debit/Credit Card Via Holiday Rental Payments" at bounding box center [427, 205] width 11 height 11
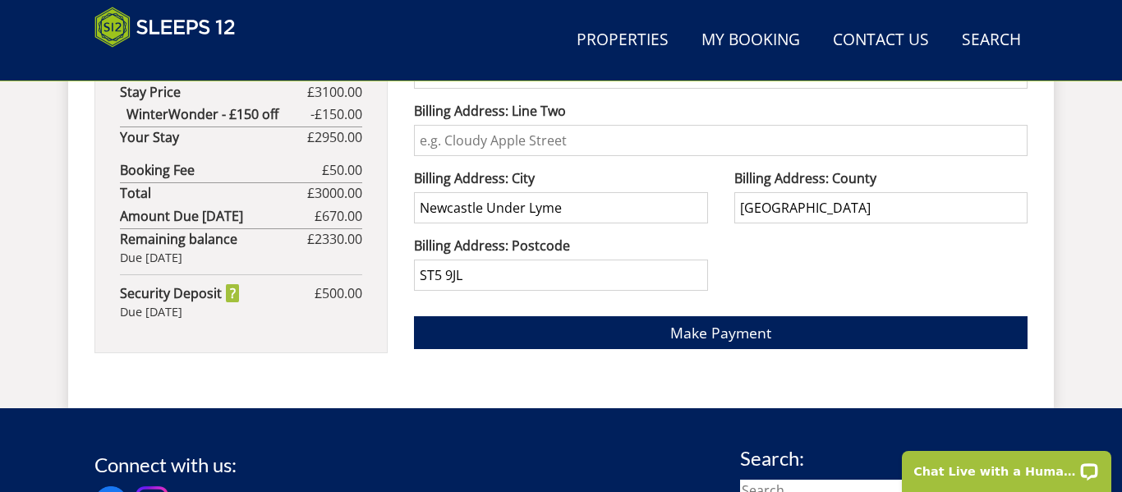
scroll to position [1292, 0]
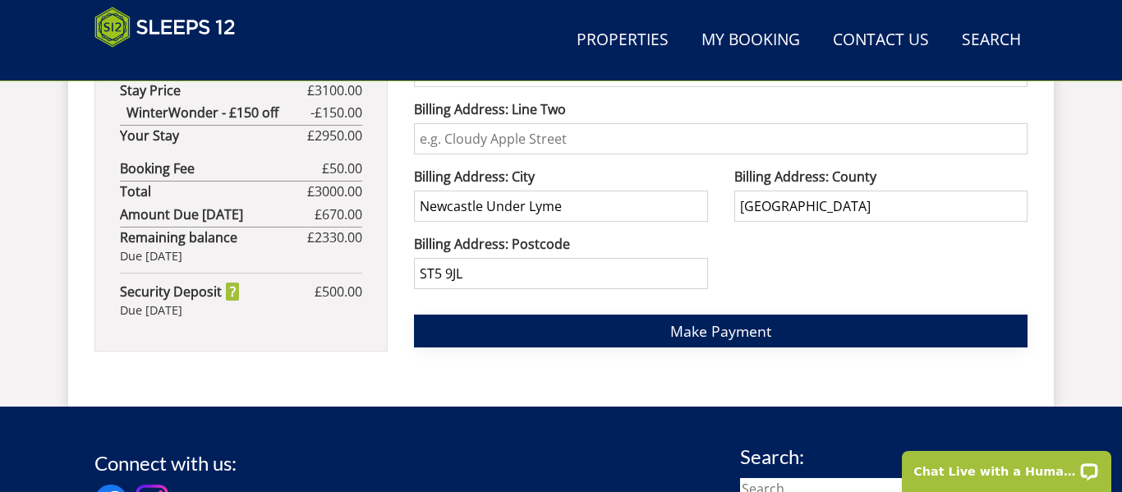
click at [748, 327] on span "Make Payment" at bounding box center [720, 331] width 101 height 20
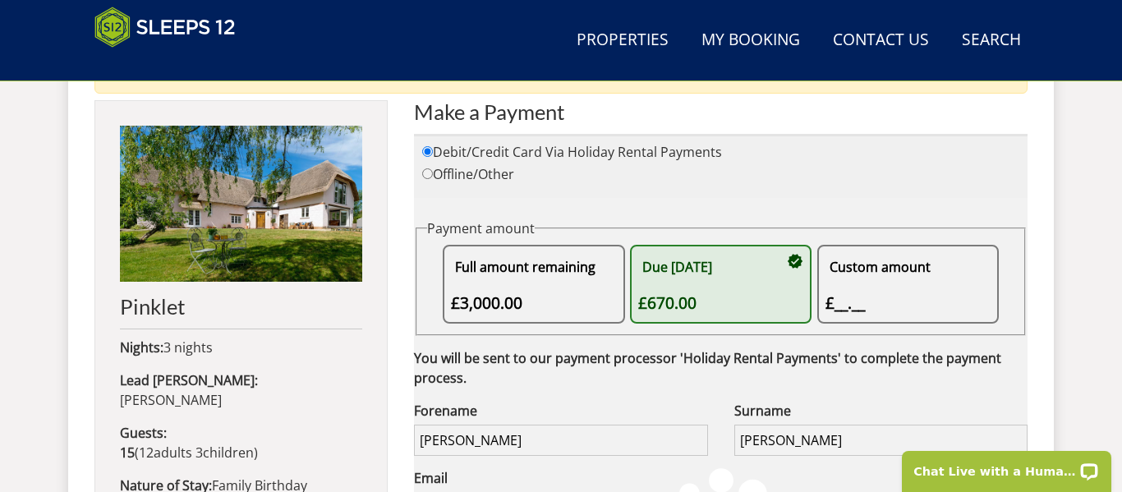
scroll to position [715, 0]
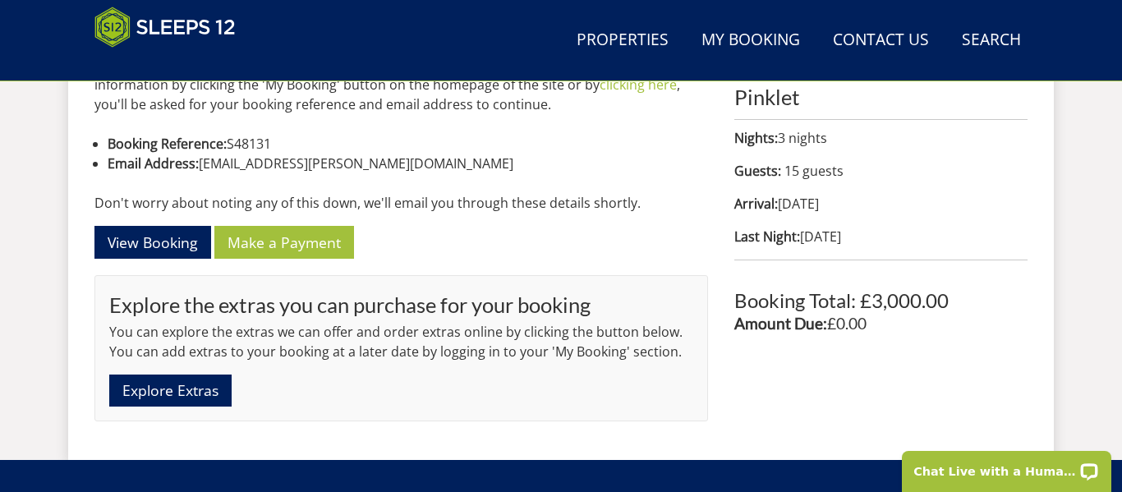
scroll to position [858, 0]
